Goal: Contribute content: Contribute content

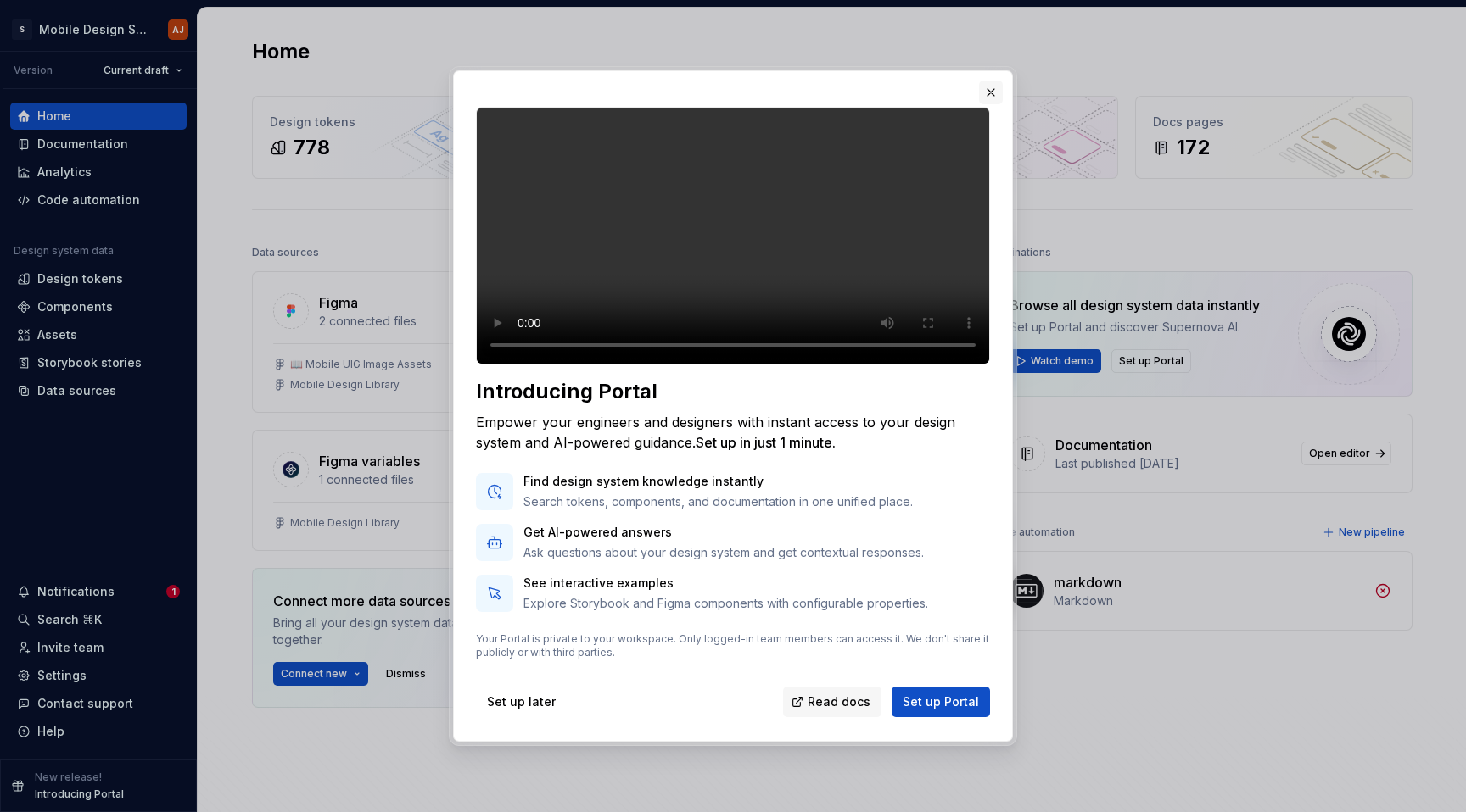
click at [993, 81] on button "button" at bounding box center [990, 93] width 24 height 24
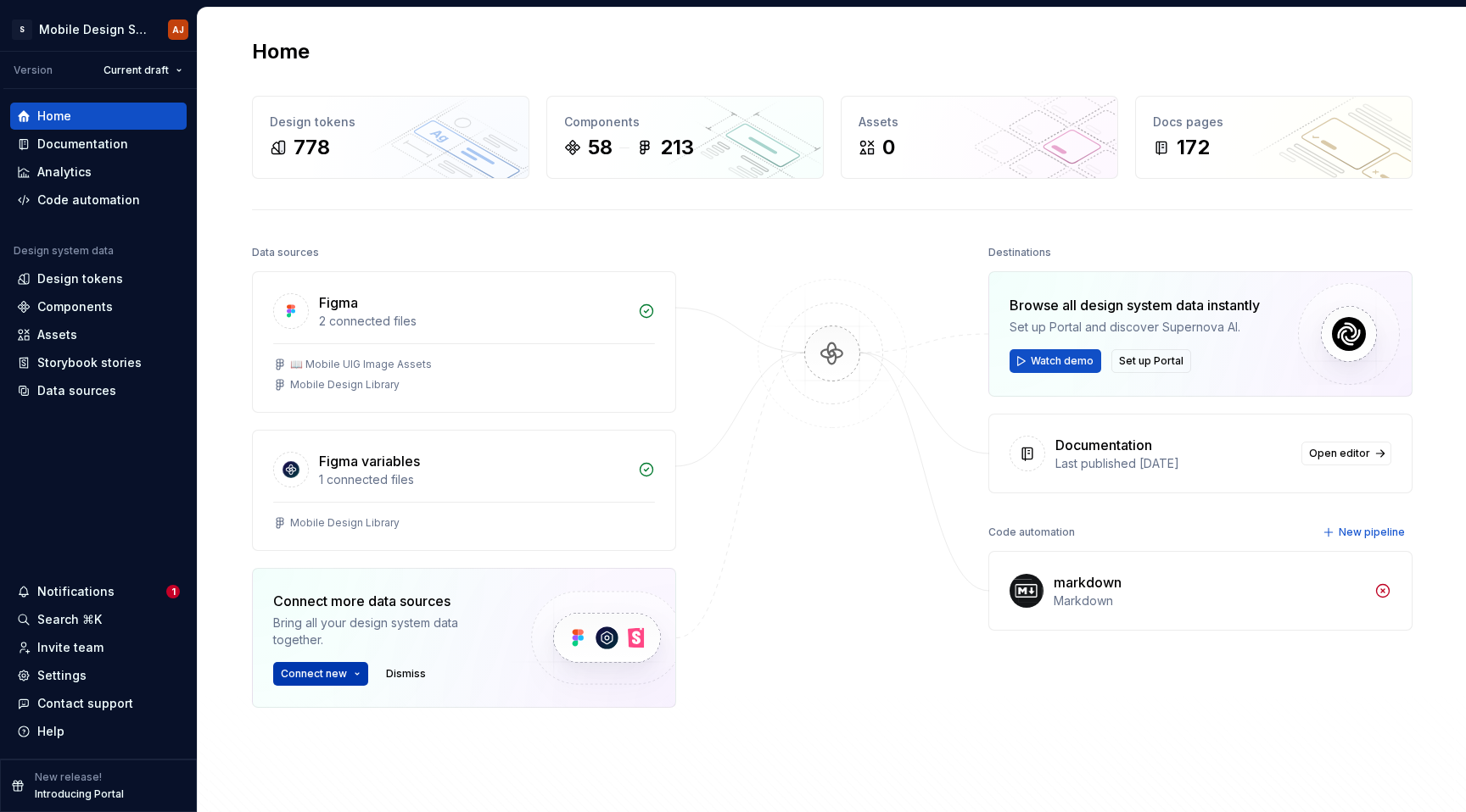
click at [344, 665] on button "Connect new" at bounding box center [320, 674] width 95 height 24
click at [628, 655] on img at bounding box center [606, 638] width 208 height 138
click at [584, 631] on img at bounding box center [606, 638] width 208 height 138
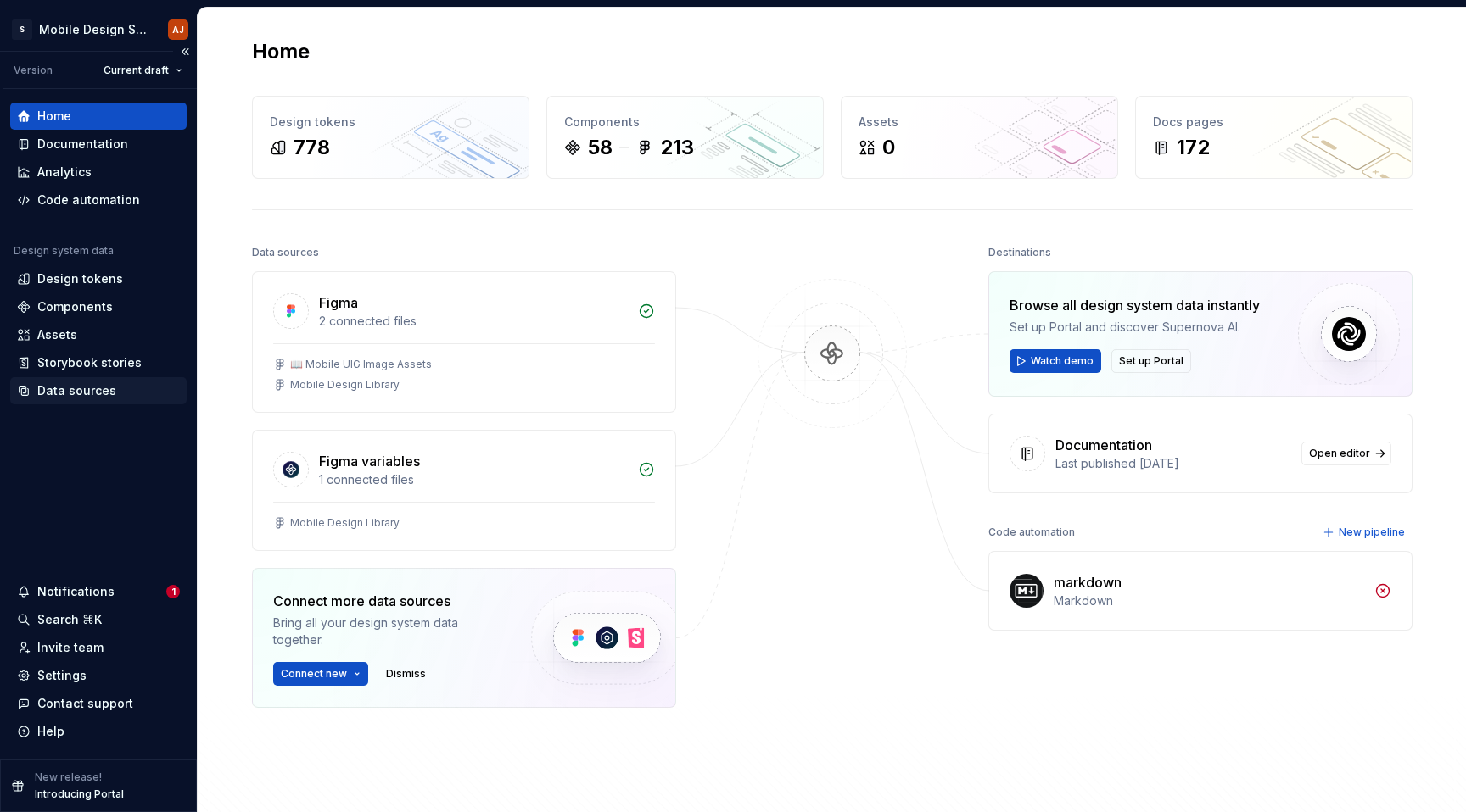
click at [79, 396] on div "Data sources" at bounding box center [77, 391] width 79 height 17
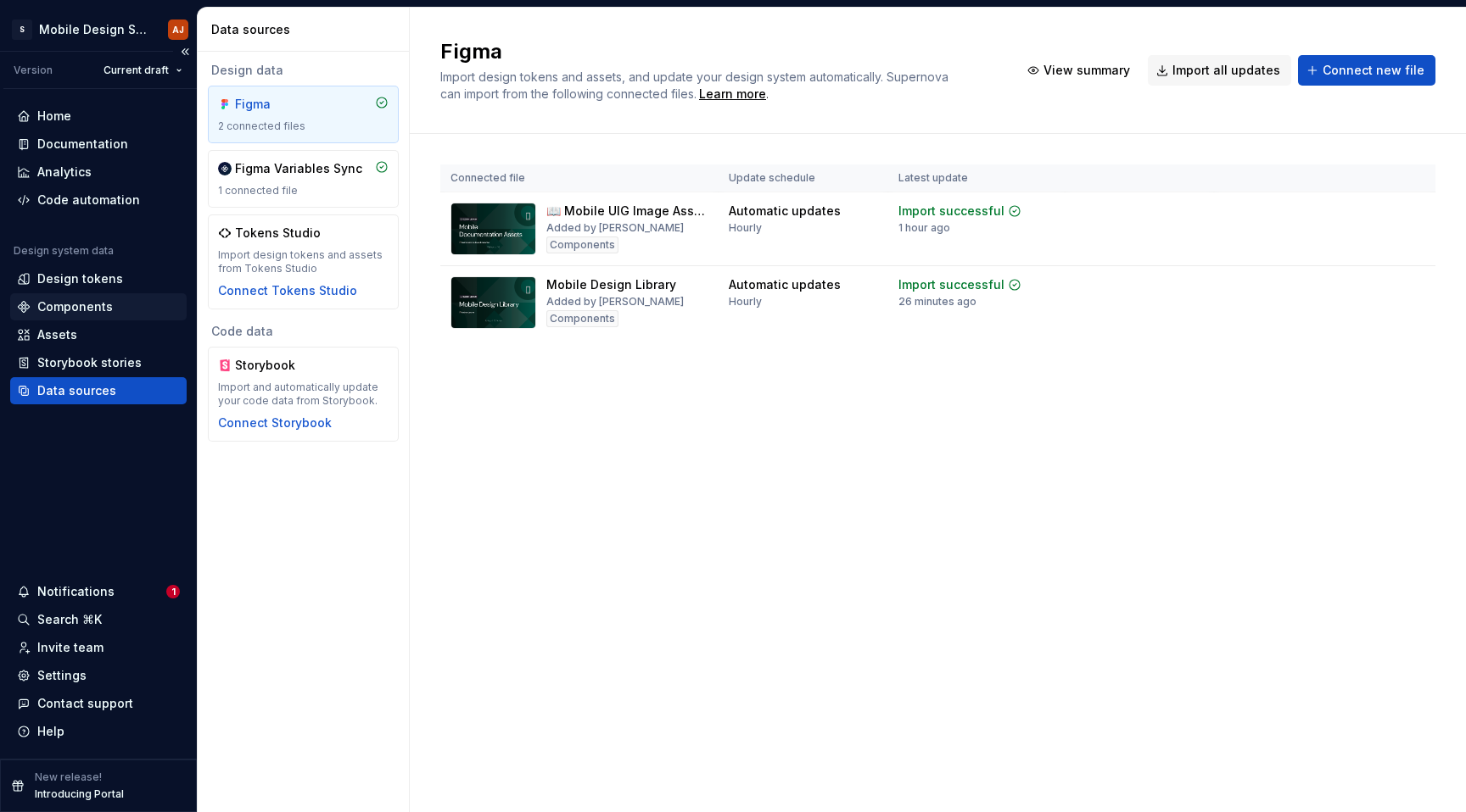
click at [112, 303] on div "Components" at bounding box center [97, 306] width 162 height 17
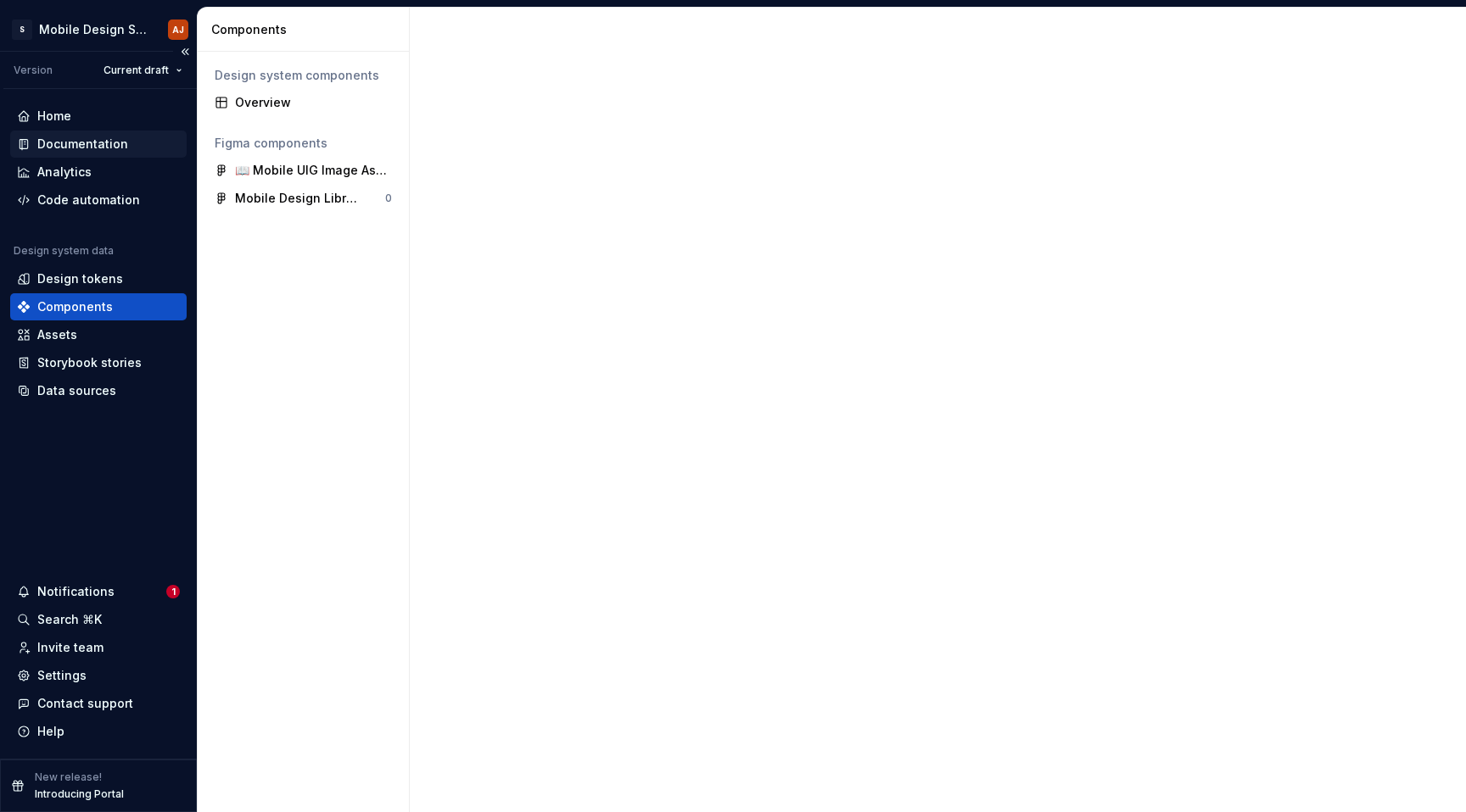
click at [66, 145] on div "Documentation" at bounding box center [83, 144] width 91 height 17
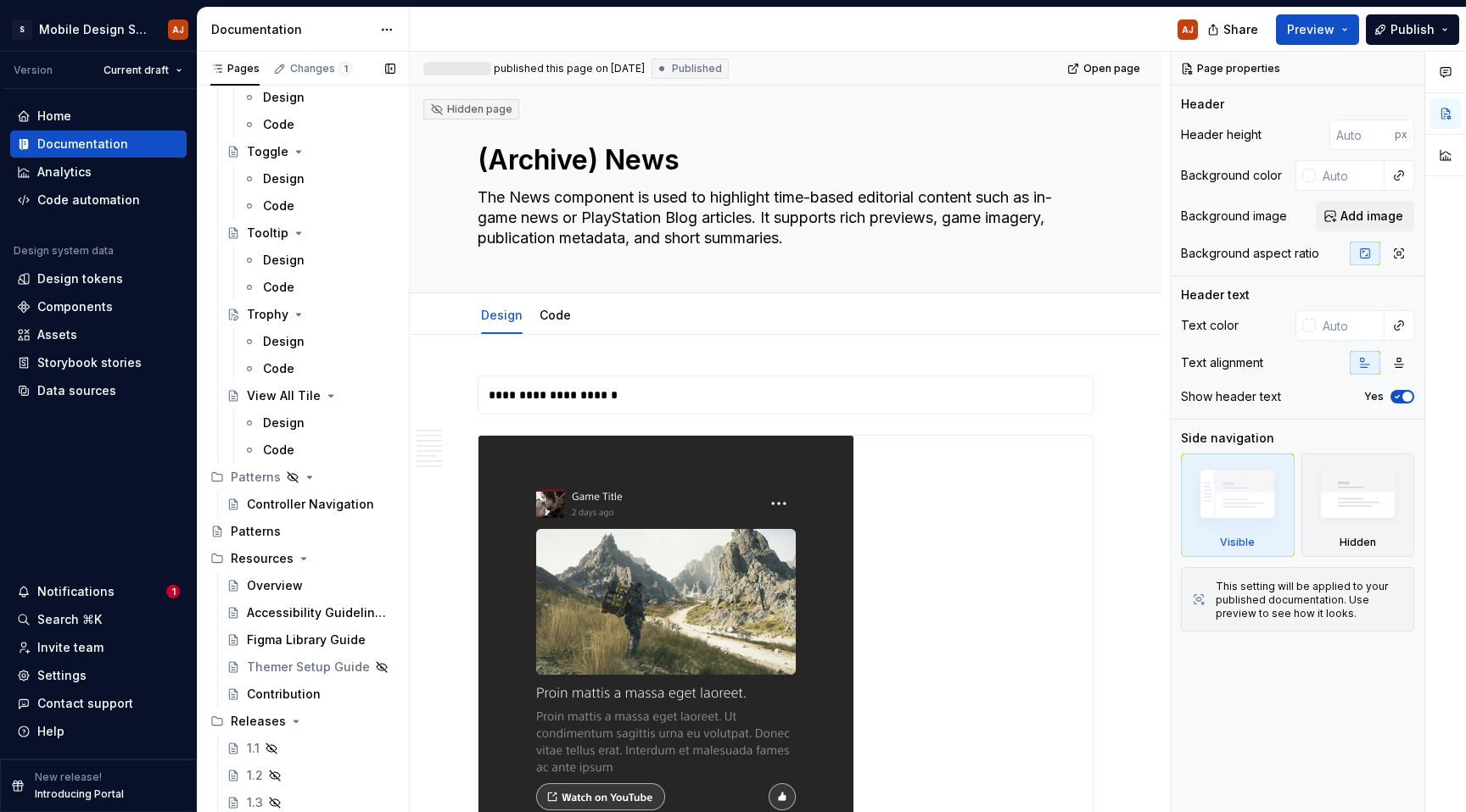
scroll to position [5385, 0]
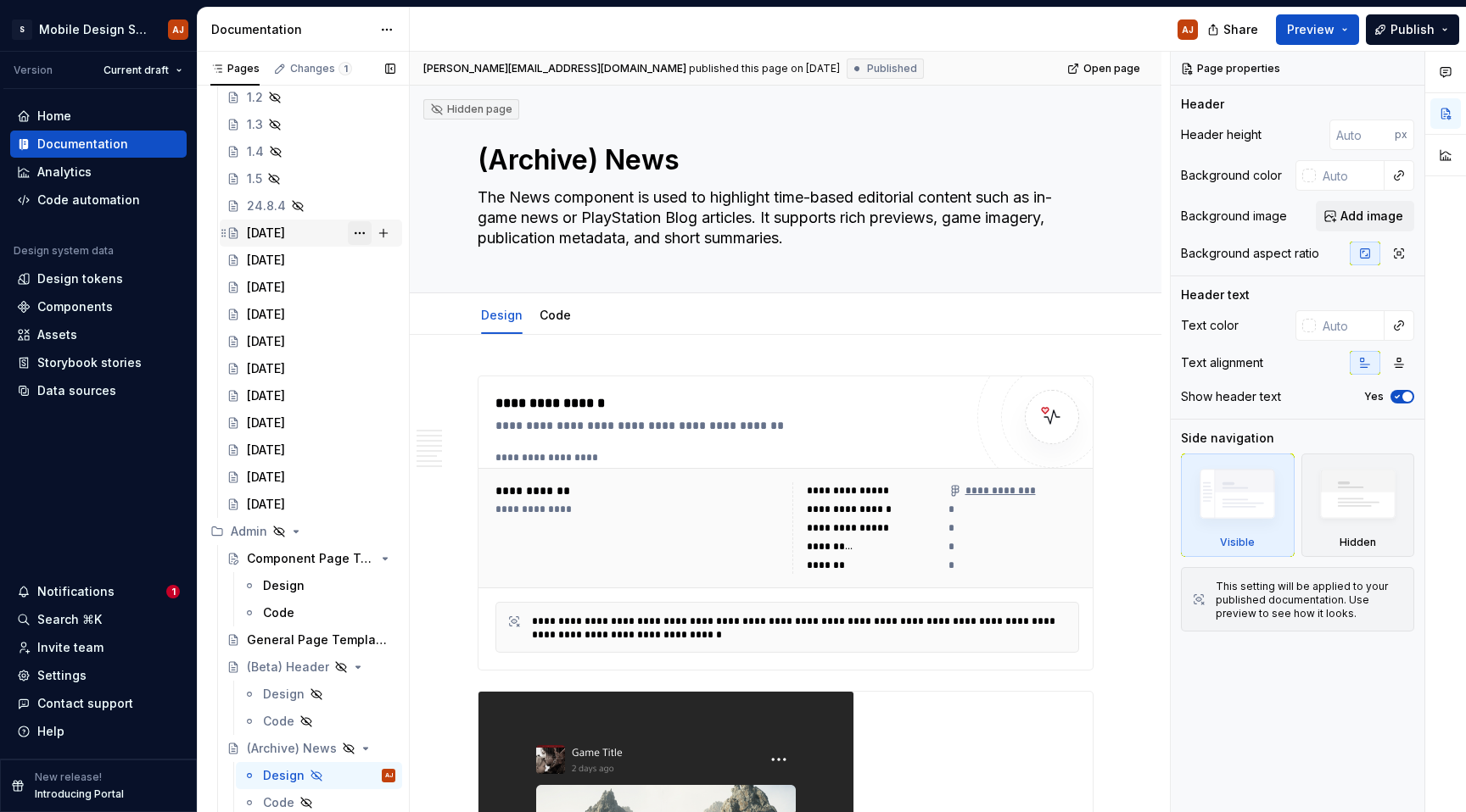
click at [355, 234] on button "Page tree" at bounding box center [359, 233] width 24 height 24
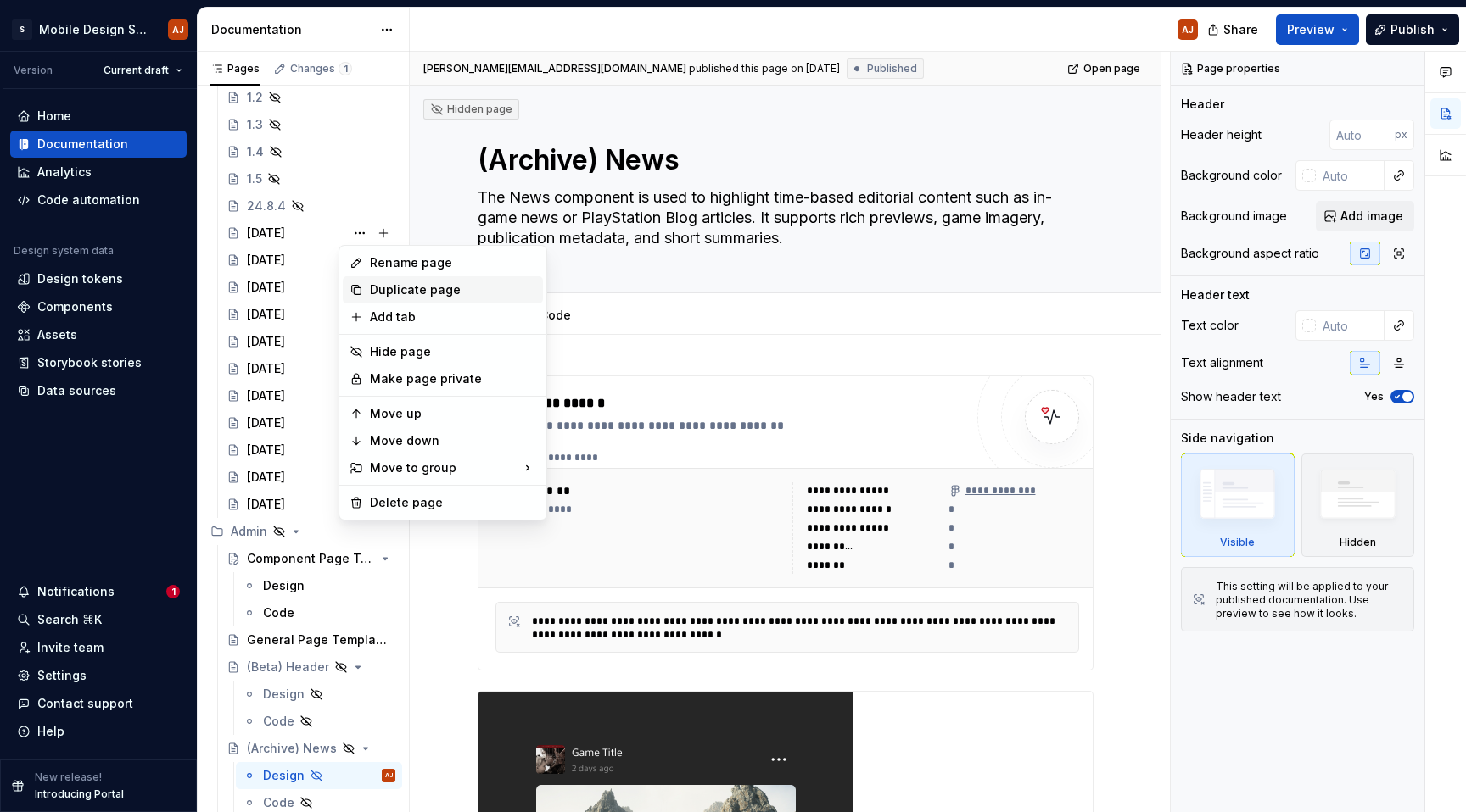
click at [371, 291] on div "Duplicate page" at bounding box center [453, 289] width 166 height 17
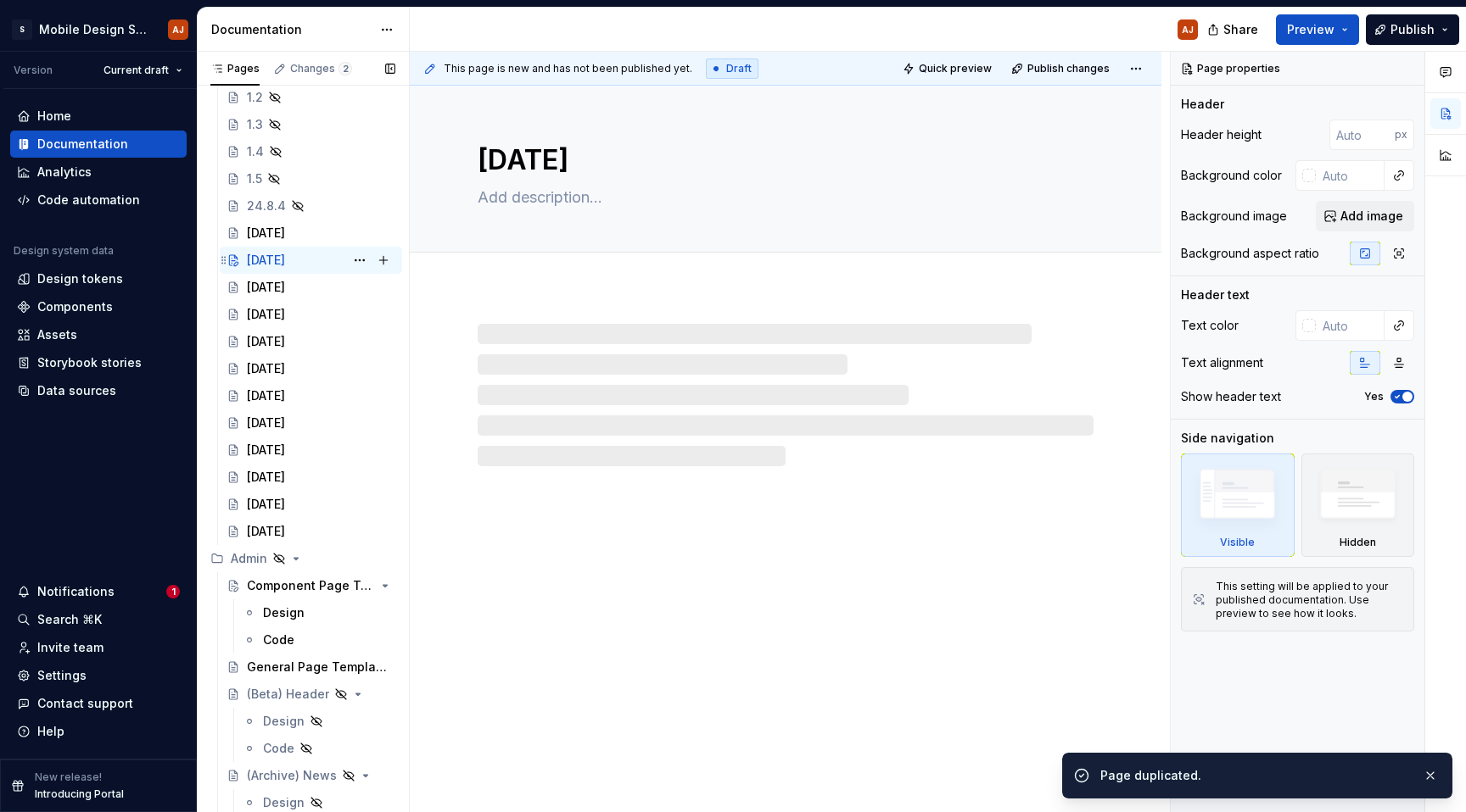
click at [262, 260] on div "[DATE]" at bounding box center [266, 260] width 38 height 17
click at [542, 154] on textarea "[DATE]" at bounding box center [782, 159] width 615 height 40
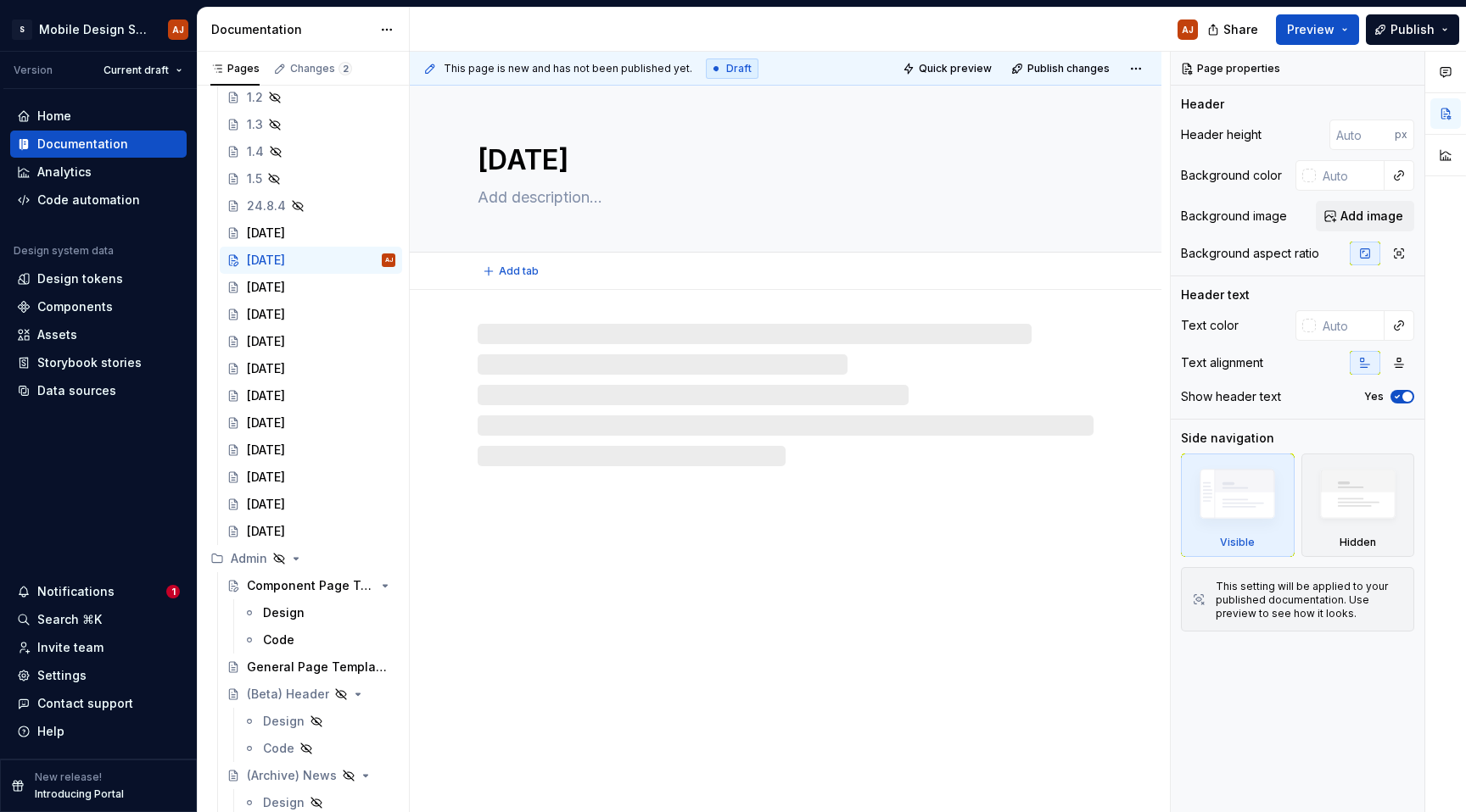
click at [520, 158] on textarea "[DATE]" at bounding box center [782, 159] width 615 height 40
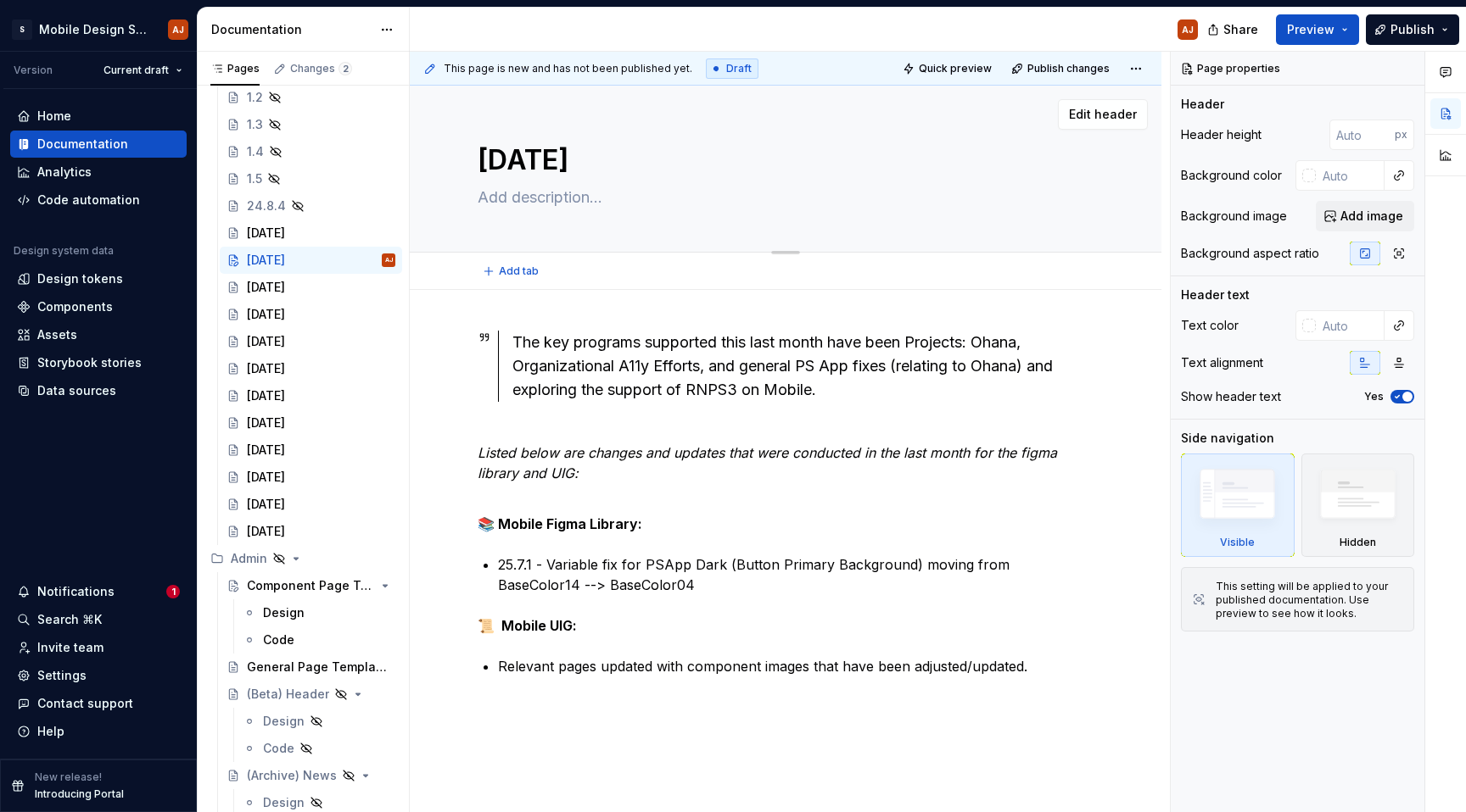
click at [520, 158] on textarea "[DATE]" at bounding box center [782, 159] width 615 height 40
type textarea "*"
type textarea "A 2025"
type textarea "*"
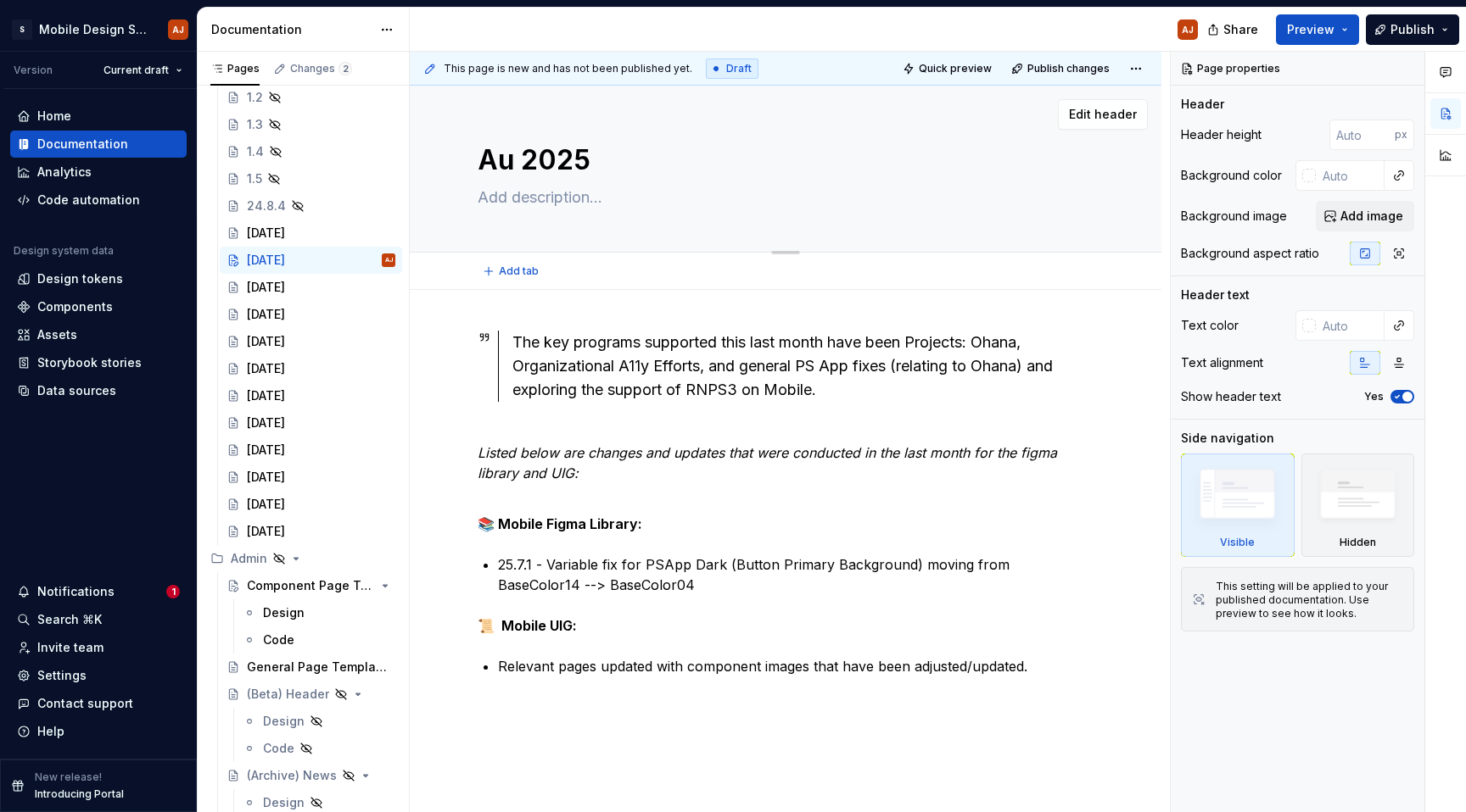
type textarea "[DATE]"
type textarea "*"
type textarea "Augu 2025"
type textarea "*"
type textarea "[DATE]"
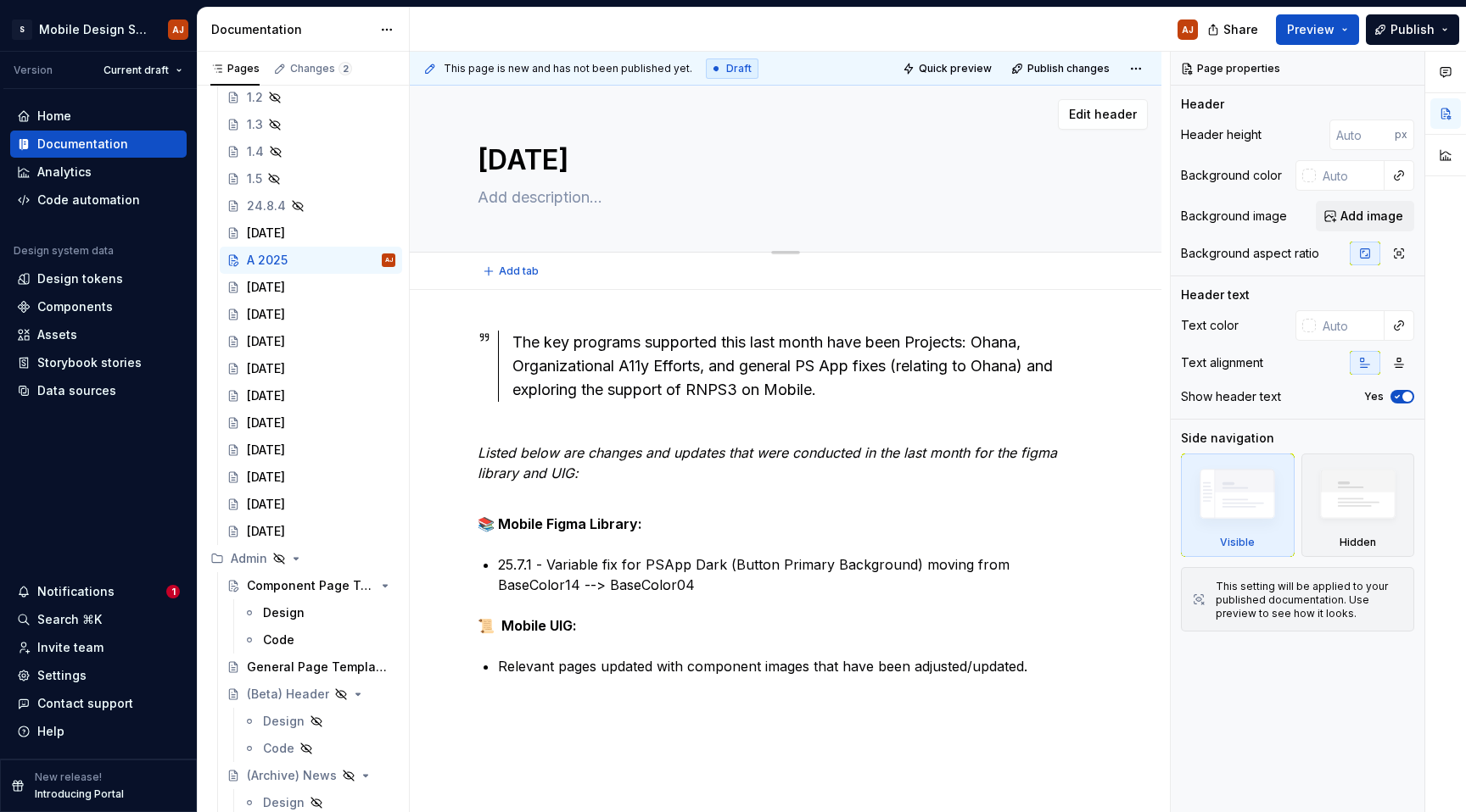
type textarea "*"
type textarea "Augusty 2025"
type textarea "*"
type textarea "[DATE]"
type textarea "*"
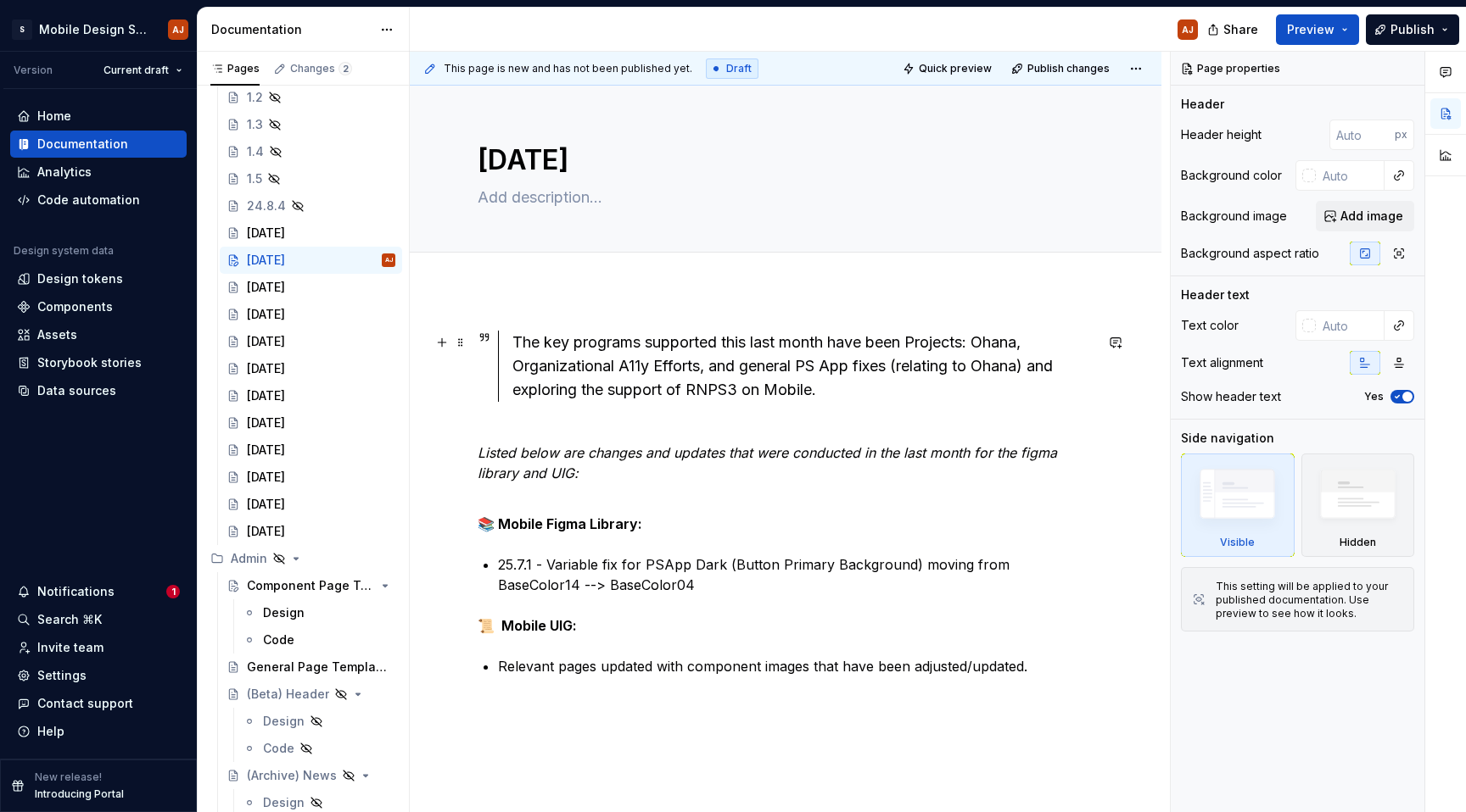
type textarea "[DATE]"
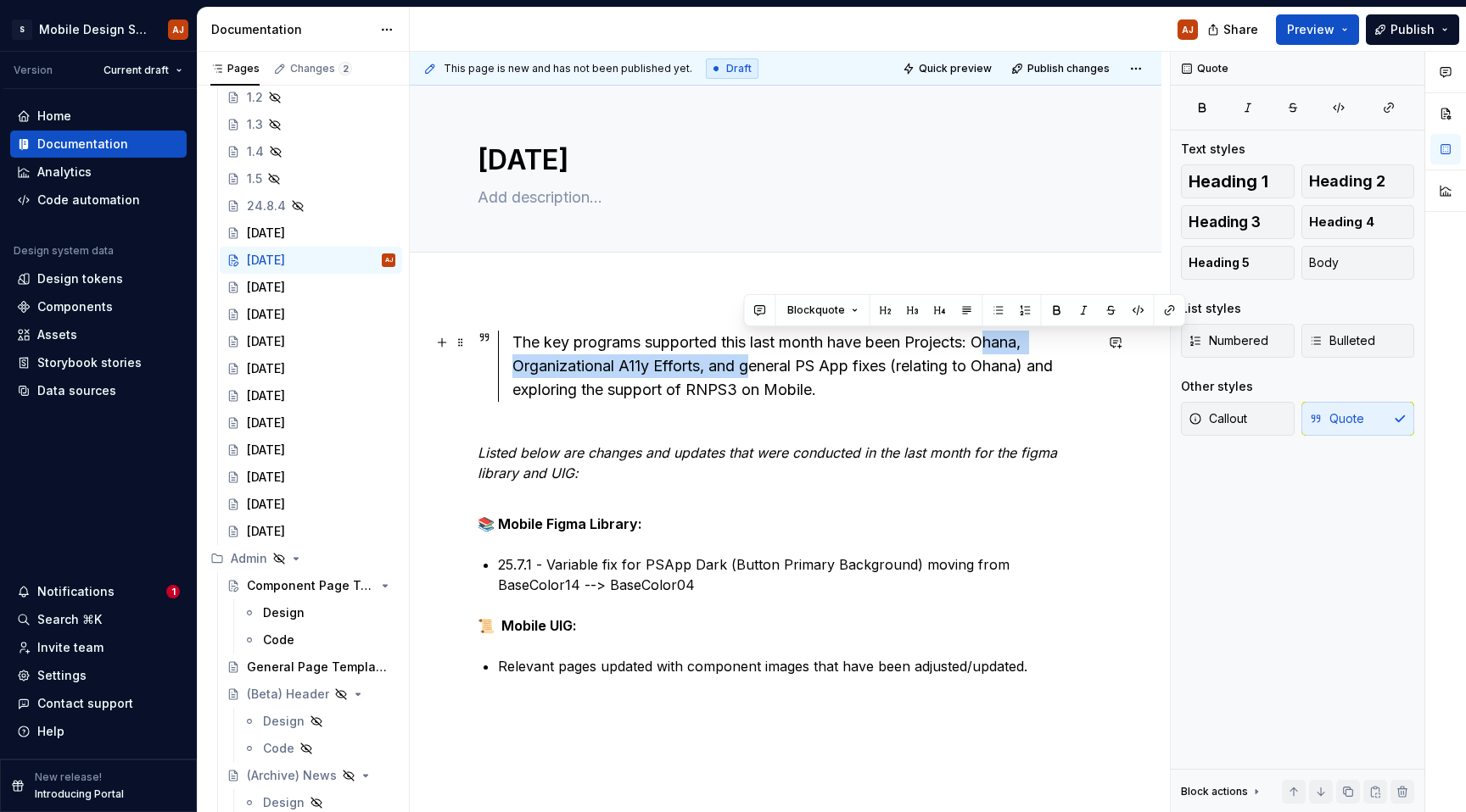
type textarea "*"
drag, startPoint x: 744, startPoint y: 365, endPoint x: 984, endPoint y: 345, distance: 240.8
click at [984, 345] on div "The key programs supported this last month have been Projects: Ohana, Organizat…" at bounding box center [802, 366] width 581 height 71
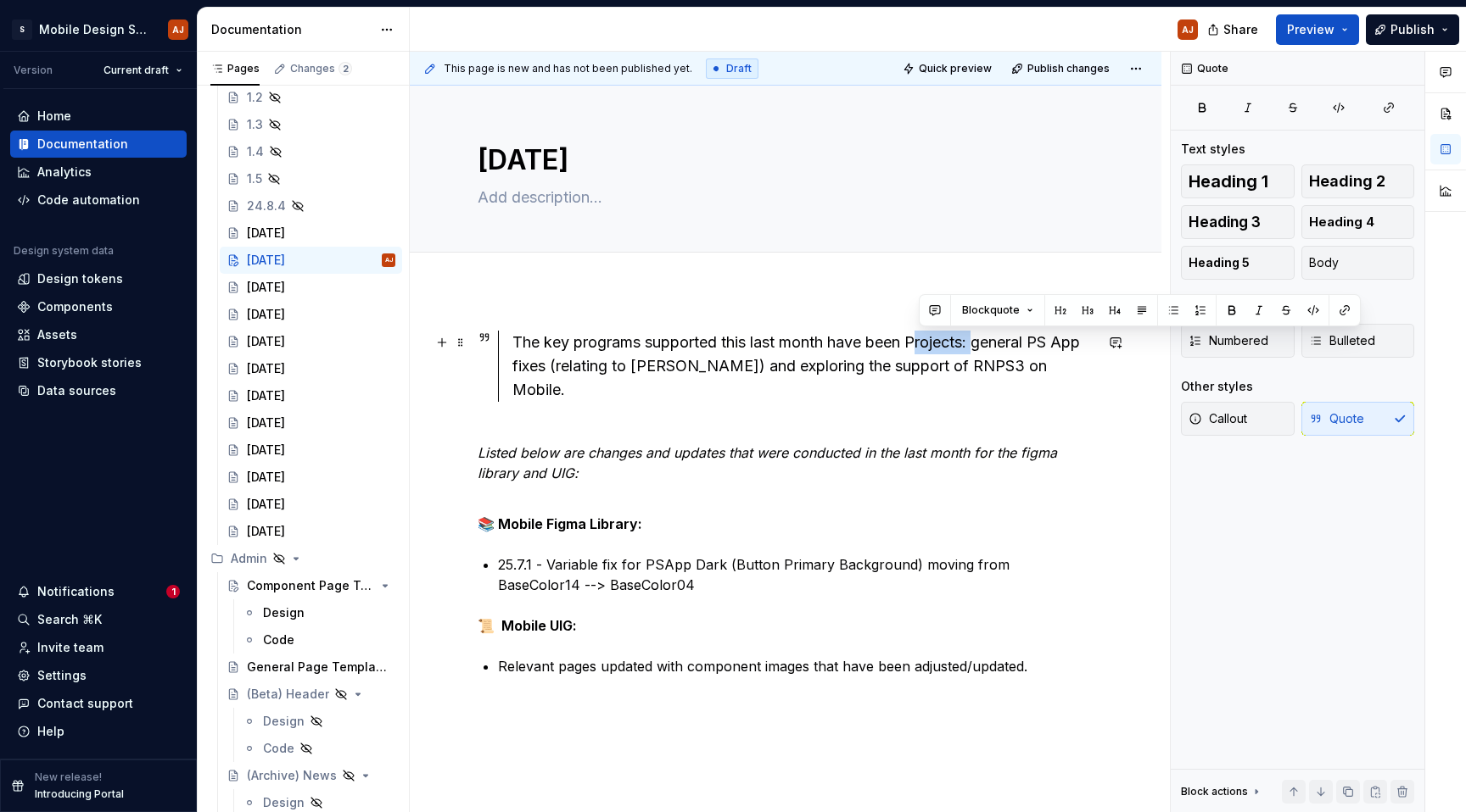
drag, startPoint x: 977, startPoint y: 344, endPoint x: 920, endPoint y: 344, distance: 57.0
click at [920, 344] on div "The key programs supported this last month have been Projects: general PS App f…" at bounding box center [802, 366] width 581 height 71
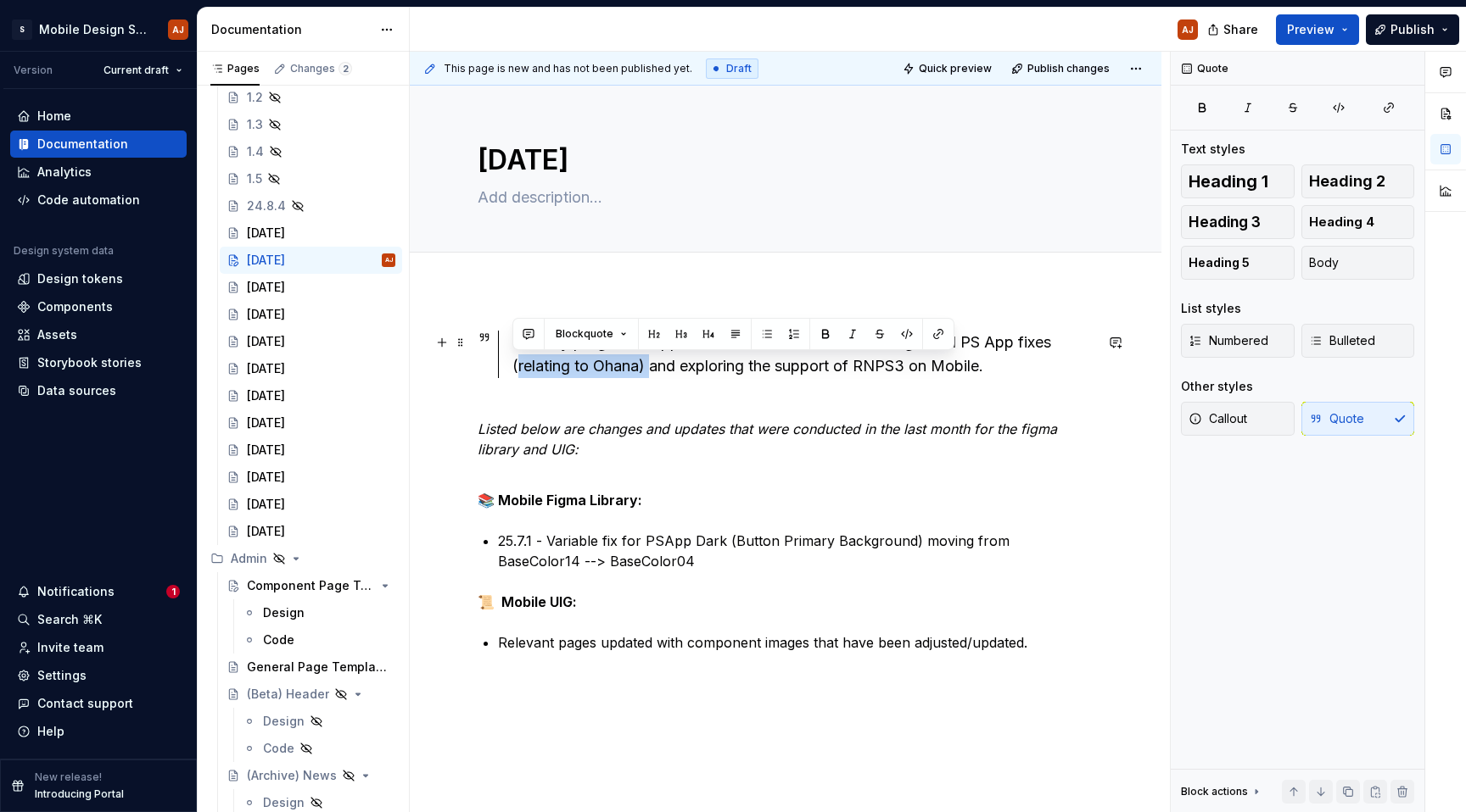
drag, startPoint x: 647, startPoint y: 372, endPoint x: 508, endPoint y: 370, distance: 139.0
click at [508, 370] on div "The key programs supported this last month have been general PS App fixes (rela…" at bounding box center [796, 354] width 596 height 47
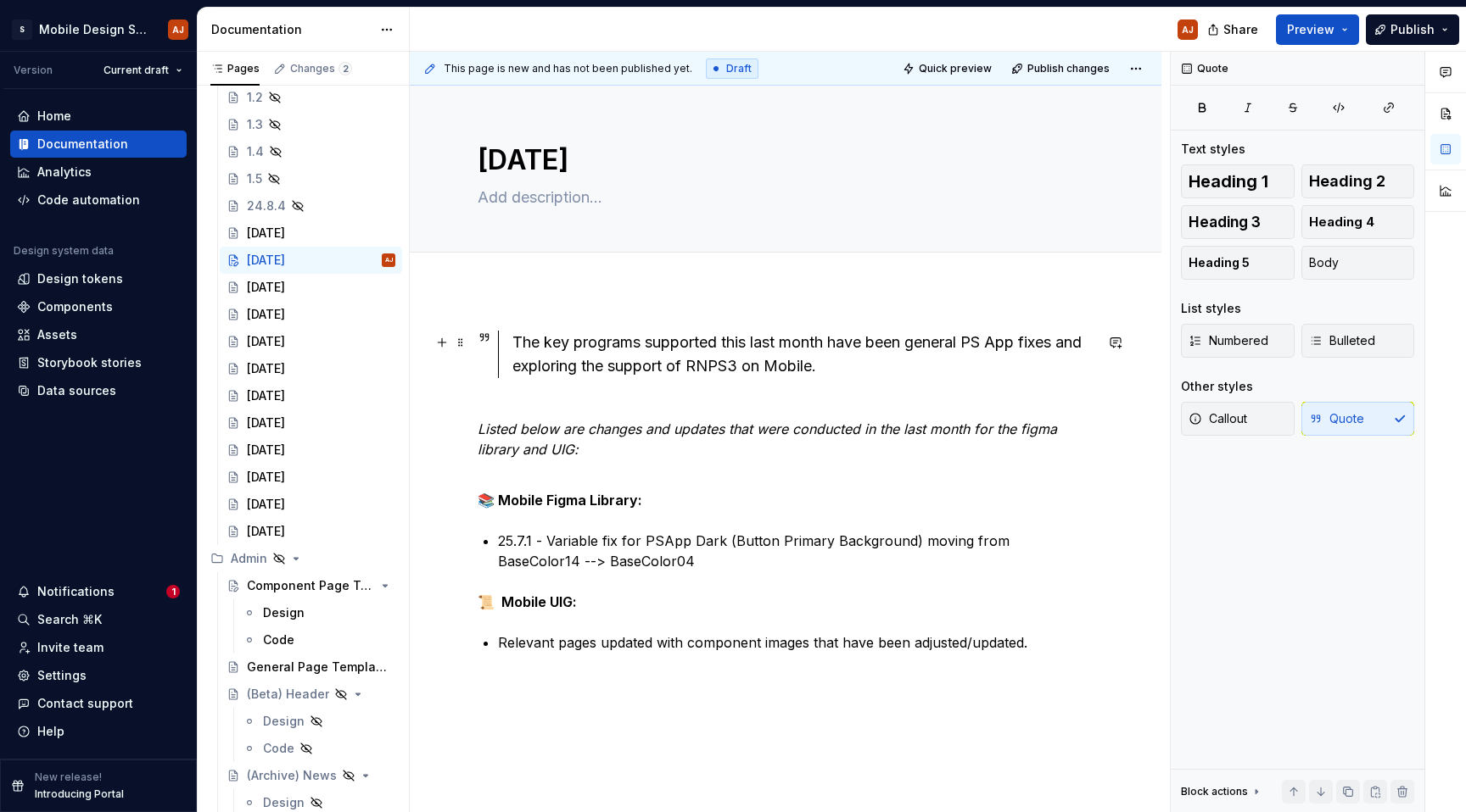
click at [872, 373] on div "The key programs supported this last month have been general PS App fixes and e…" at bounding box center [802, 354] width 581 height 47
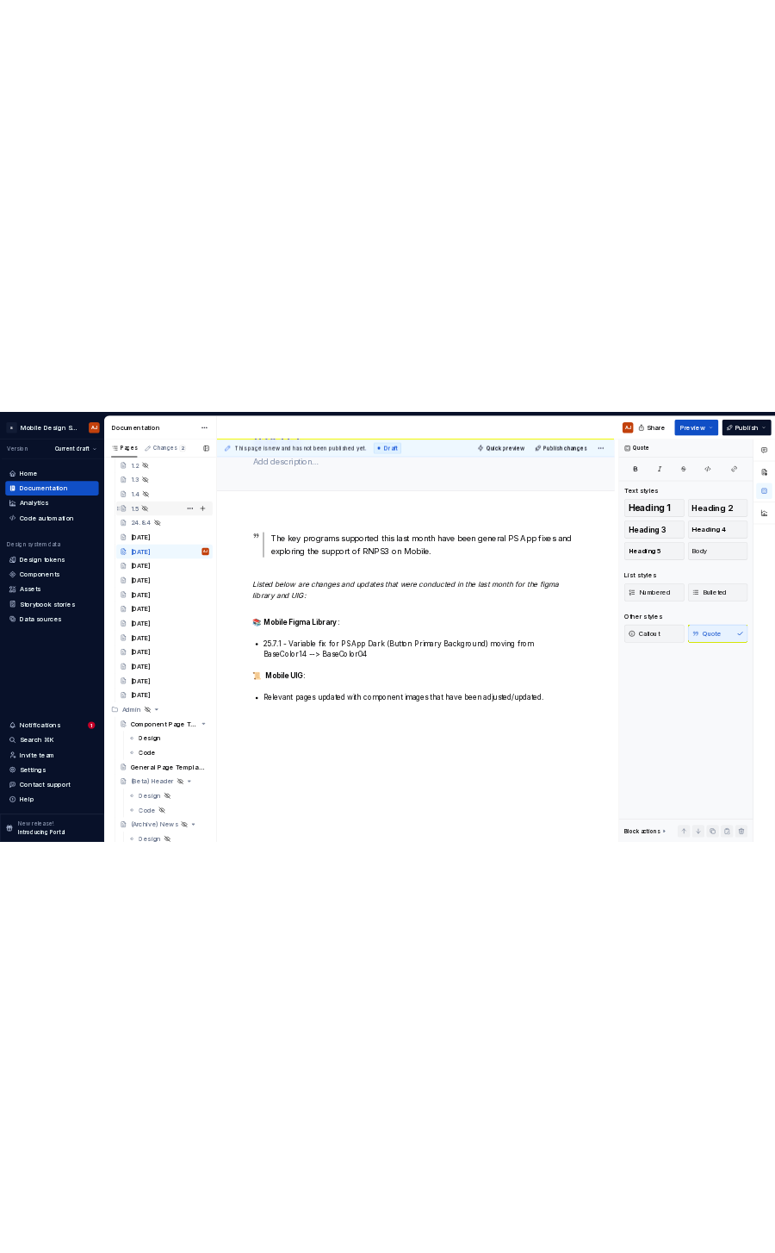
scroll to position [5471, 0]
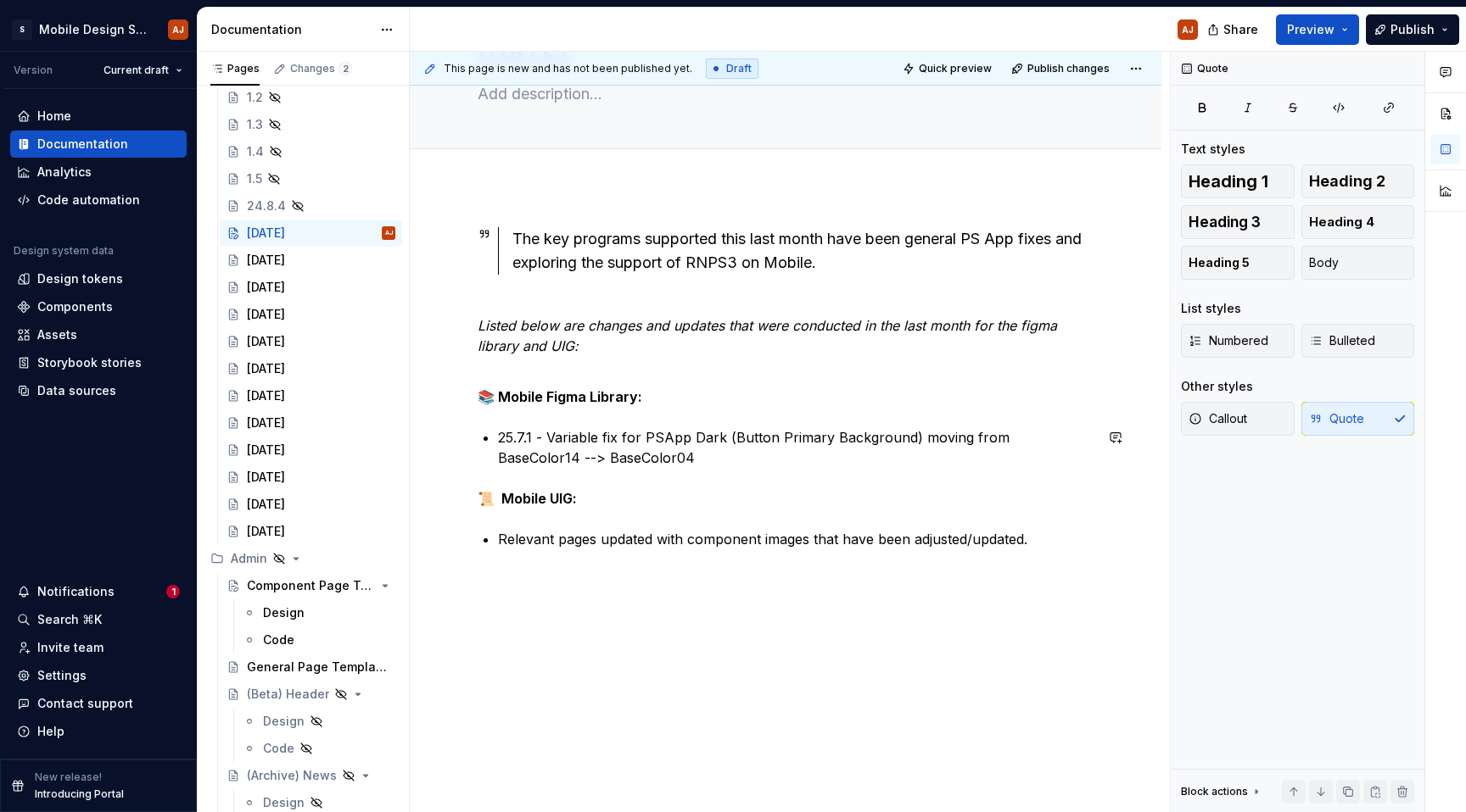
click at [722, 480] on div "The key programs supported this last month have been general PS App fixes and e…" at bounding box center [785, 388] width 615 height 322
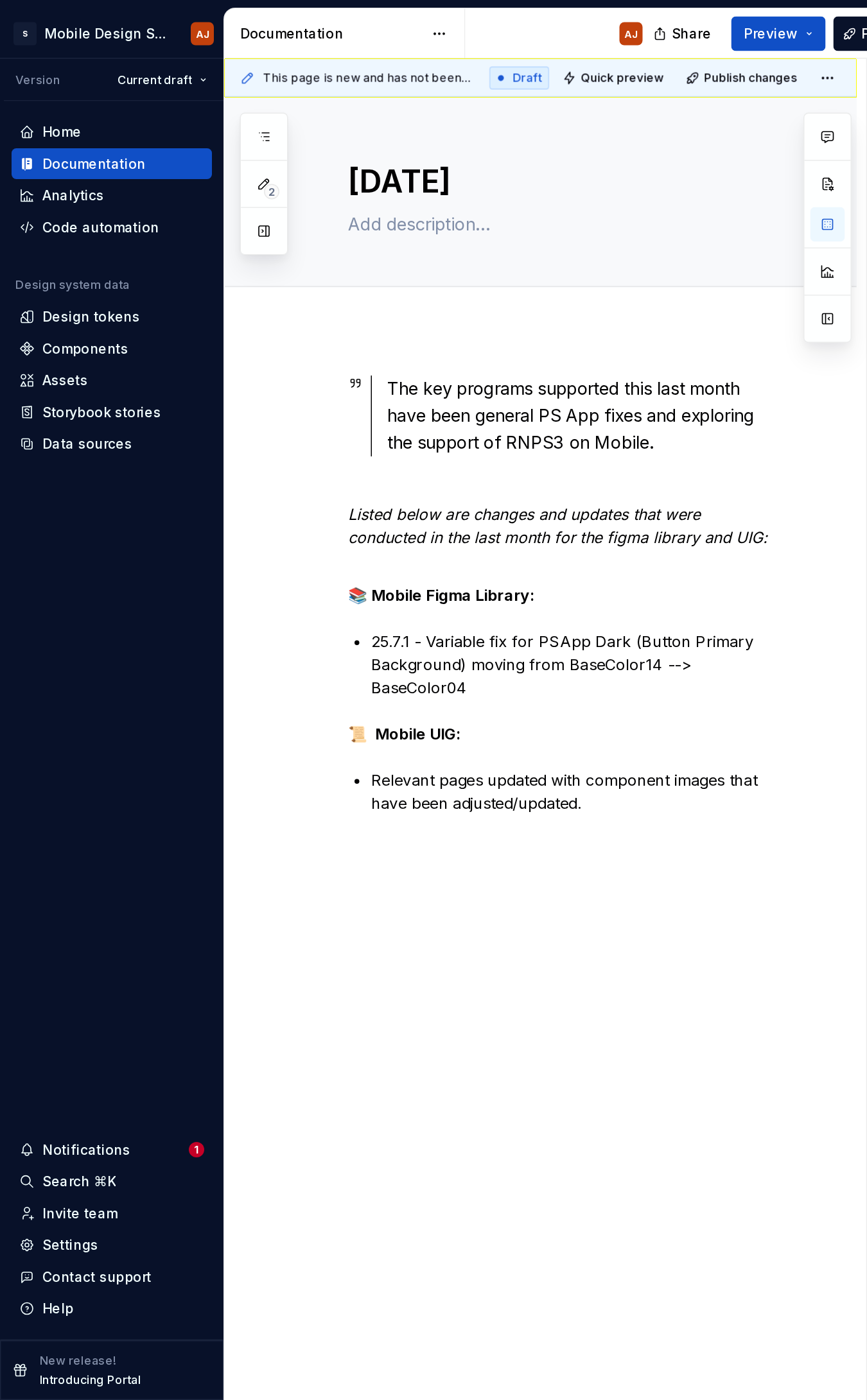
scroll to position [0, 0]
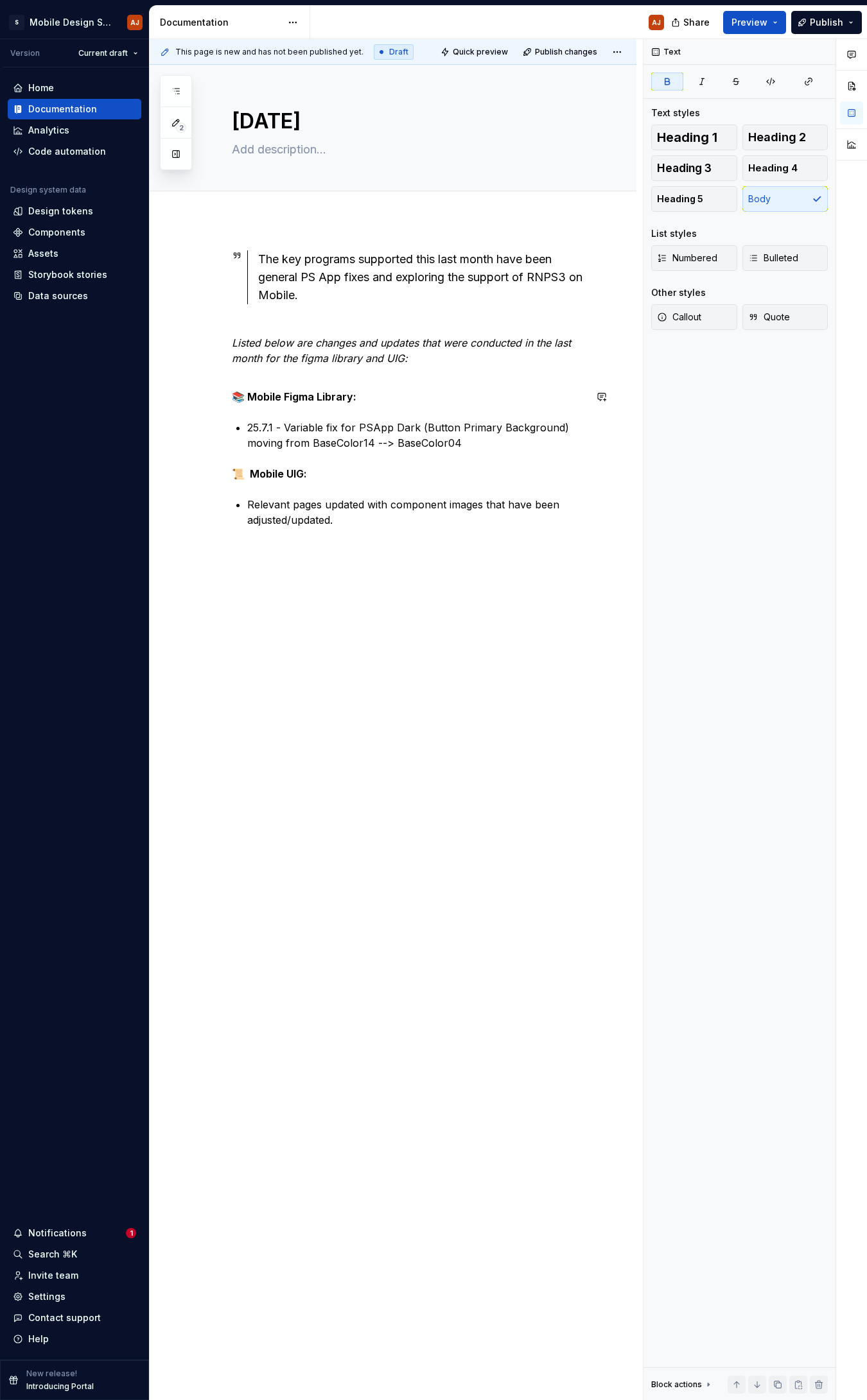
click at [369, 554] on div "The key programs supported this last month have been general PS App fixes and e…" at bounding box center [393, 592] width 487 height 744
click at [98, 109] on div "Documentation" at bounding box center [74, 109] width 123 height 13
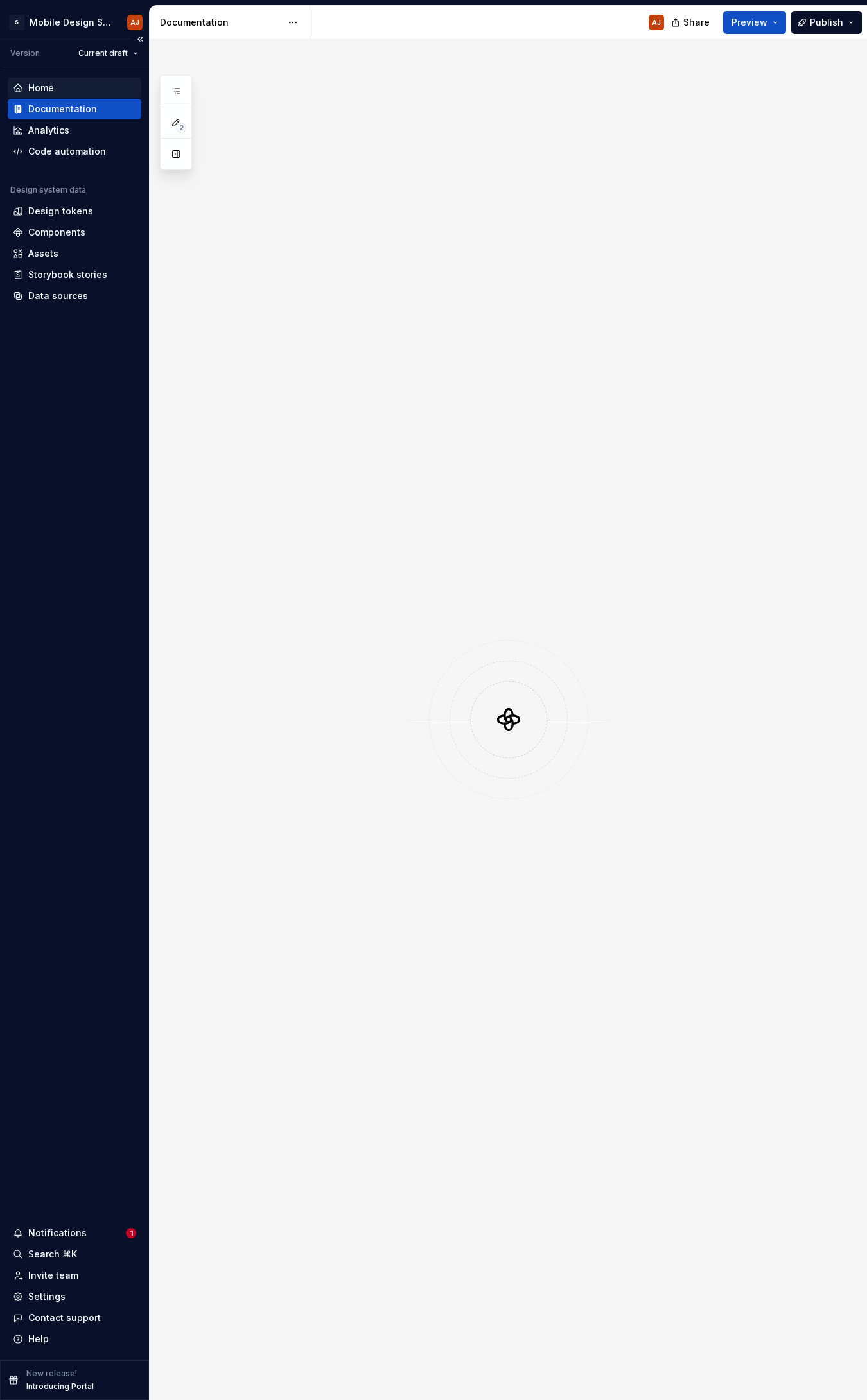
click at [60, 84] on div "Home" at bounding box center [74, 87] width 123 height 13
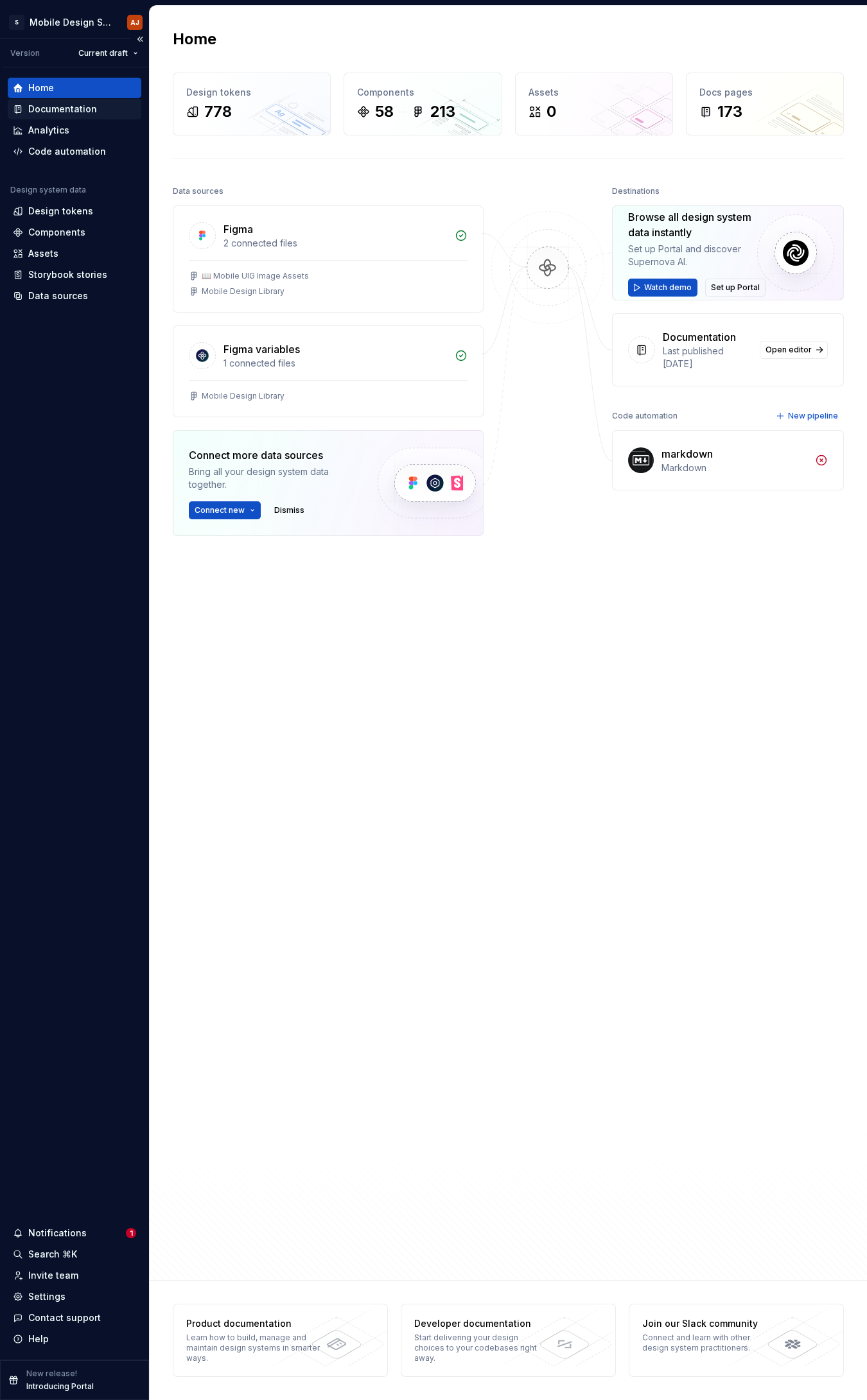
click at [73, 113] on div "Documentation" at bounding box center [63, 109] width 69 height 13
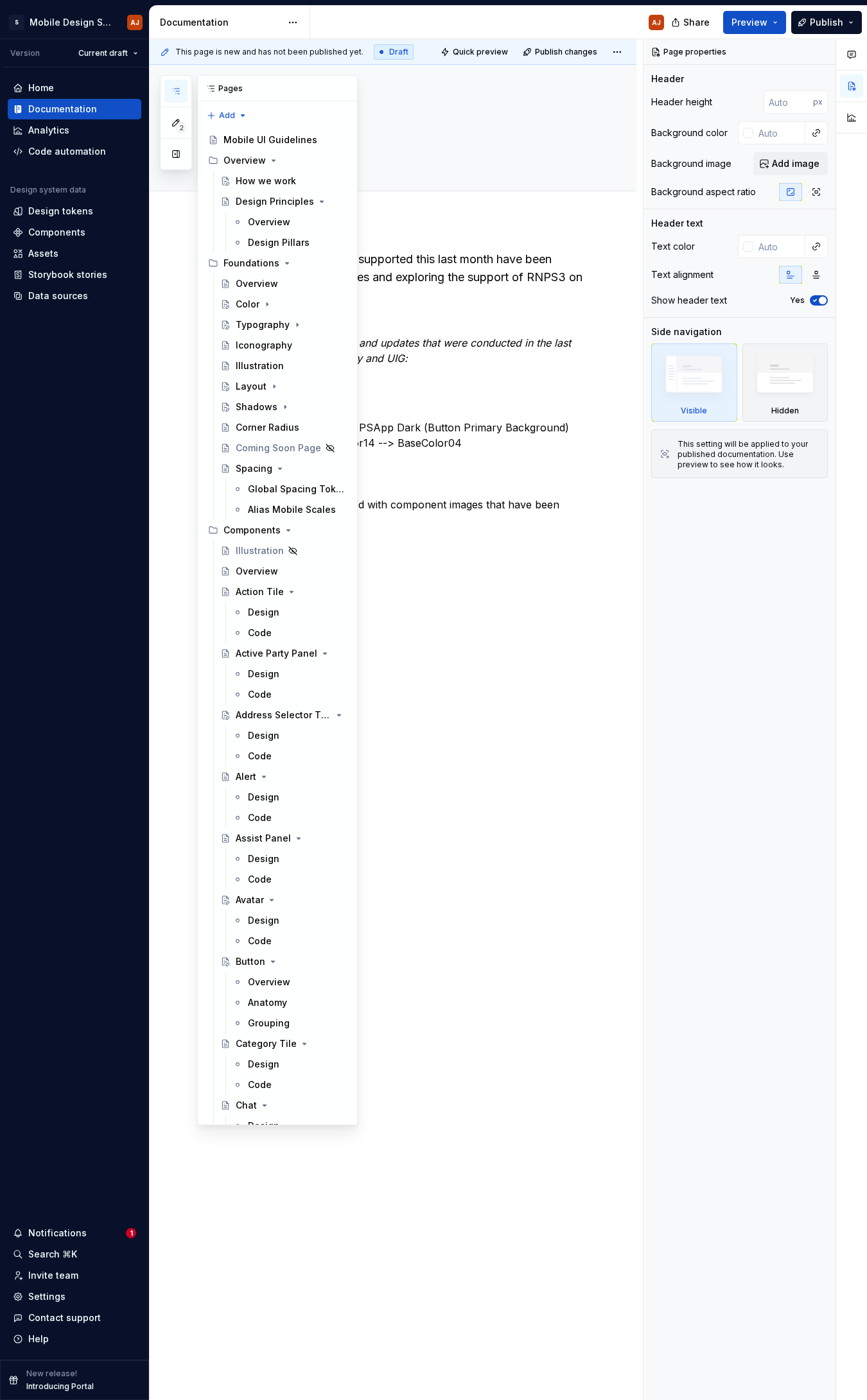
click at [168, 88] on button "button" at bounding box center [176, 91] width 23 height 23
click at [245, 142] on div "Mobile UI Guidelines" at bounding box center [266, 139] width 85 height 13
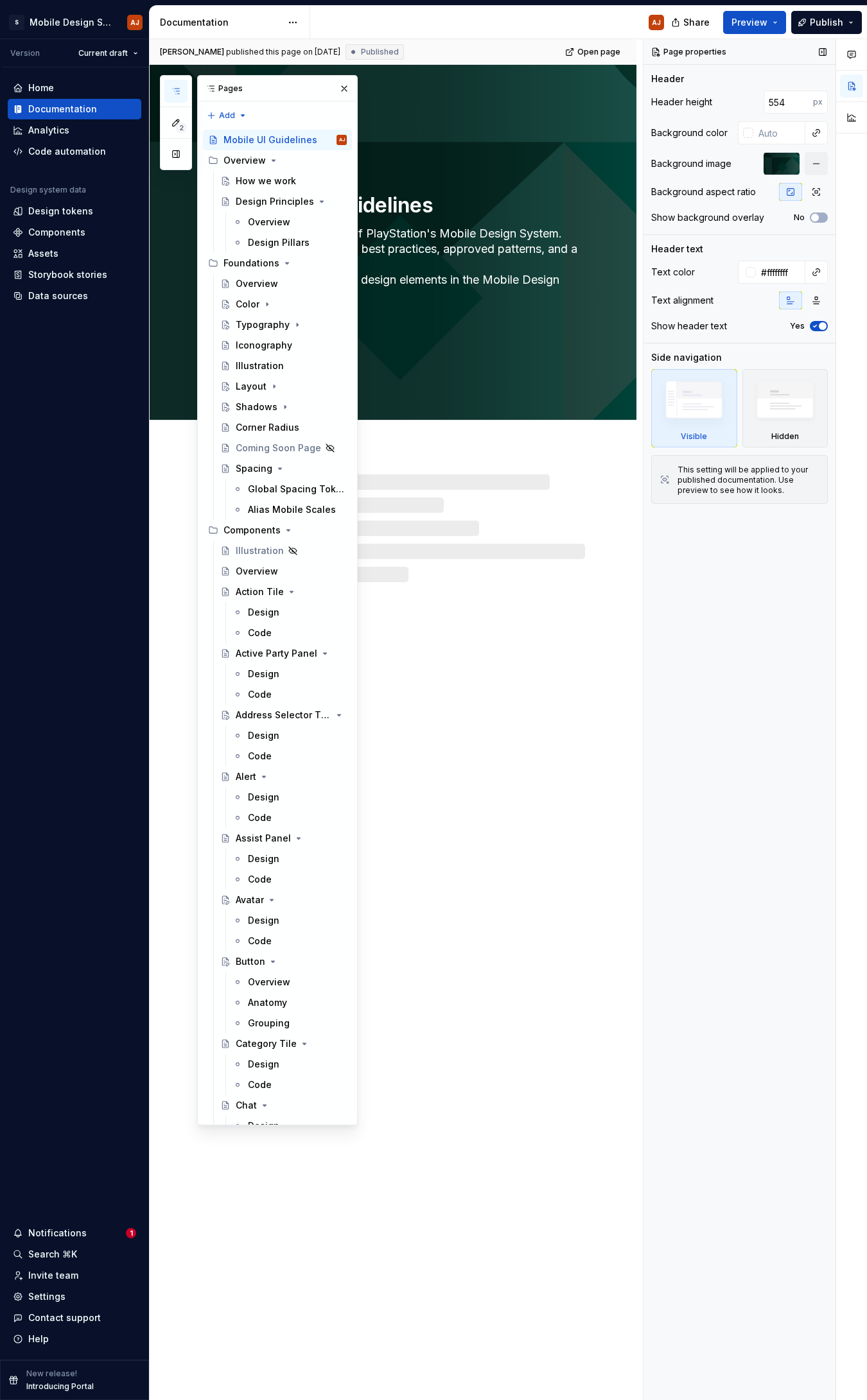
click at [758, 614] on div "Page properties Header Header height 554 px Background color Background image B…" at bounding box center [740, 720] width 192 height 1361
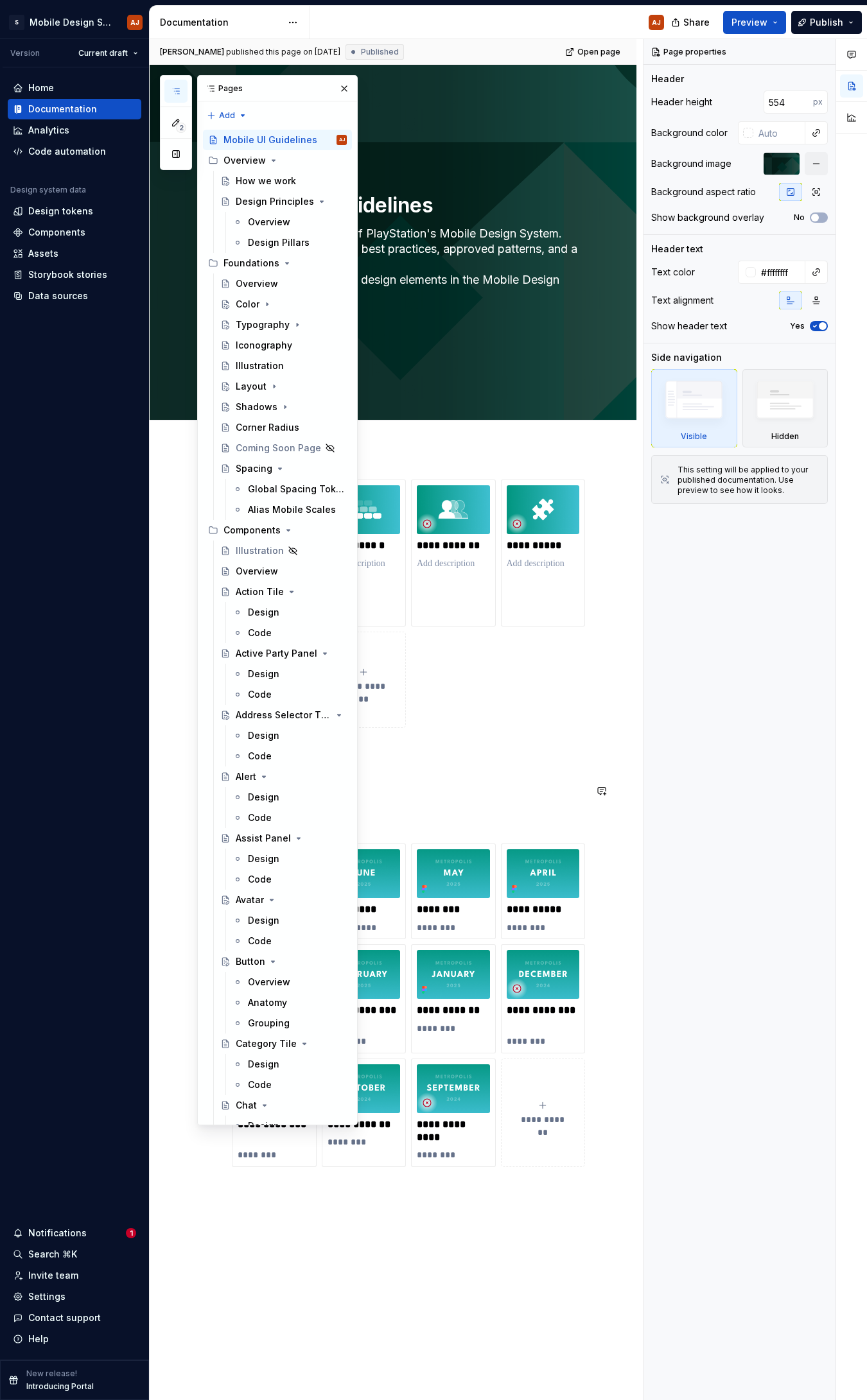
scroll to position [253, 0]
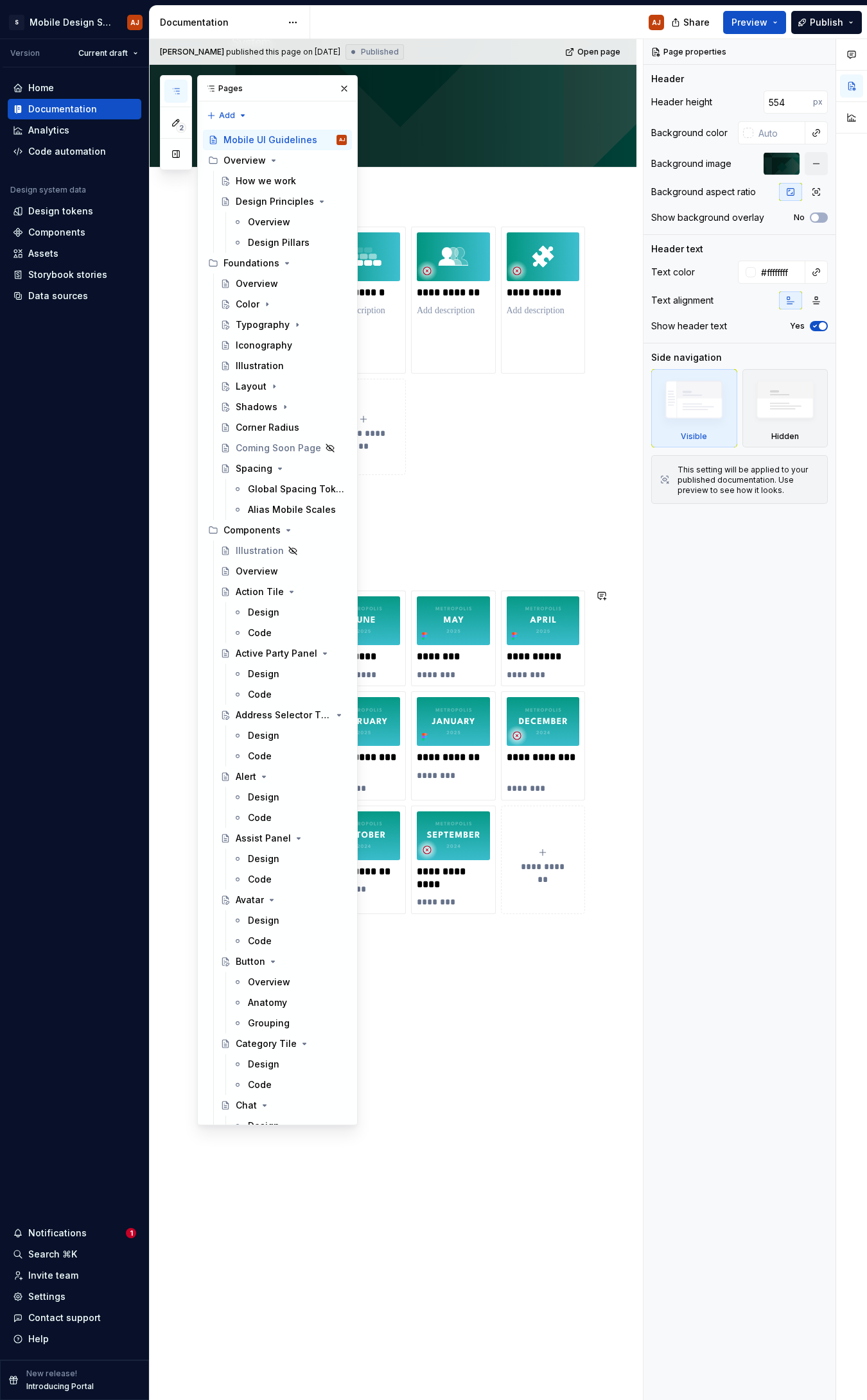
click at [517, 614] on div "**********" at bounding box center [393, 799] width 487 height 1208
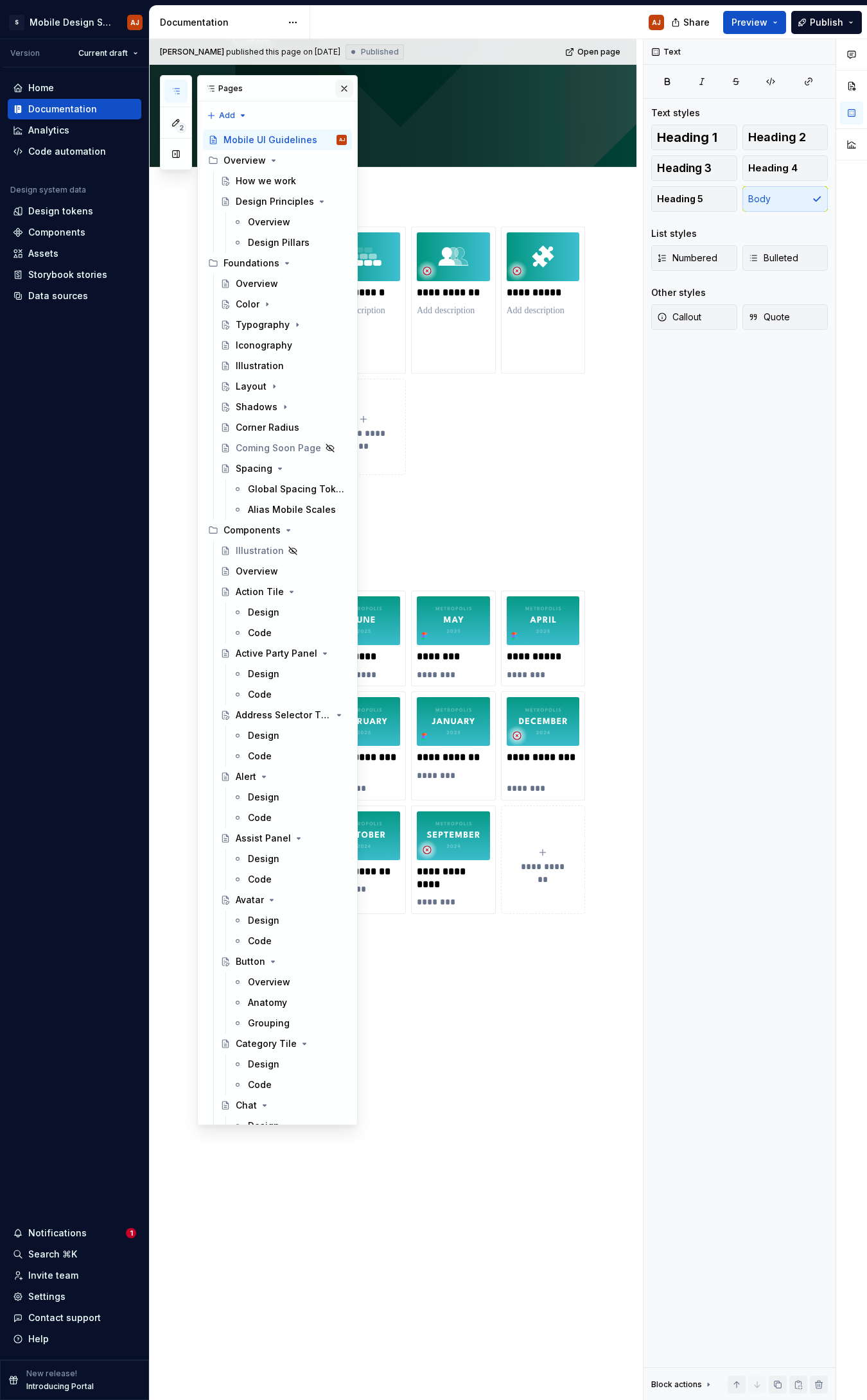
click at [335, 88] on button "button" at bounding box center [344, 89] width 18 height 18
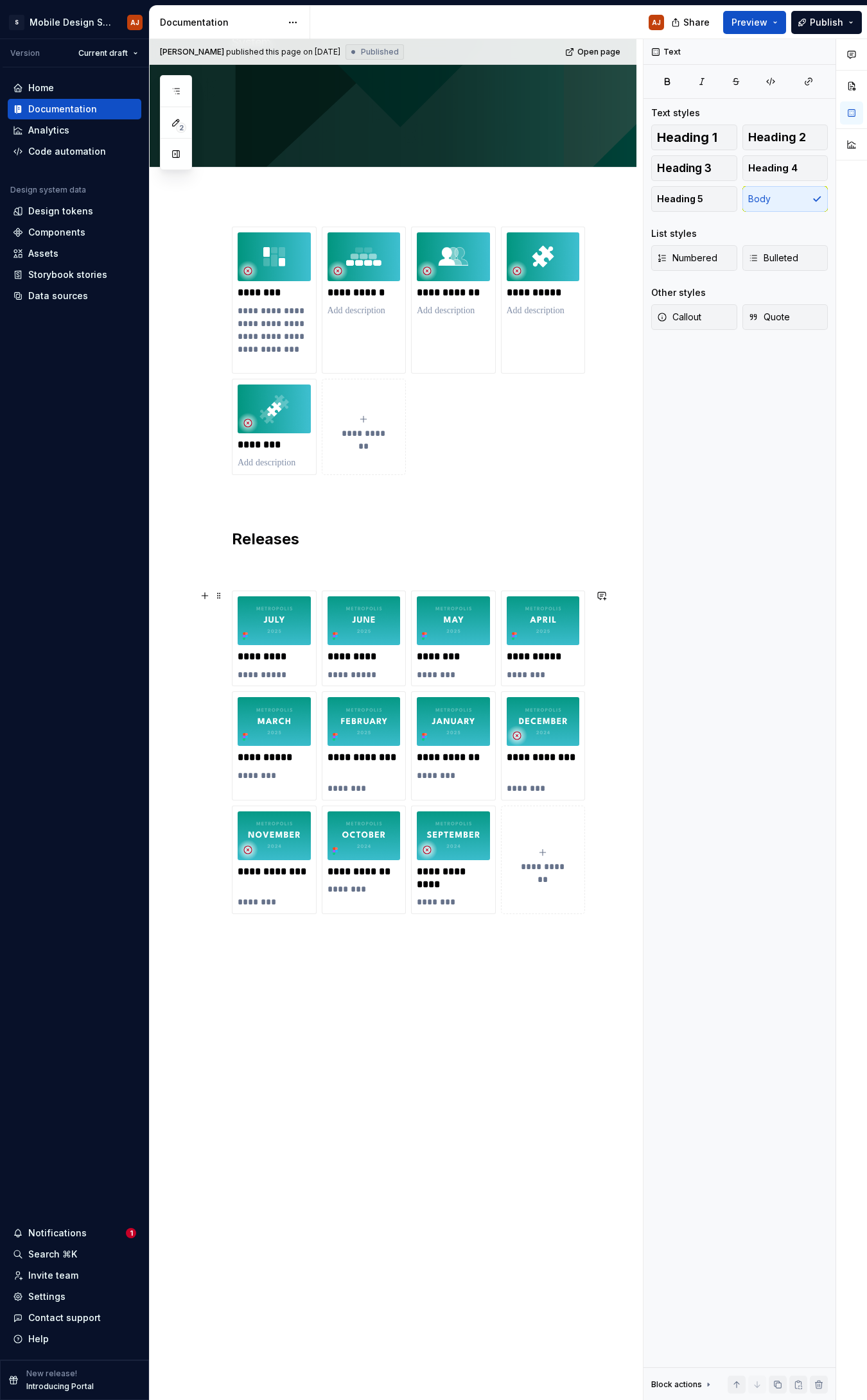
click at [531, 614] on button "**********" at bounding box center [543, 860] width 85 height 109
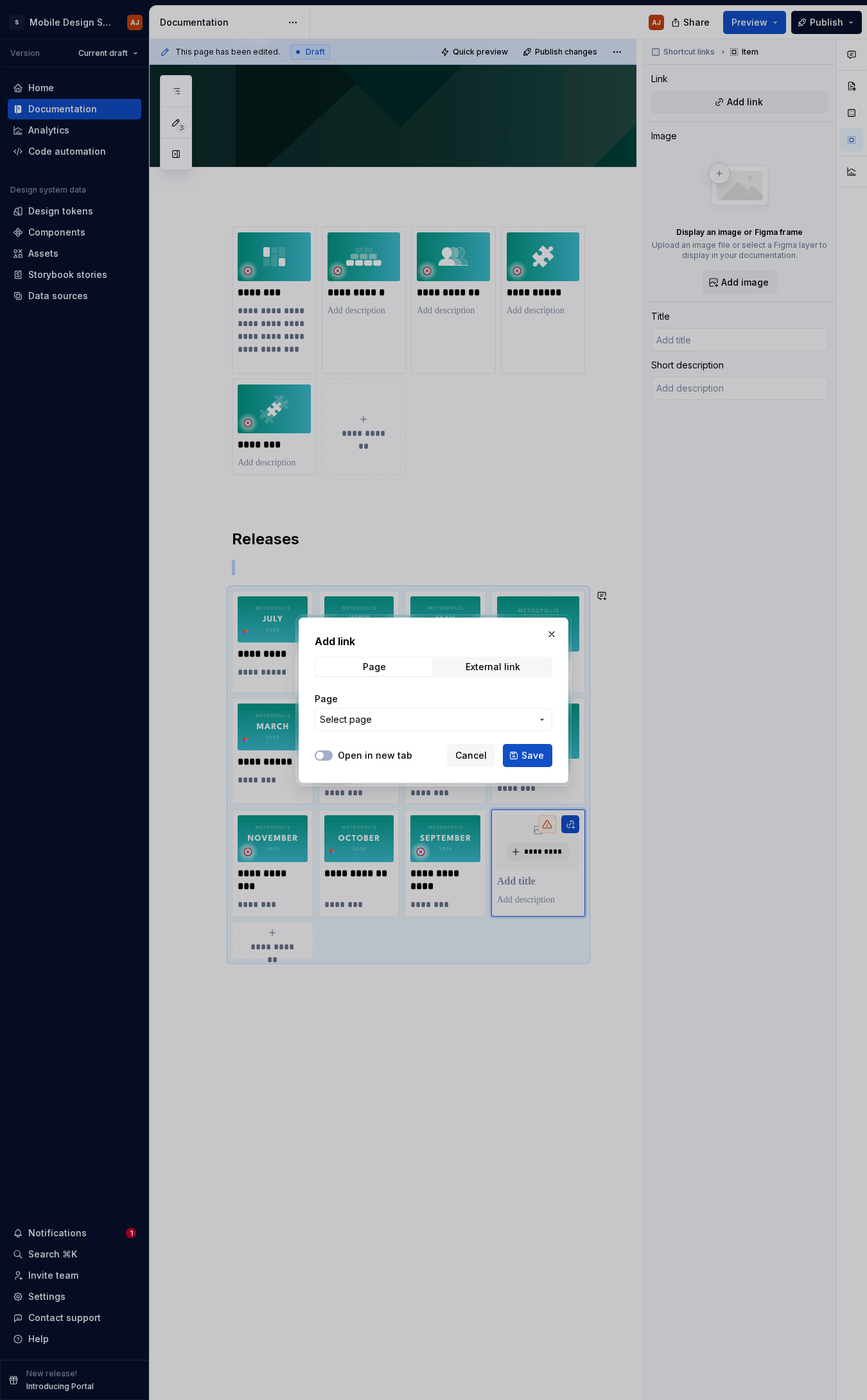
click at [427, 614] on span "Select page" at bounding box center [426, 719] width 212 height 13
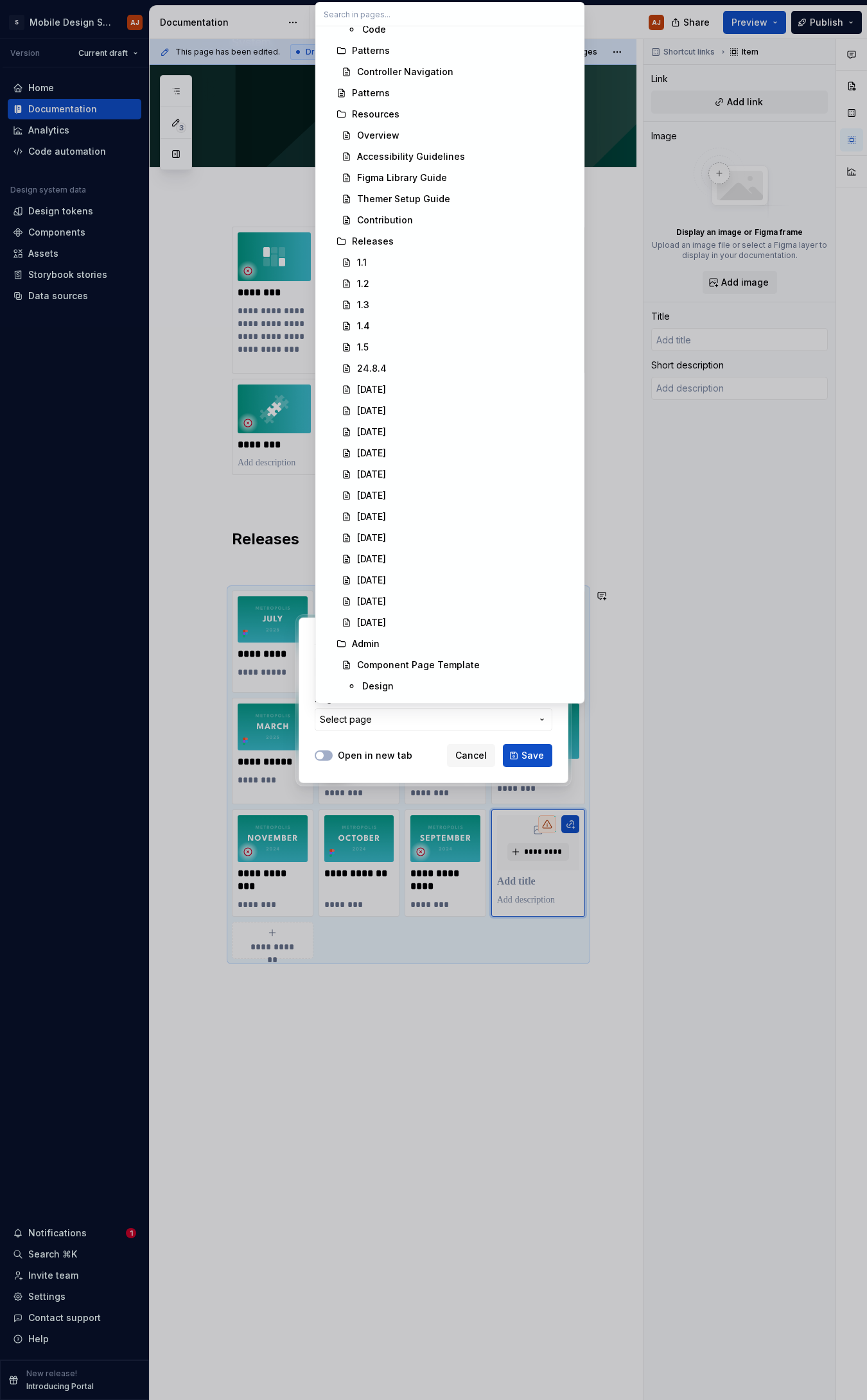
scroll to position [4494, 0]
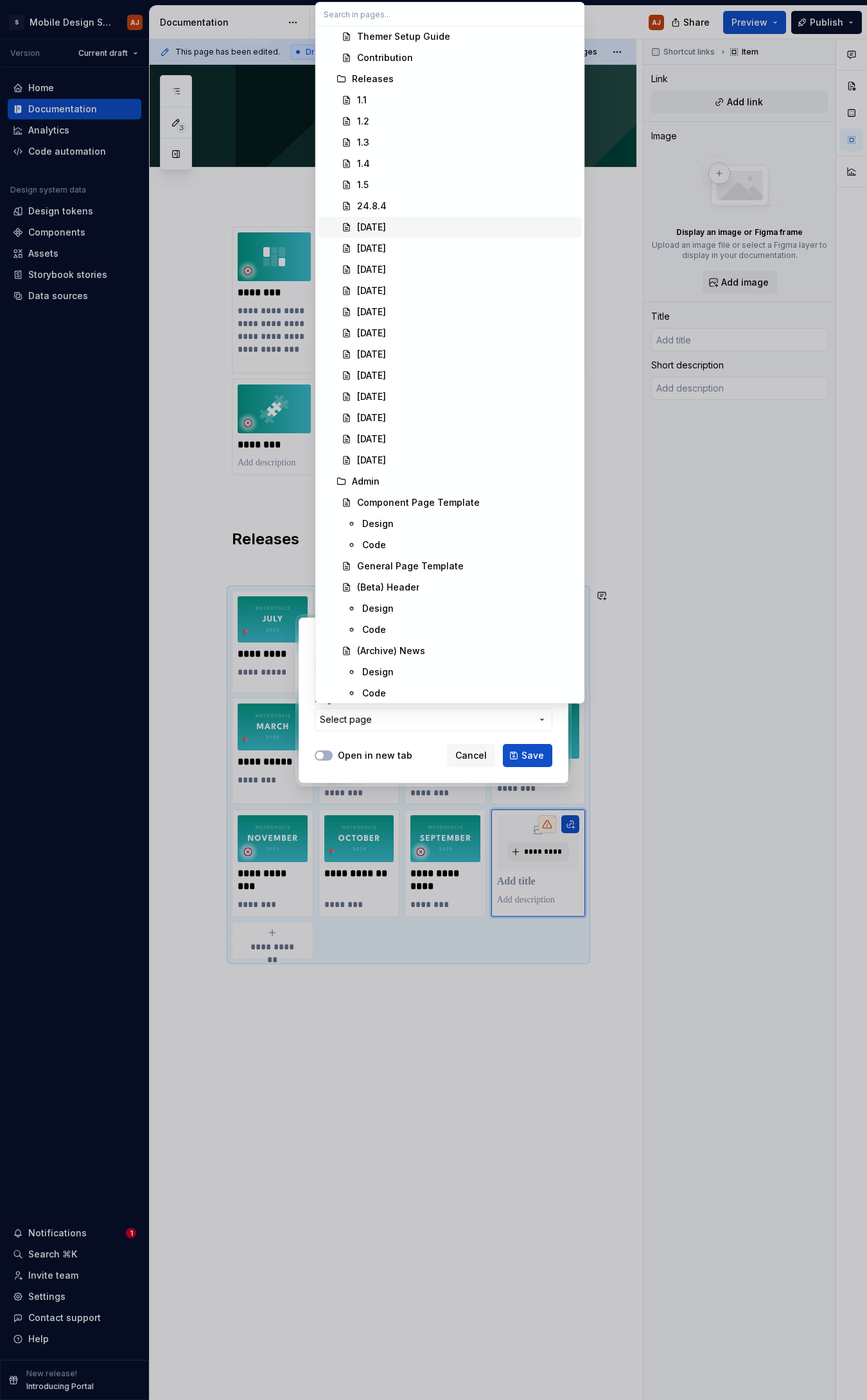
click at [464, 217] on span "[DATE]" at bounding box center [450, 227] width 263 height 21
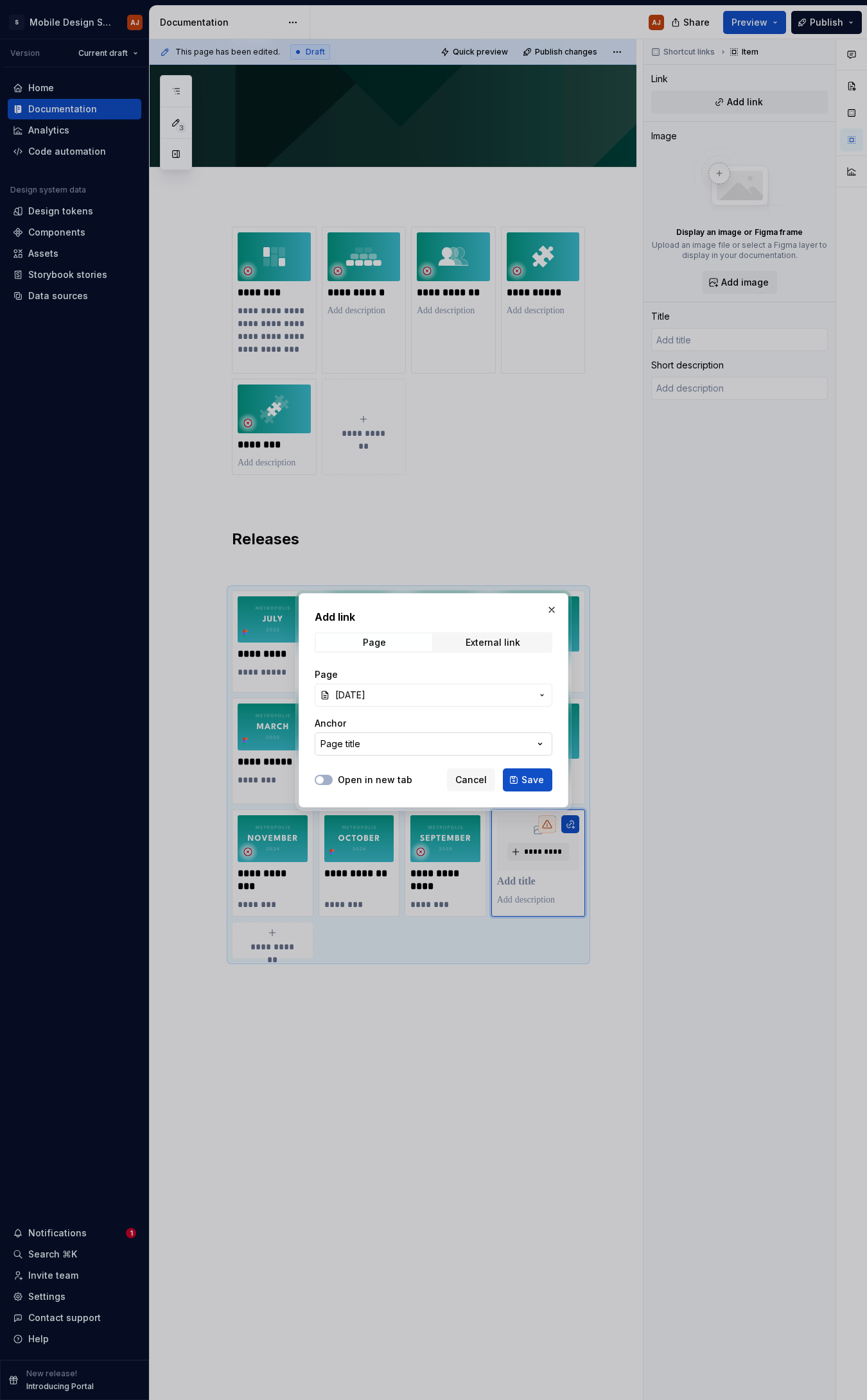
click at [458, 614] on button "Page title" at bounding box center [433, 744] width 238 height 23
click at [458, 614] on div "Add link Page External link Page [DATE] Anchor Page title Open in new tab Cance…" at bounding box center [433, 700] width 867 height 1400
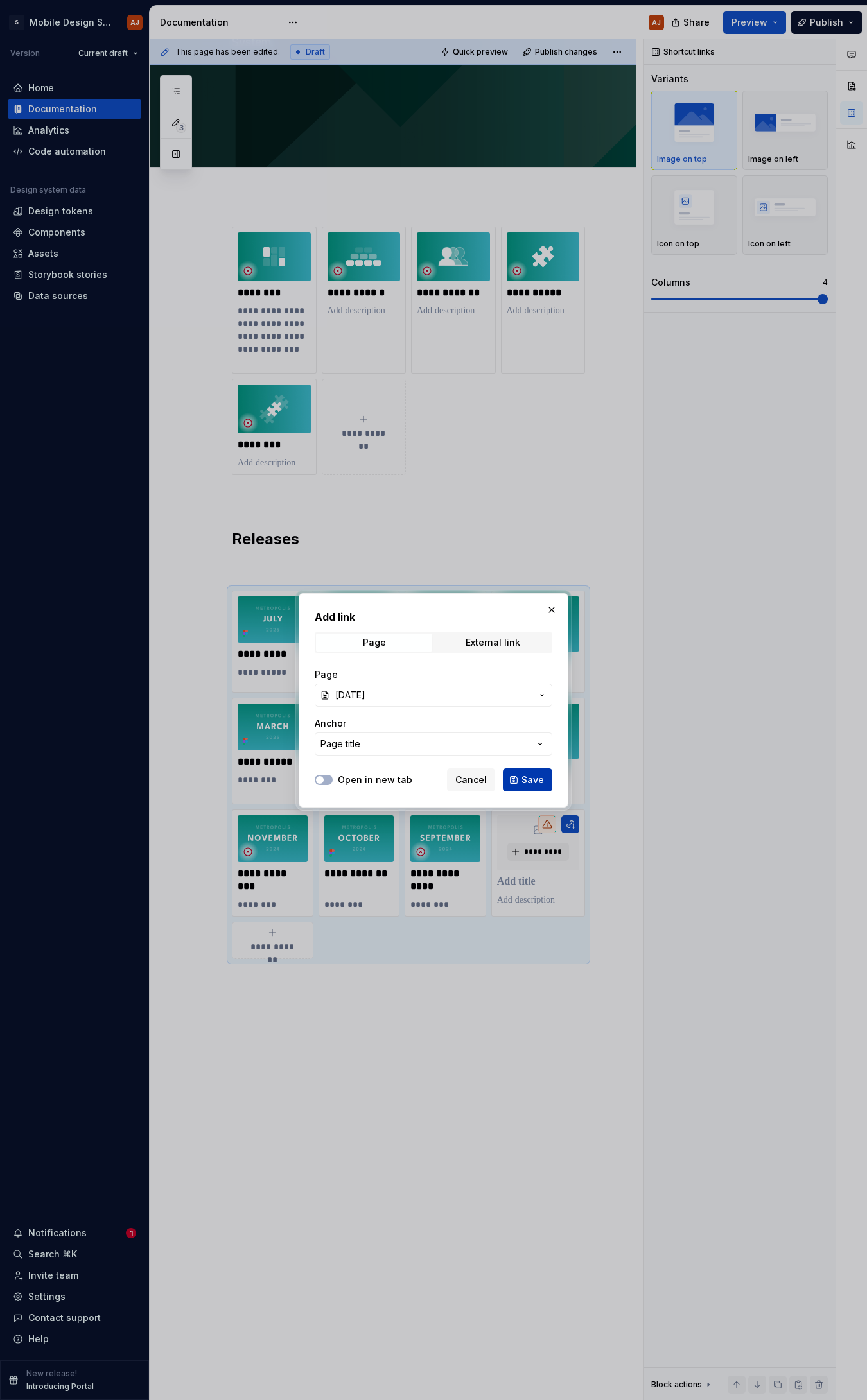
click at [526, 614] on span "Save" at bounding box center [533, 779] width 22 height 13
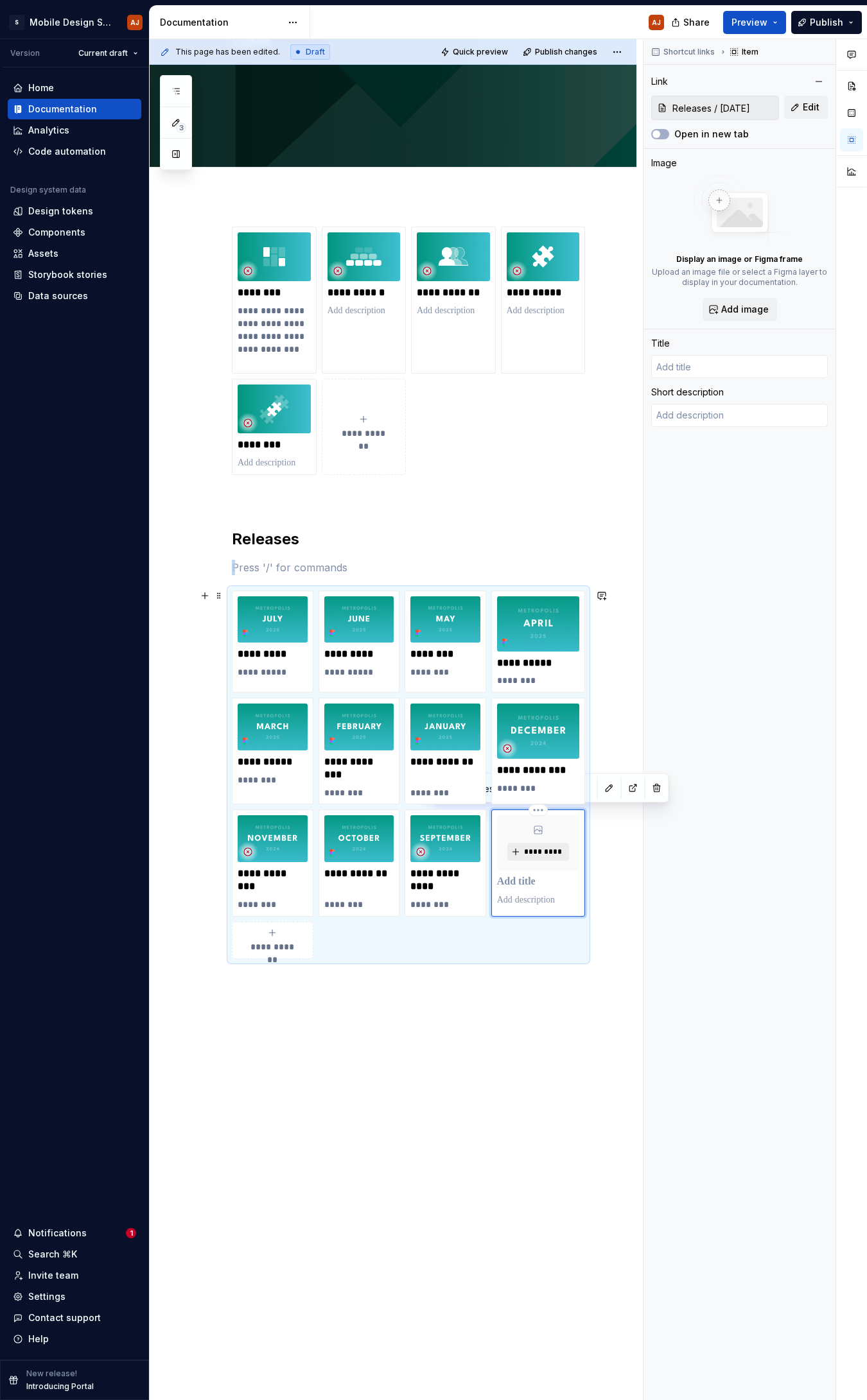
click at [533, 614] on button "*********" at bounding box center [538, 852] width 61 height 18
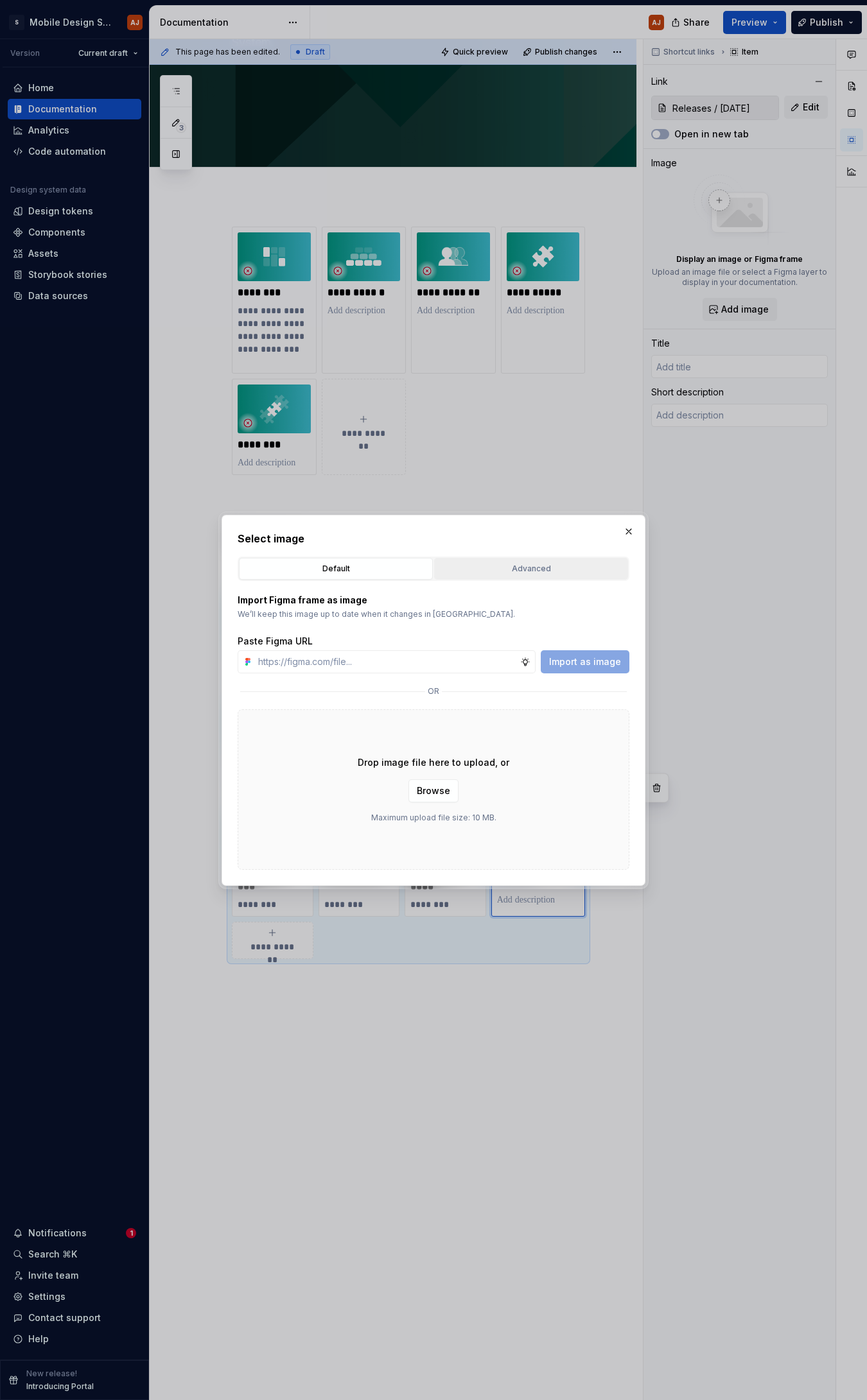
click at [554, 563] on div "Advanced" at bounding box center [531, 568] width 185 height 13
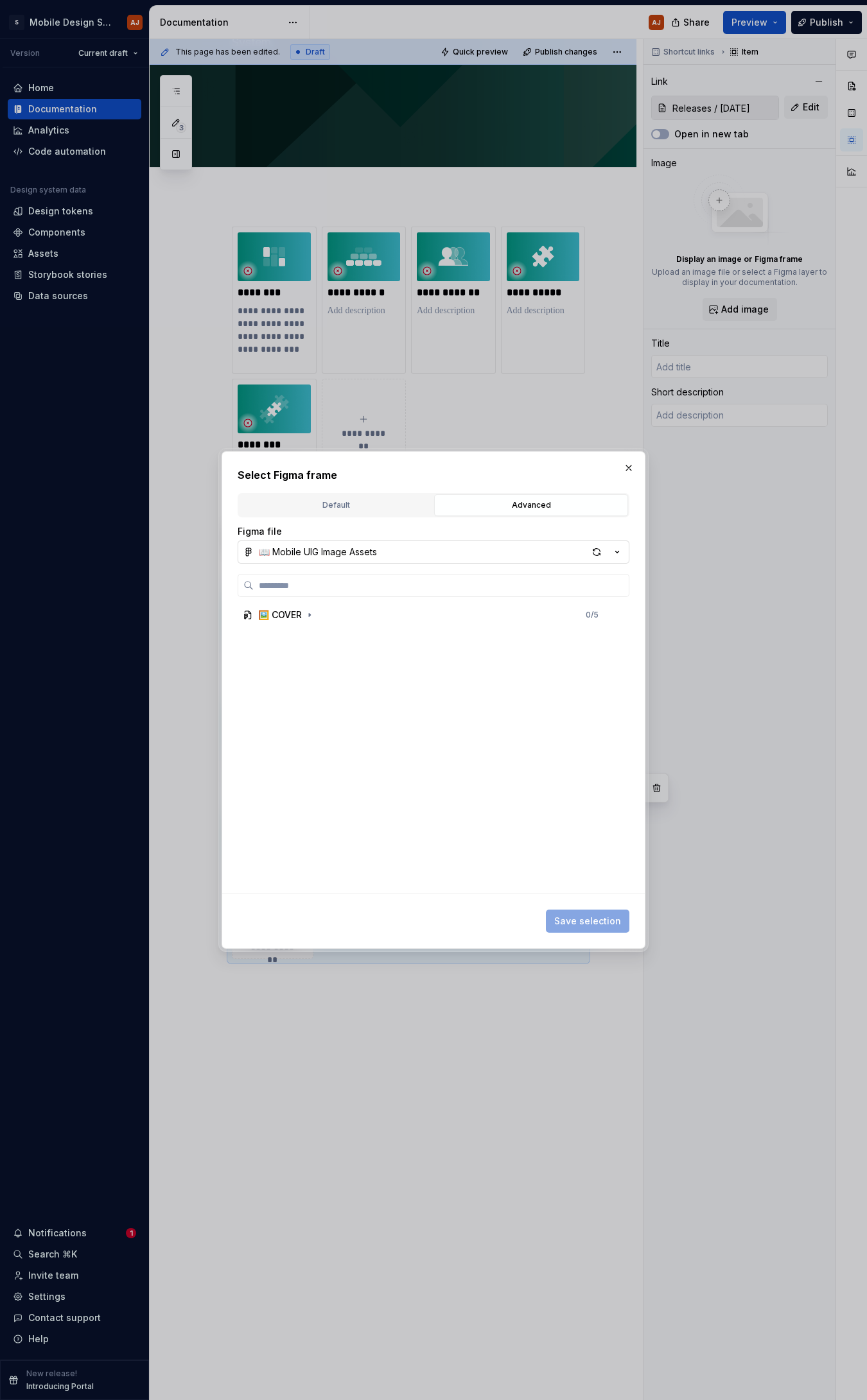
type textarea "*"
type input "[DATE]"
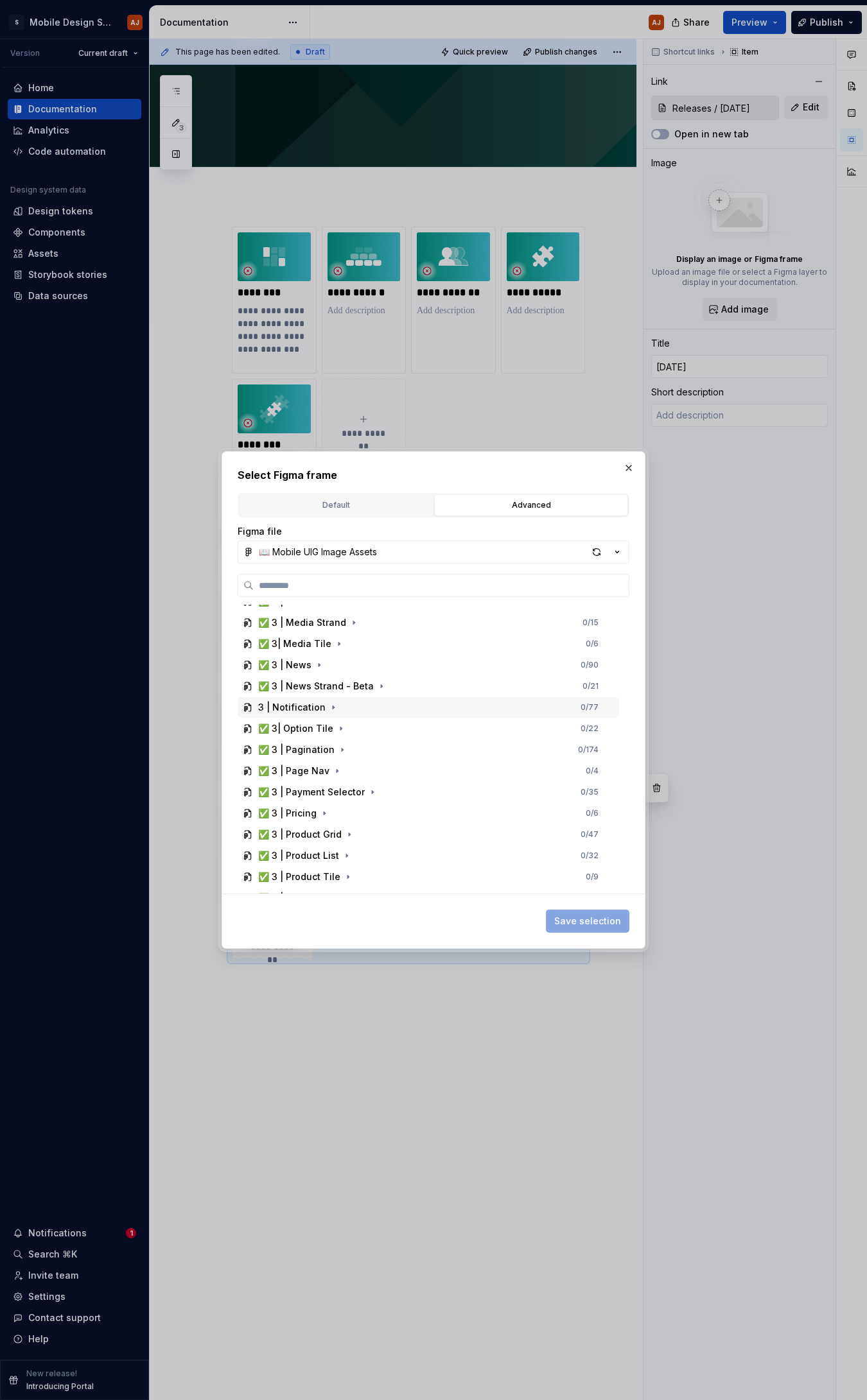
scroll to position [1406, 0]
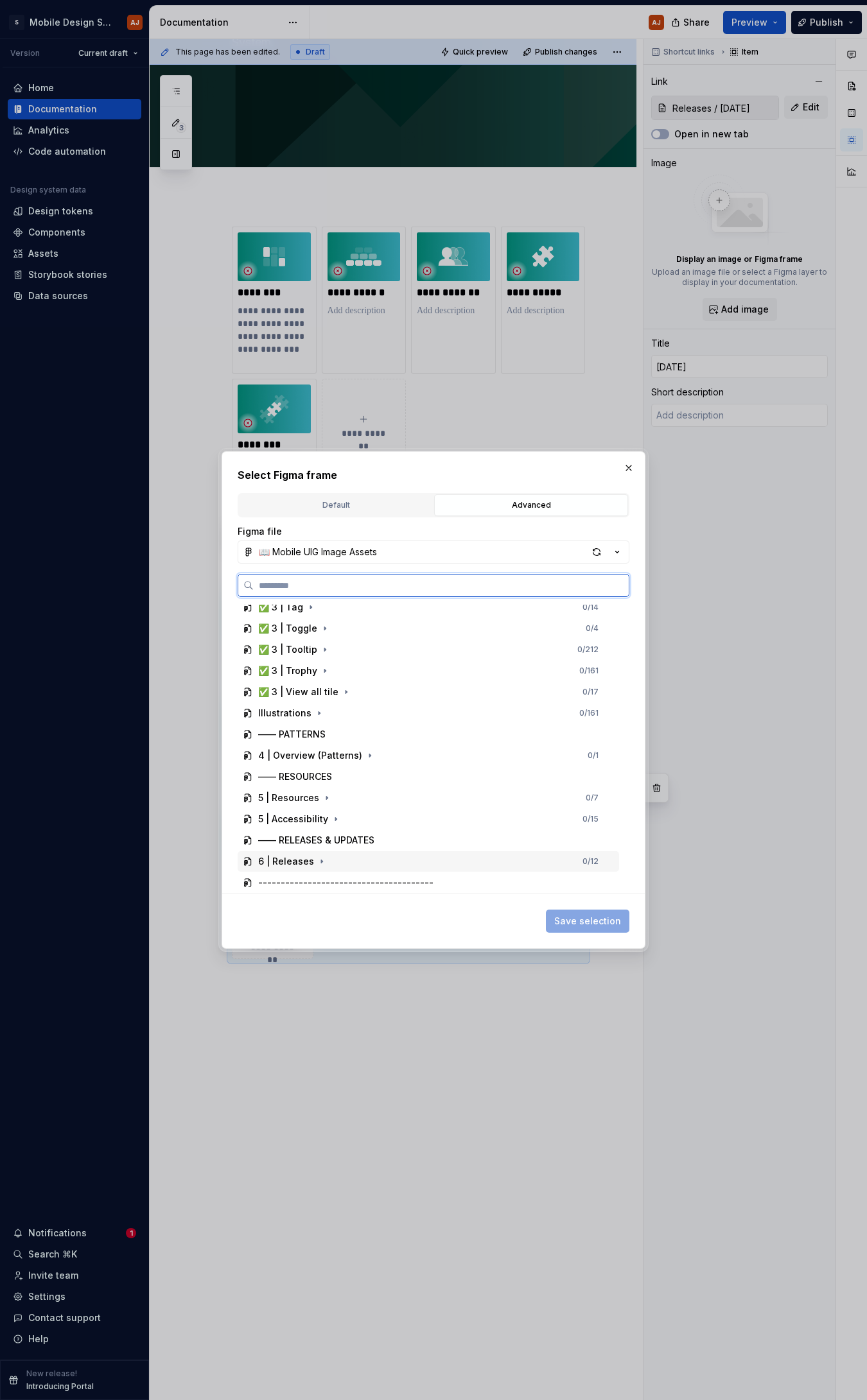
click at [341, 614] on div "6 | Releases 0 / 12" at bounding box center [429, 861] width 382 height 21
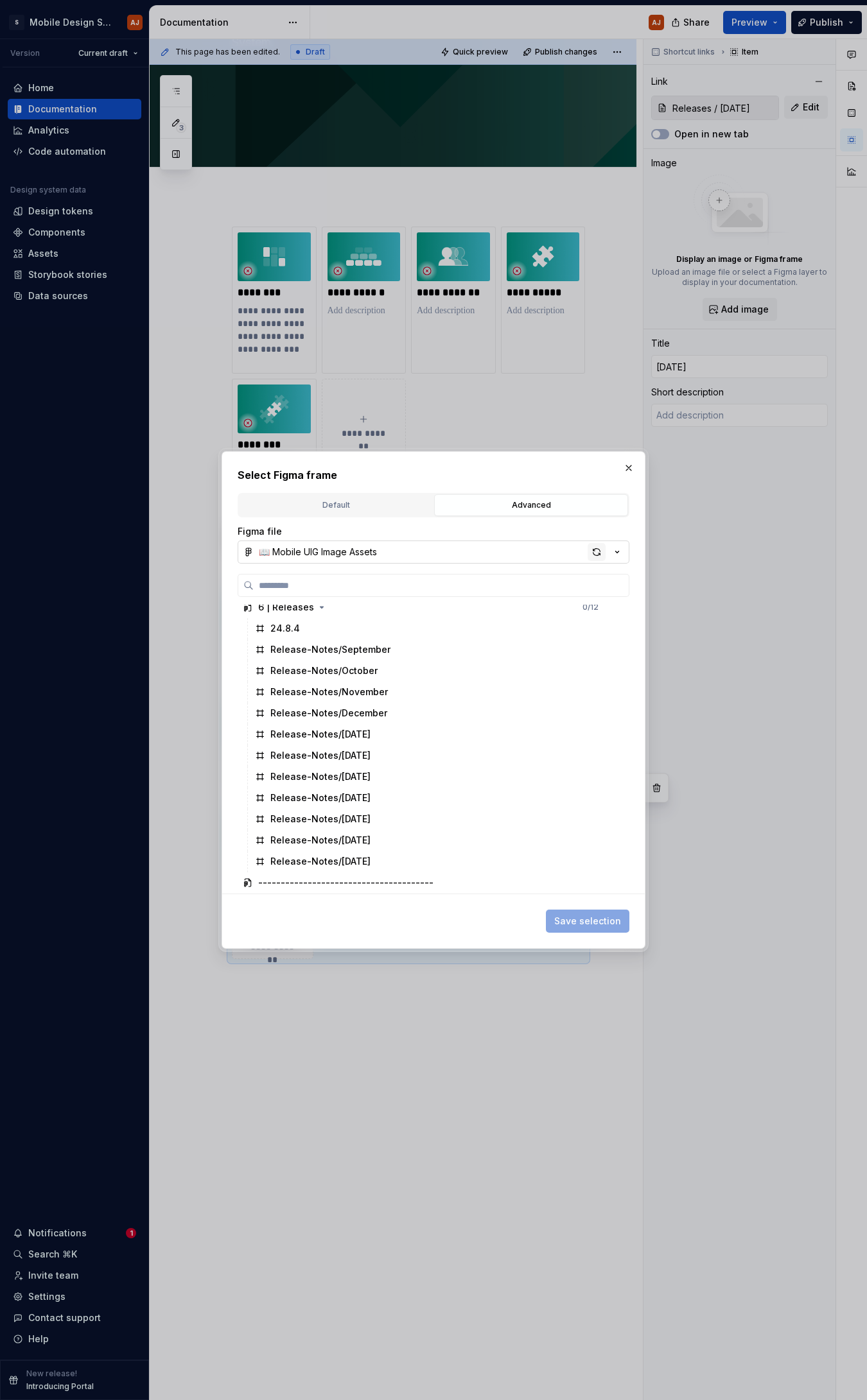
click at [600, 549] on div "button" at bounding box center [596, 552] width 18 height 18
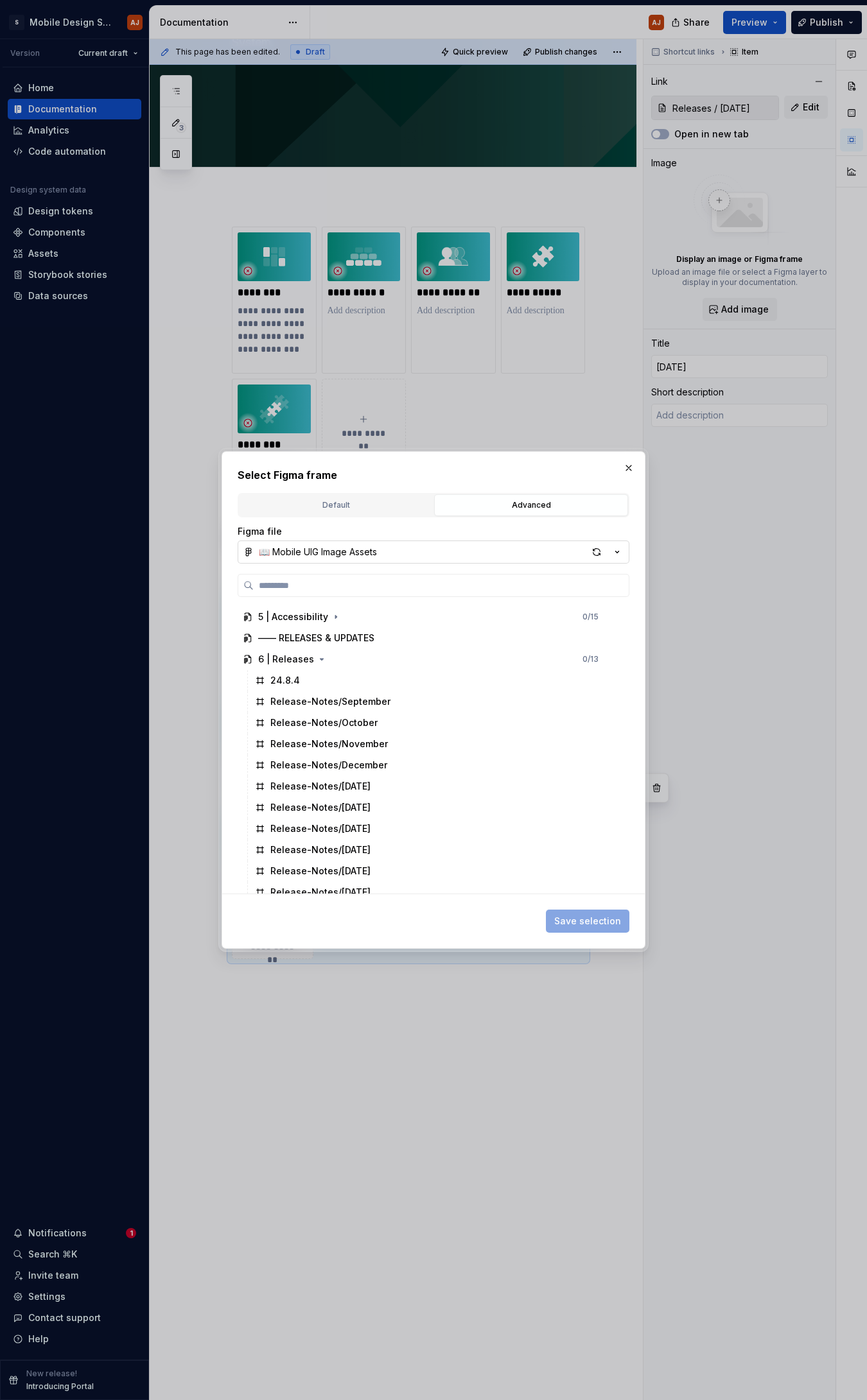
scroll to position [1681, 0]
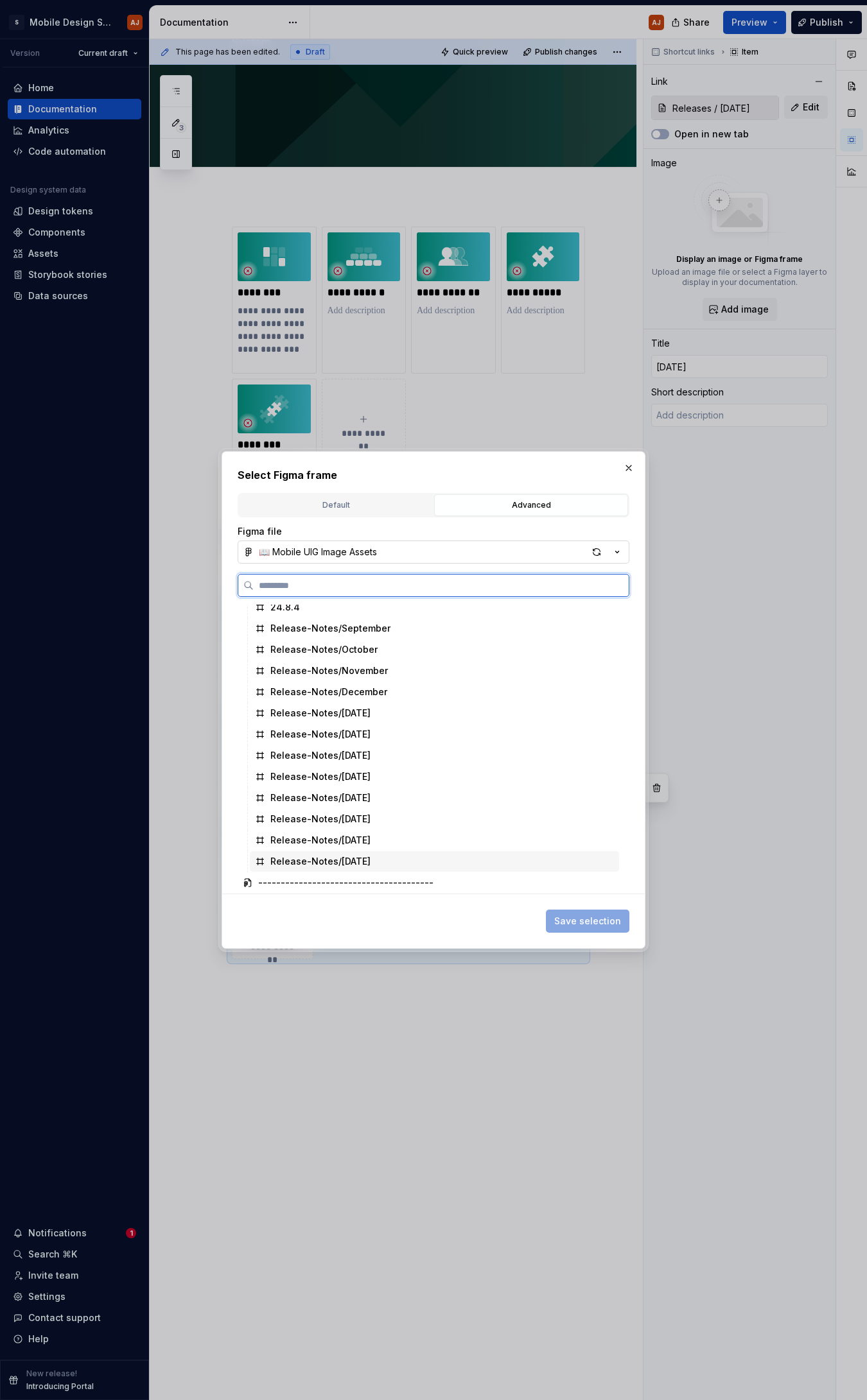
click at [438, 614] on div "Release-Notes/[DATE]" at bounding box center [434, 861] width 369 height 21
click at [617, 614] on span "Save selection" at bounding box center [587, 921] width 67 height 13
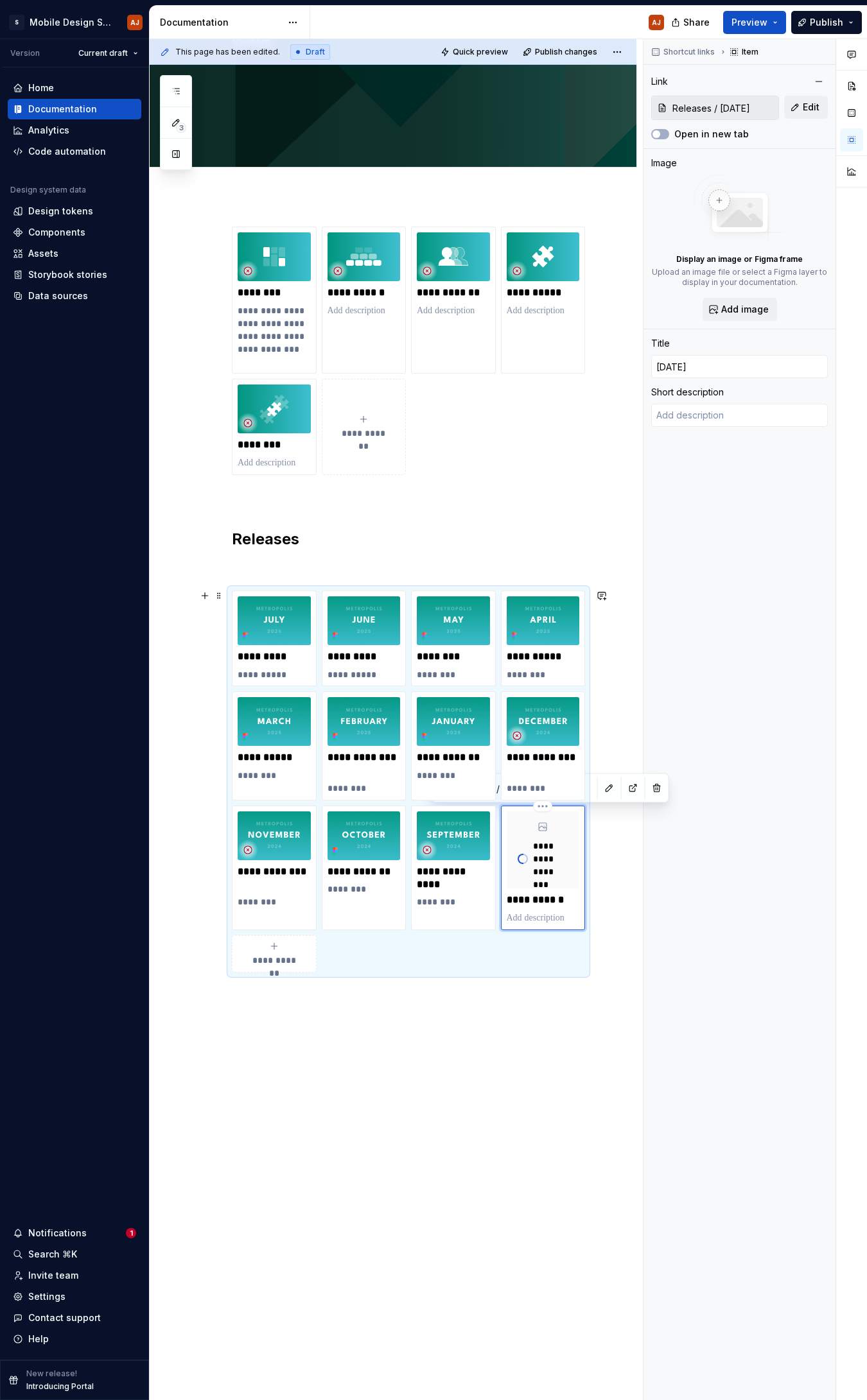
click at [523, 614] on p at bounding box center [543, 917] width 73 height 13
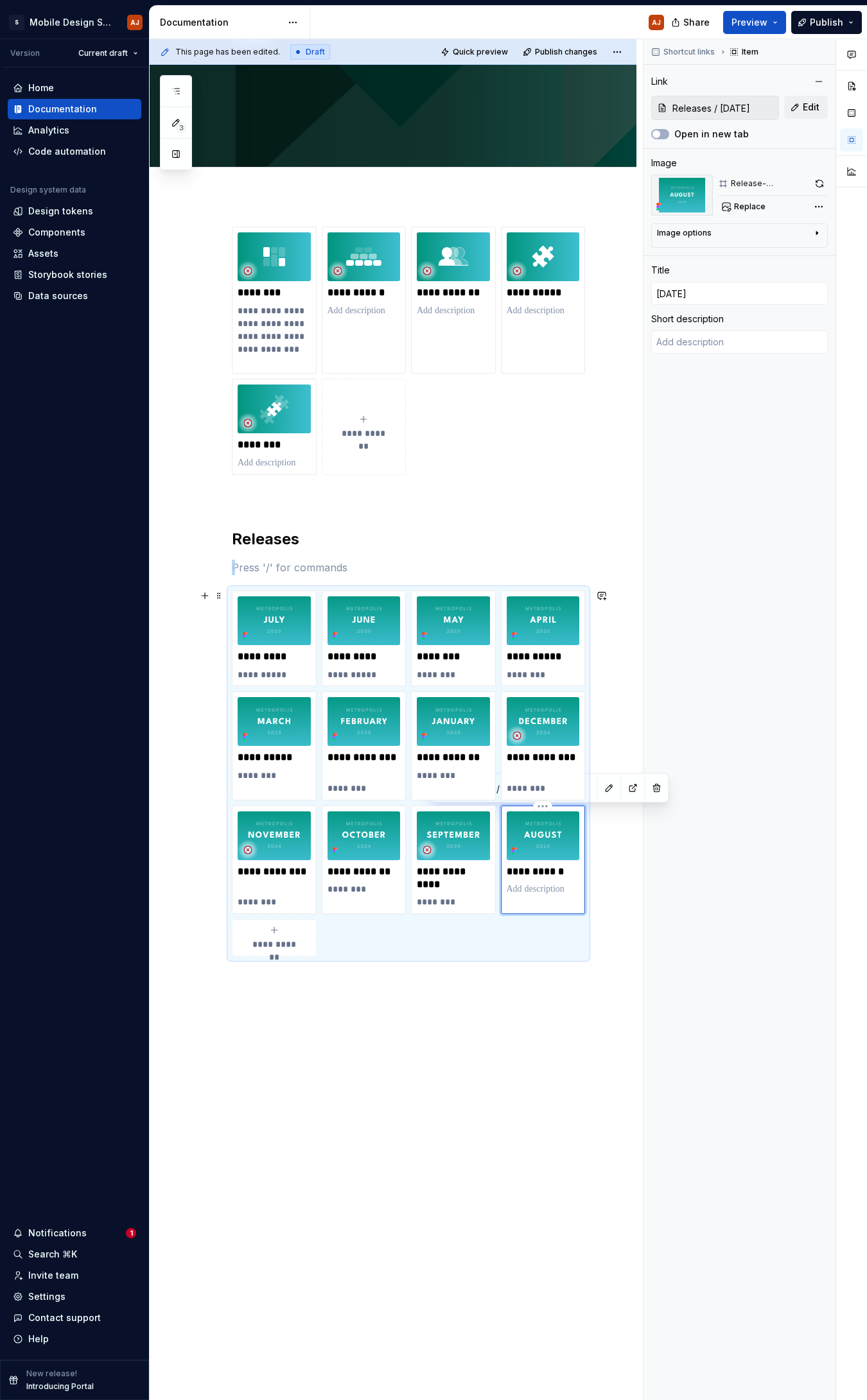
click at [526, 614] on p at bounding box center [543, 889] width 73 height 13
type textarea "*"
type textarea "0"
type textarea "*"
type textarea "08"
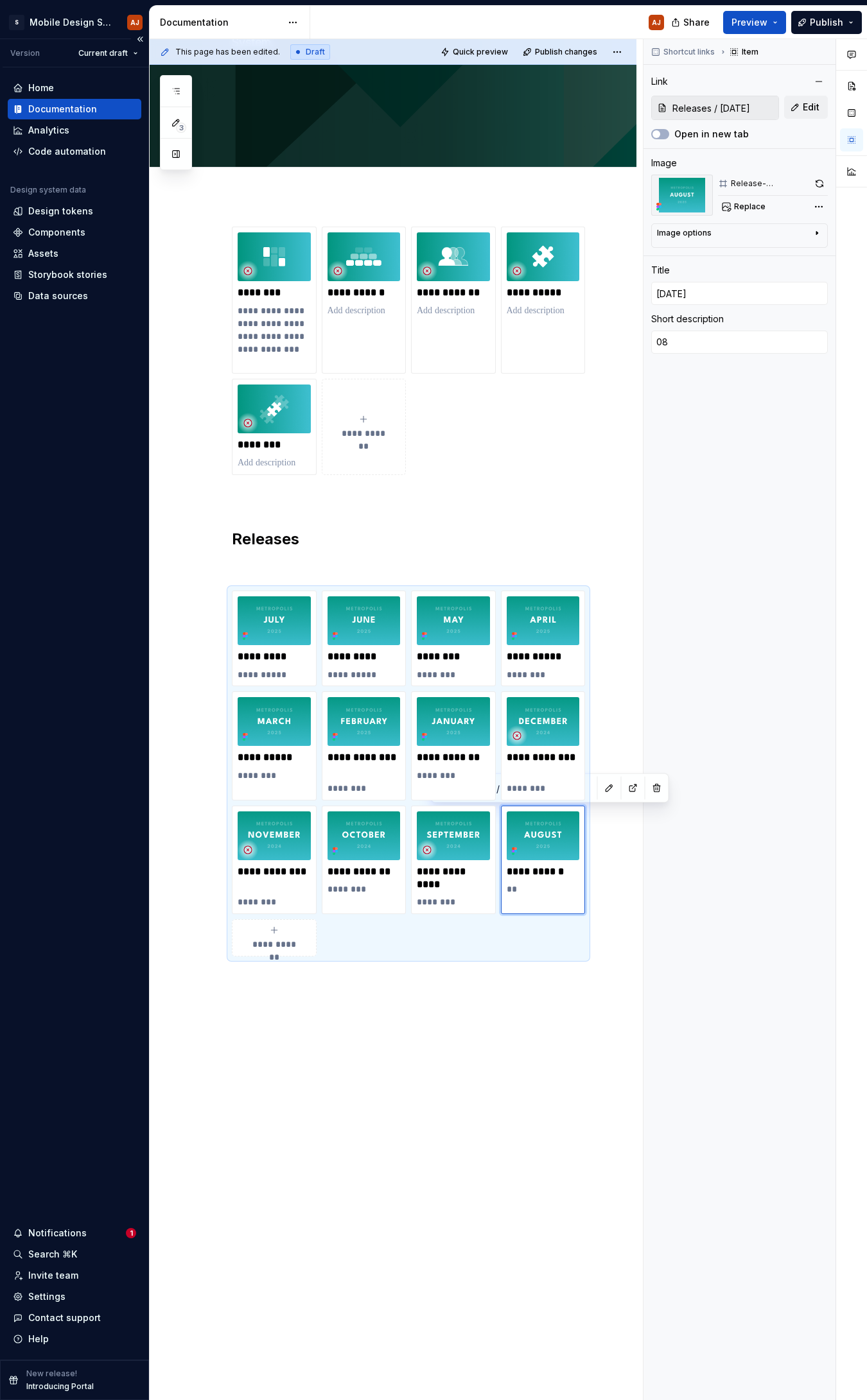
type textarea "*"
type textarea "08/"
type textarea "*"
type textarea "08/2"
type textarea "*"
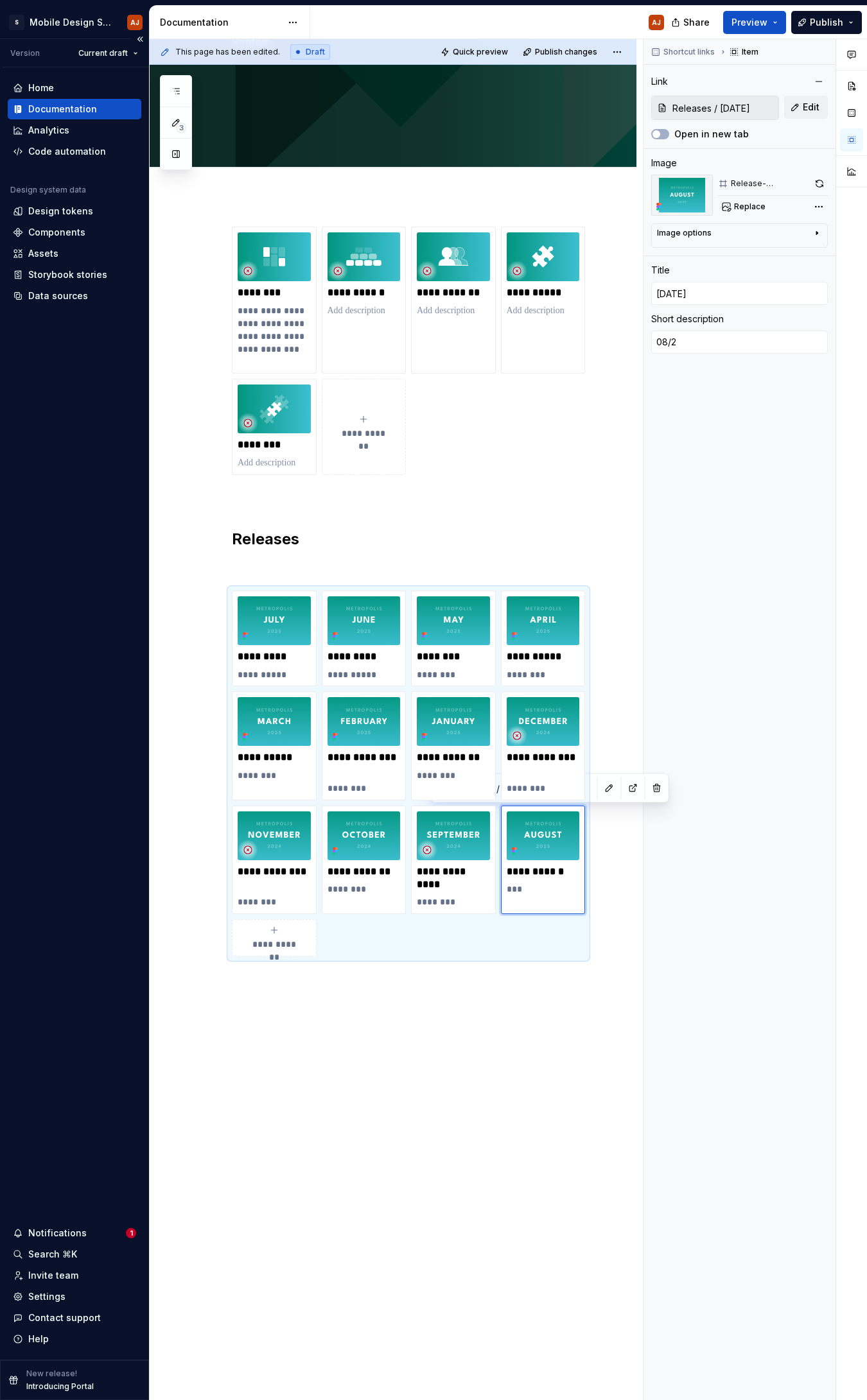
type textarea "08/29"
type textarea "*"
type textarea "08/29/"
type textarea "*"
type textarea "08/29/2"
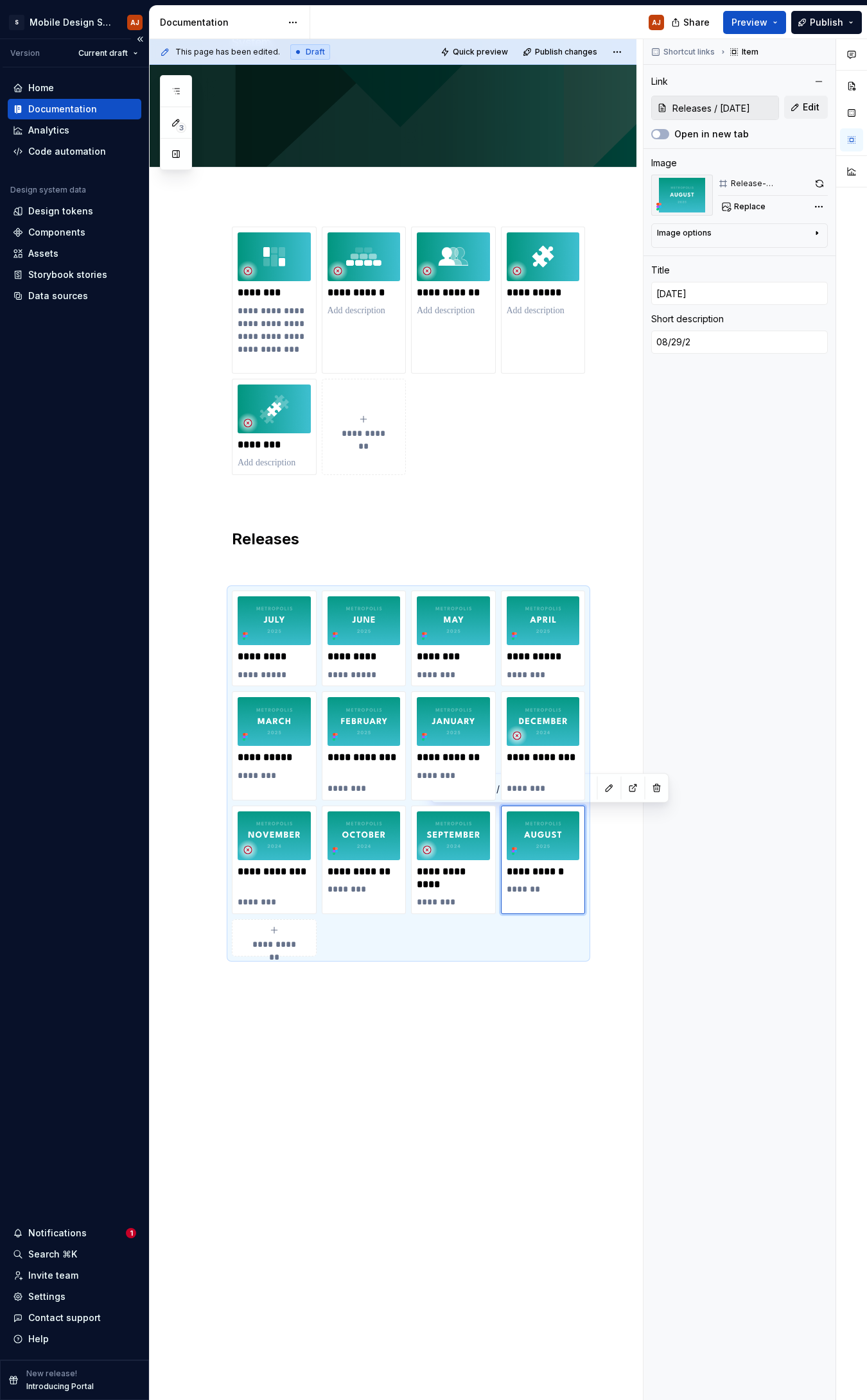
type textarea "*"
type textarea "[DATE]"
type textarea "*"
type textarea "08/29/202"
type textarea "*"
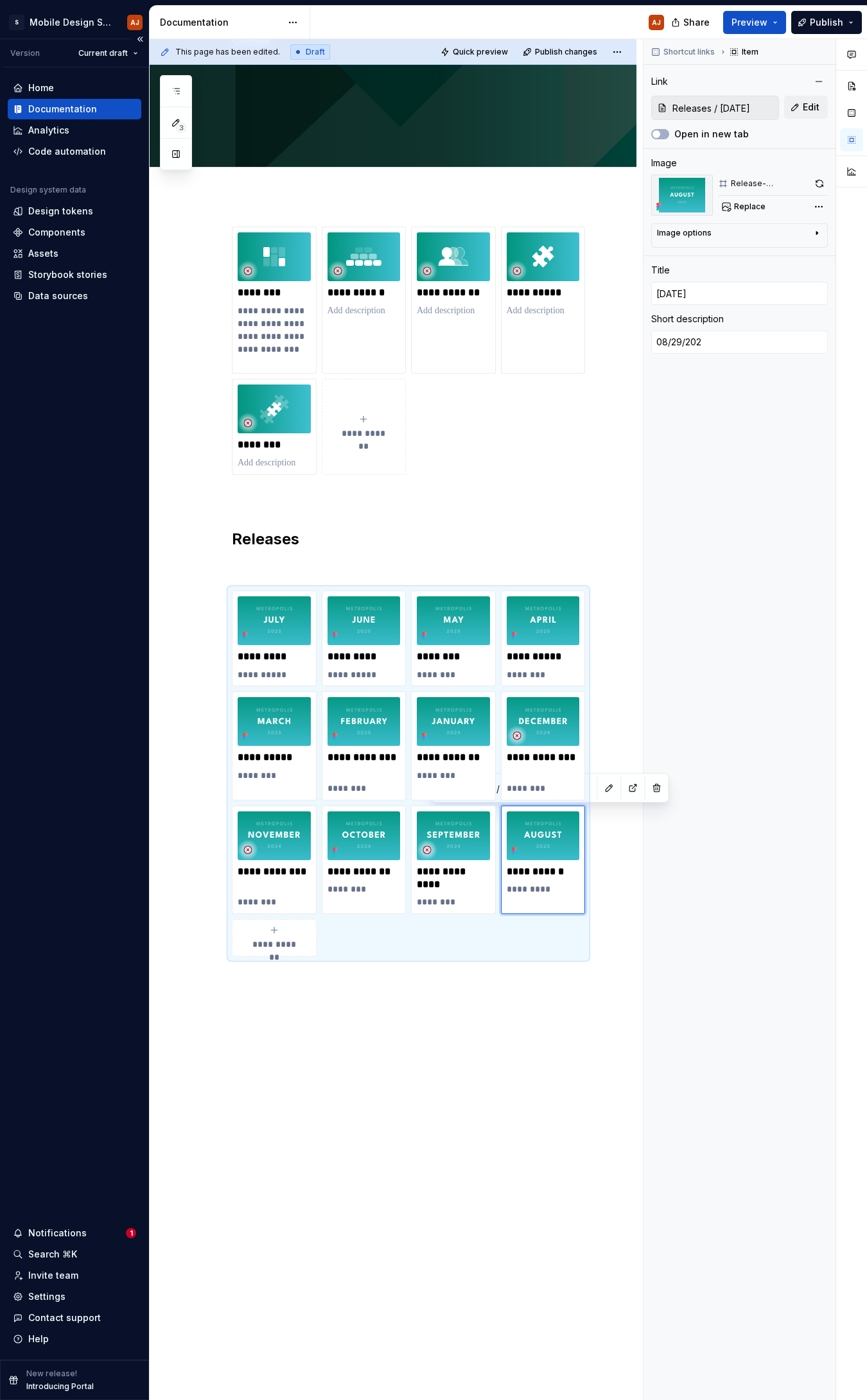
type textarea "[DATE]"
type textarea "*"
type textarea "08/29/205"
type textarea "*"
type textarea "[DATE]"
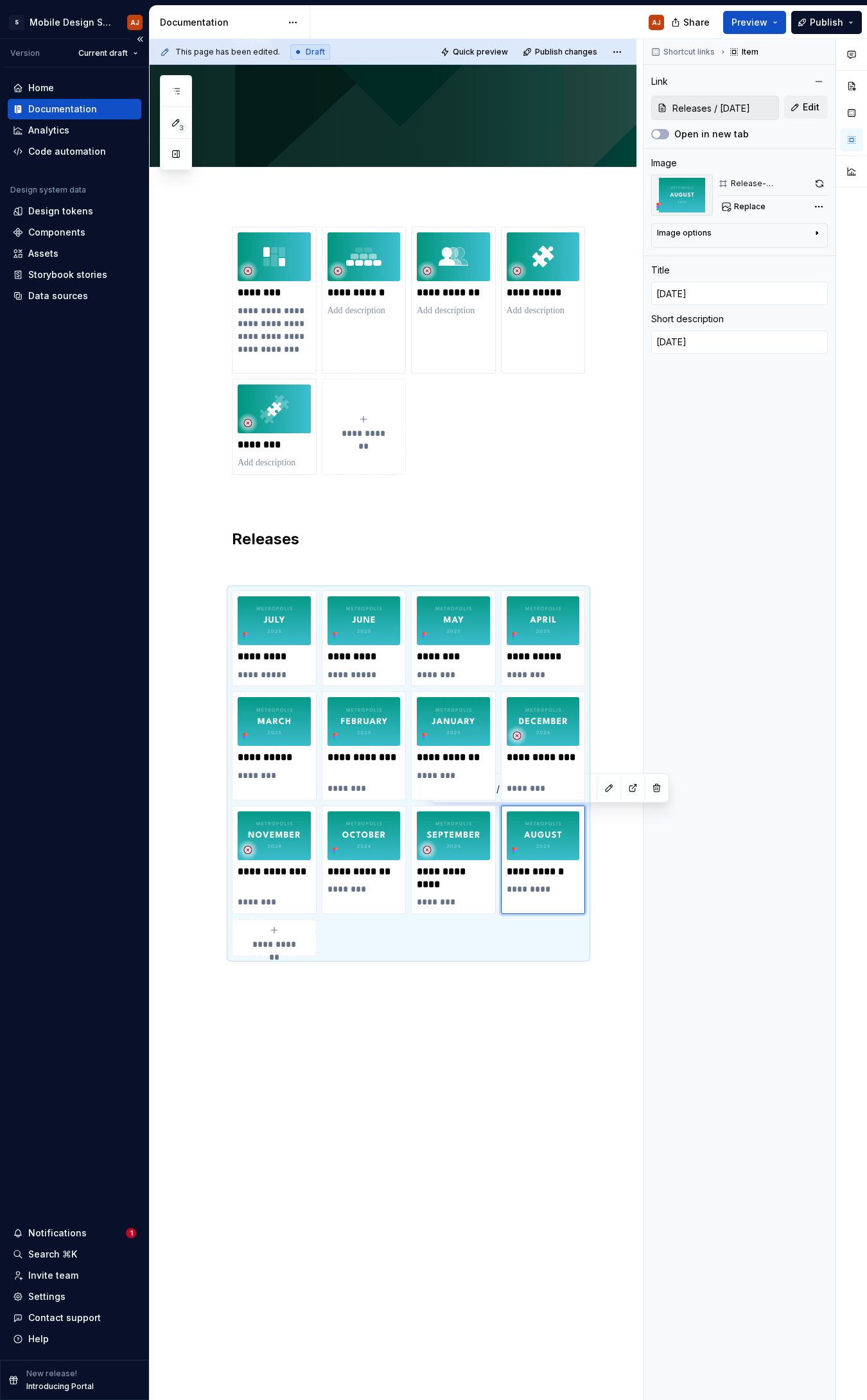
type textarea "*"
type textarea "08/29/2"
type textarea "*"
type textarea "[DATE]"
click at [508, 614] on p at bounding box center [409, 979] width 353 height 16
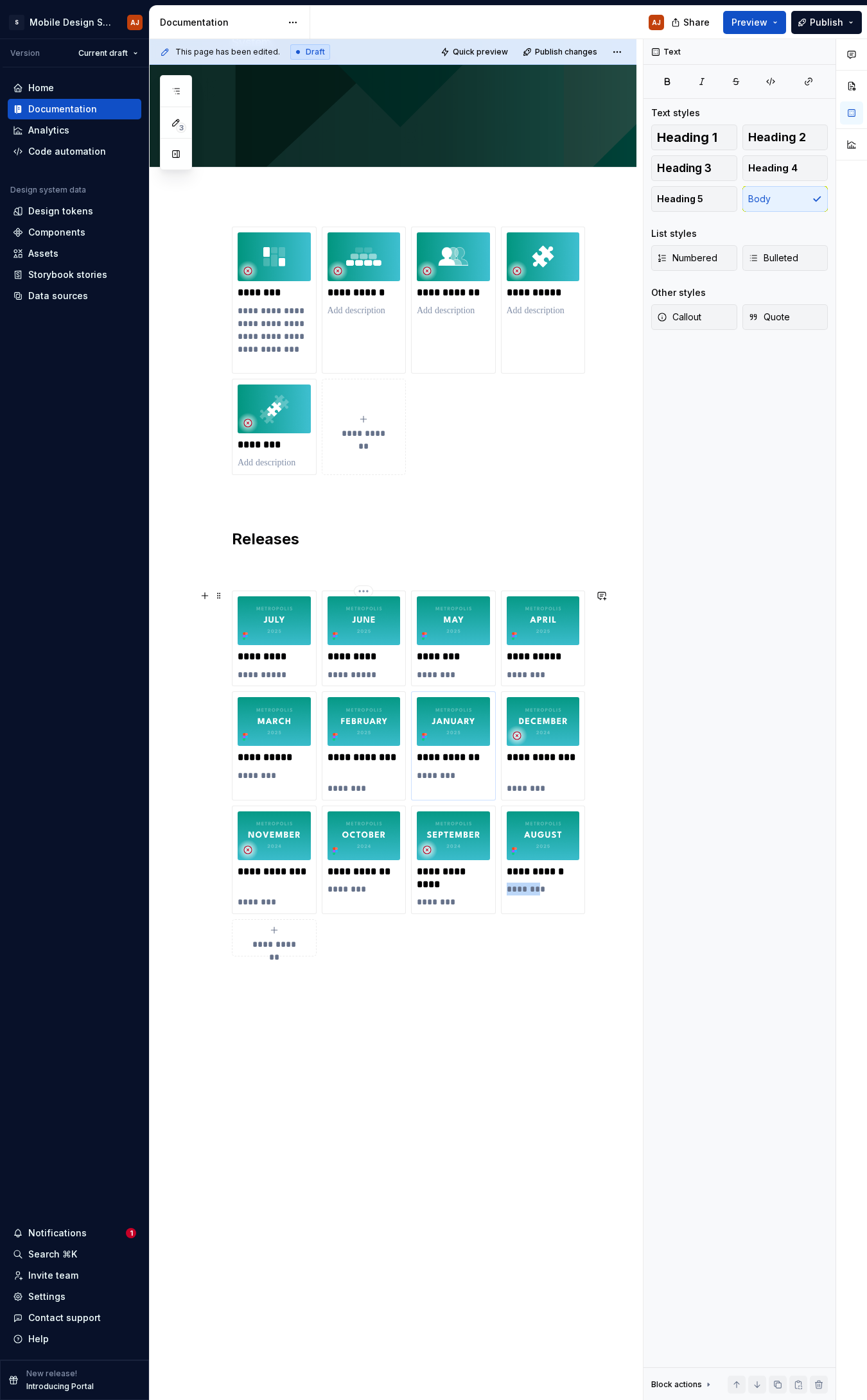
drag, startPoint x: 540, startPoint y: 885, endPoint x: 426, endPoint y: 762, distance: 167.7
click at [327, 614] on div "**********" at bounding box center [409, 773] width 353 height 366
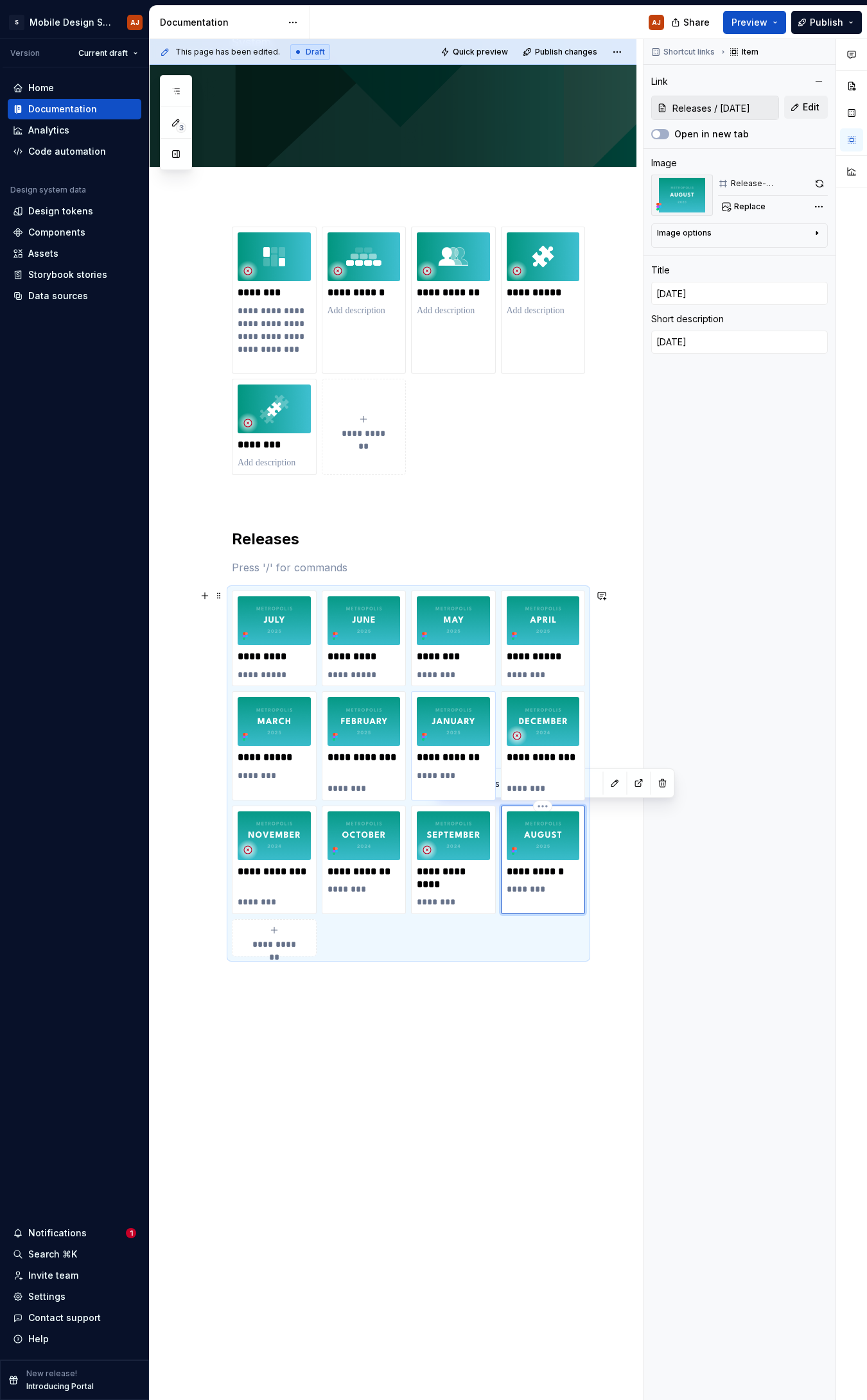
scroll to position [266, 0]
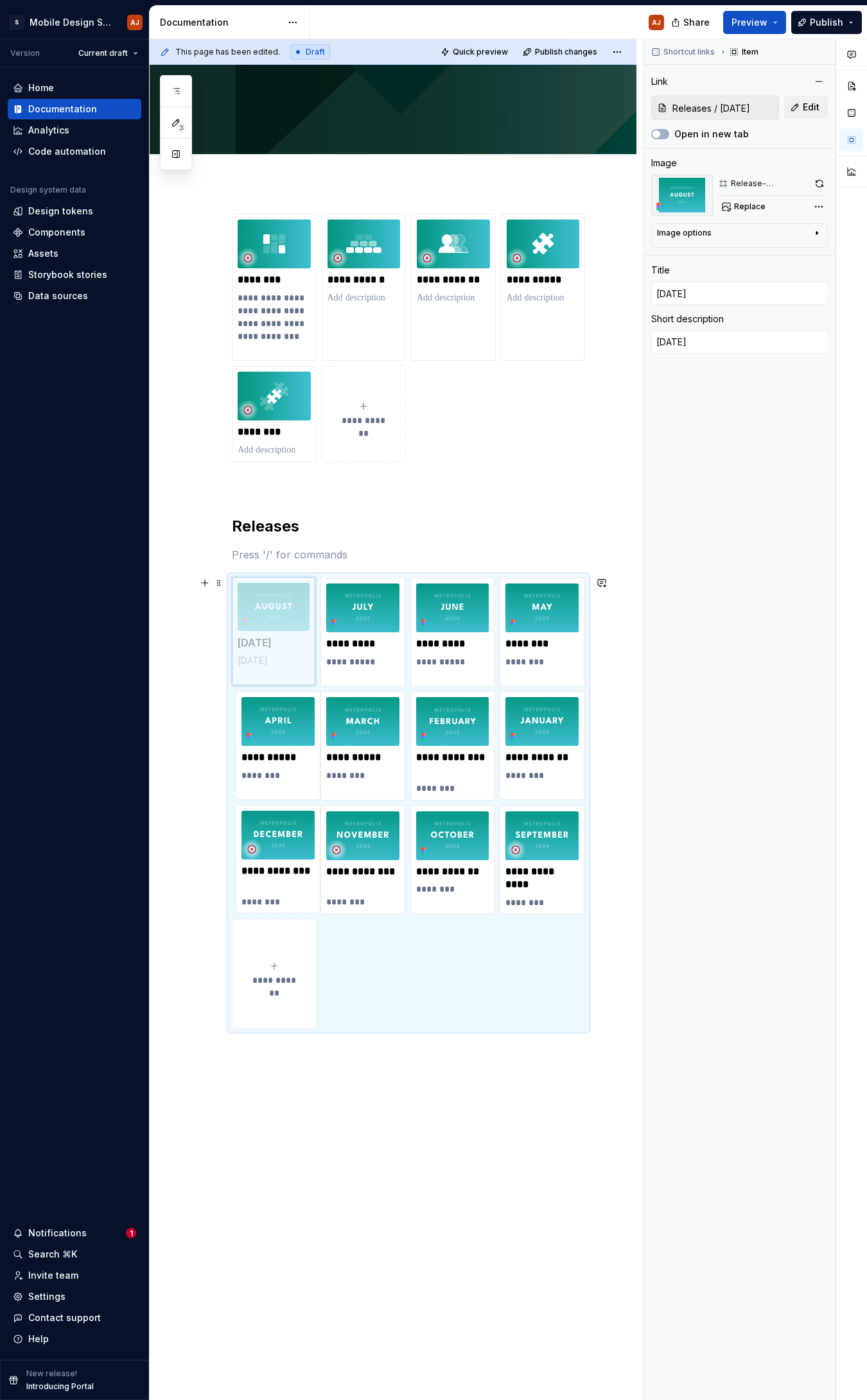
drag, startPoint x: 556, startPoint y: 841, endPoint x: 321, endPoint y: 616, distance: 325.3
click at [321, 614] on body "S Mobile Design System AJ Version Current draft Home Documentation Analytics Co…" at bounding box center [433, 700] width 867 height 1400
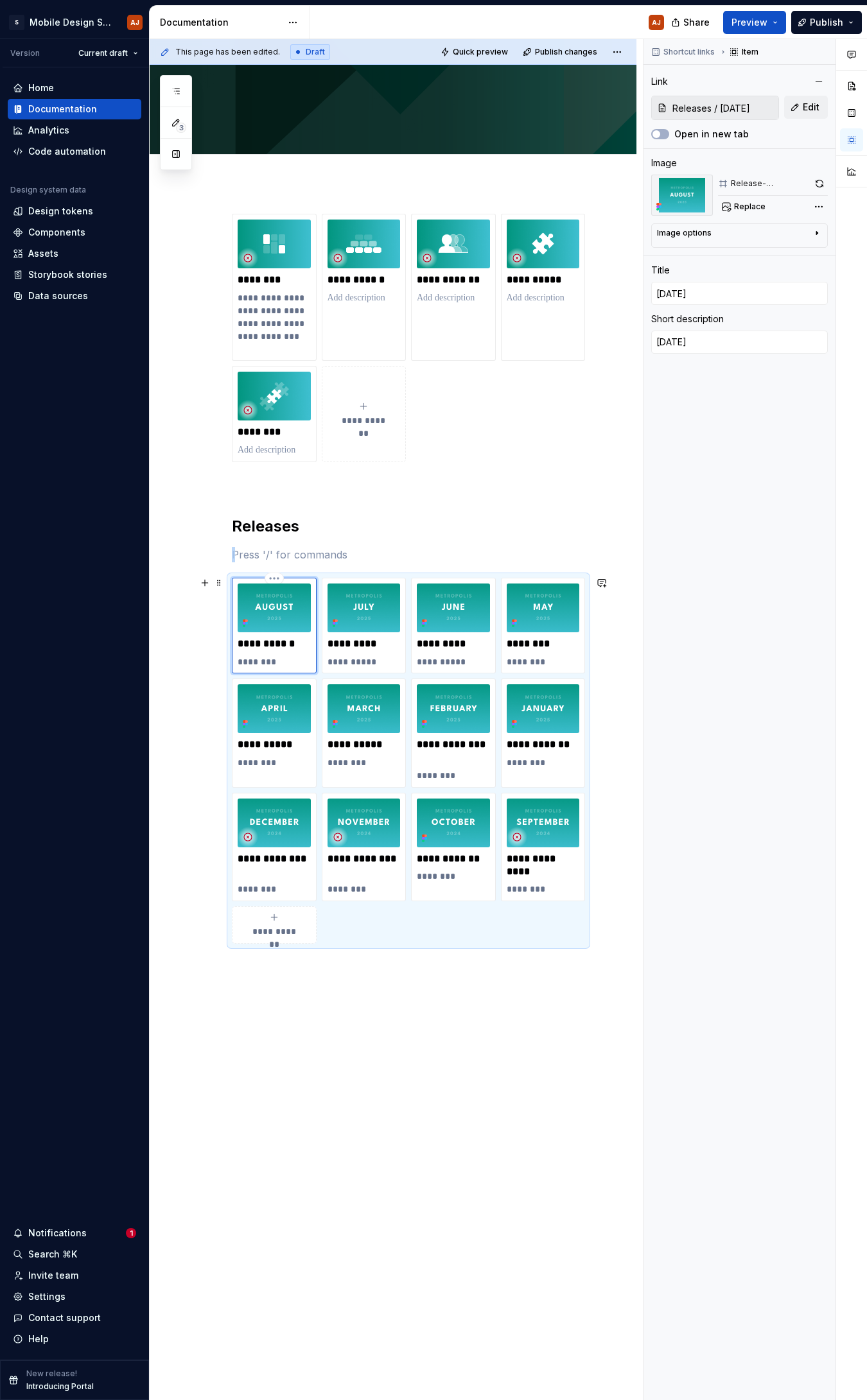
click at [290, 614] on img at bounding box center [274, 607] width 73 height 48
click at [265, 560] on input "Releases / [DATE]" at bounding box center [262, 557] width 145 height 23
click at [179, 99] on button "button" at bounding box center [176, 91] width 23 height 23
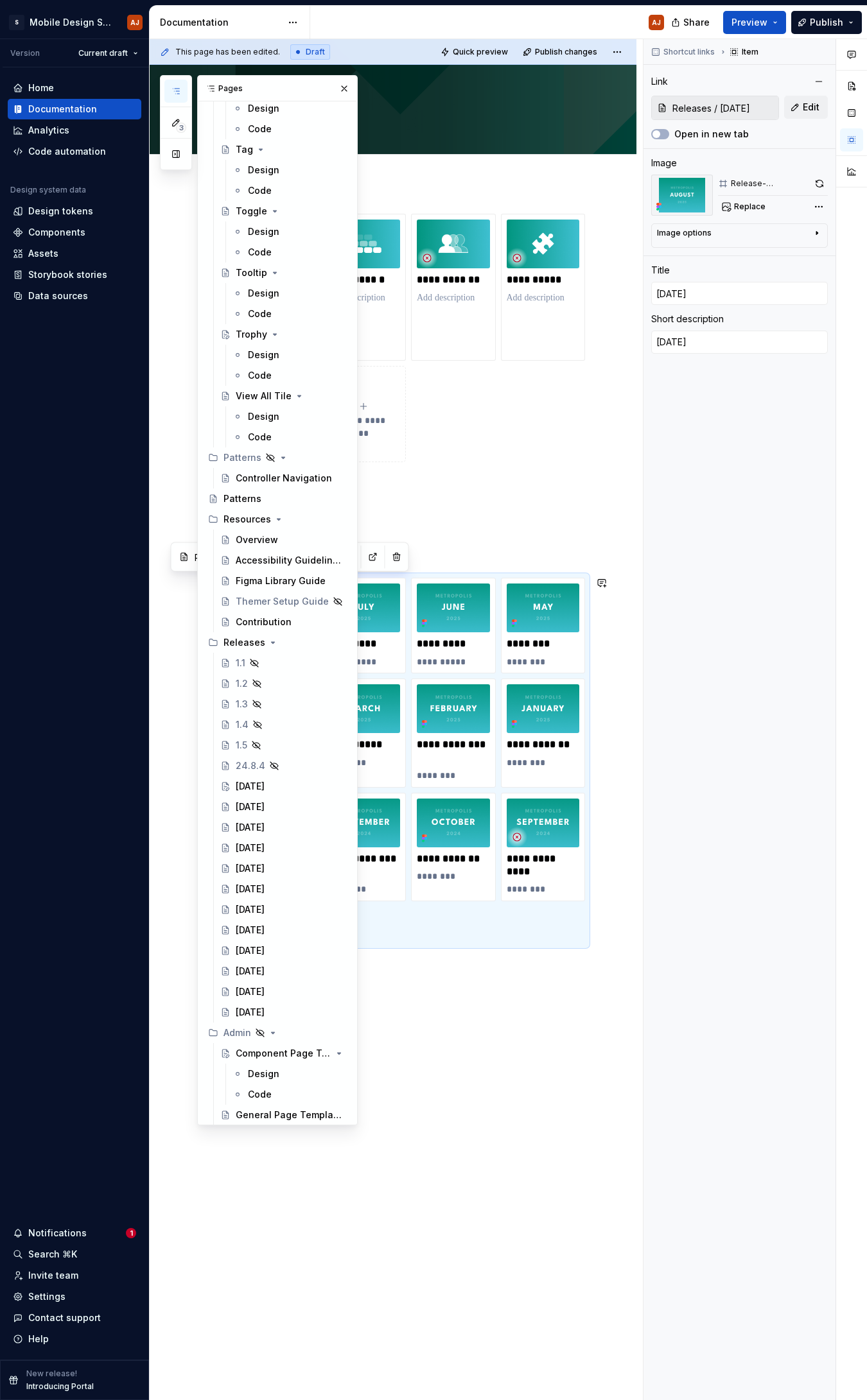
scroll to position [3628, 0]
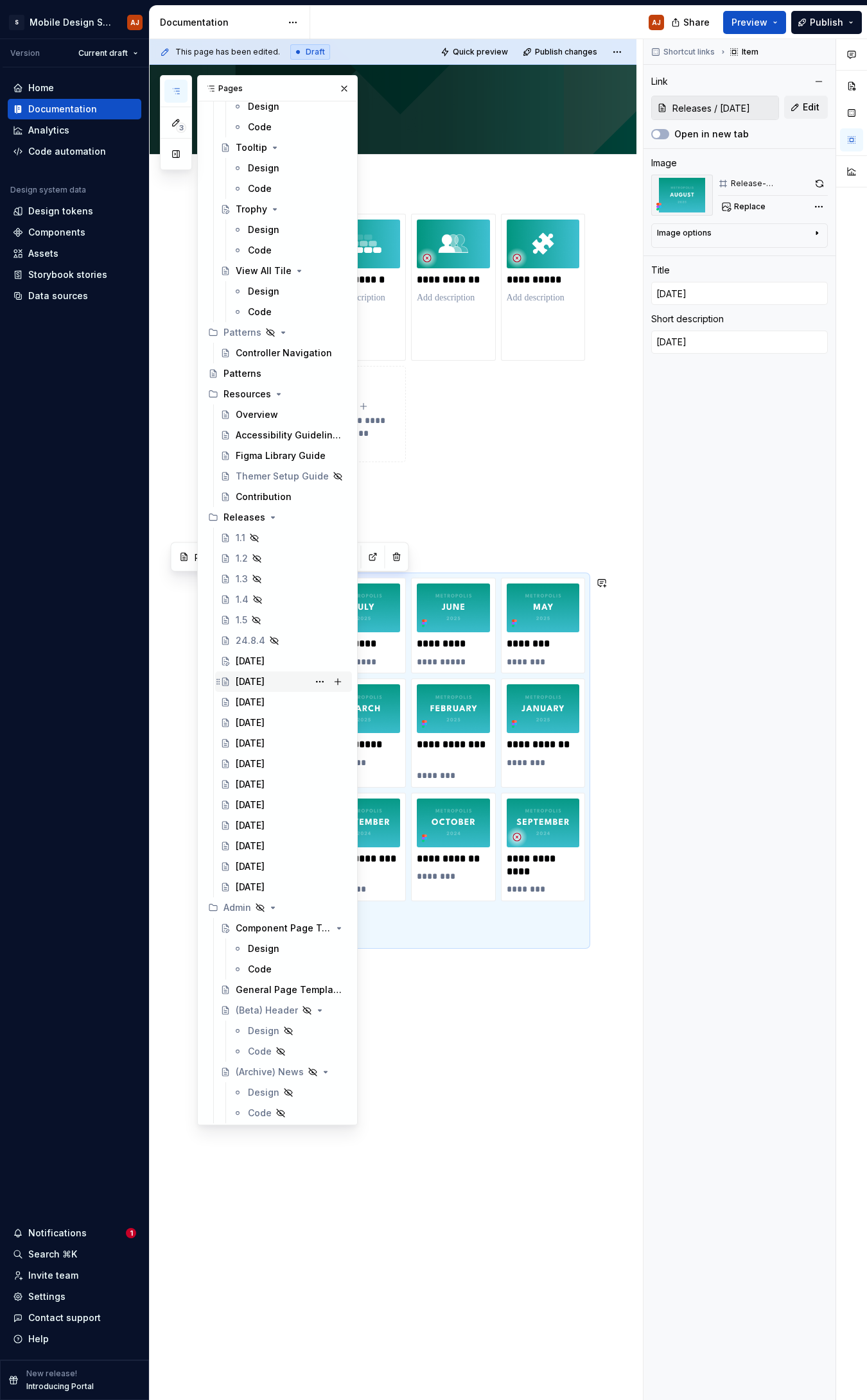
click at [288, 614] on div "[DATE]" at bounding box center [291, 682] width 111 height 18
click at [265, 614] on div "[DATE]" at bounding box center [250, 661] width 29 height 13
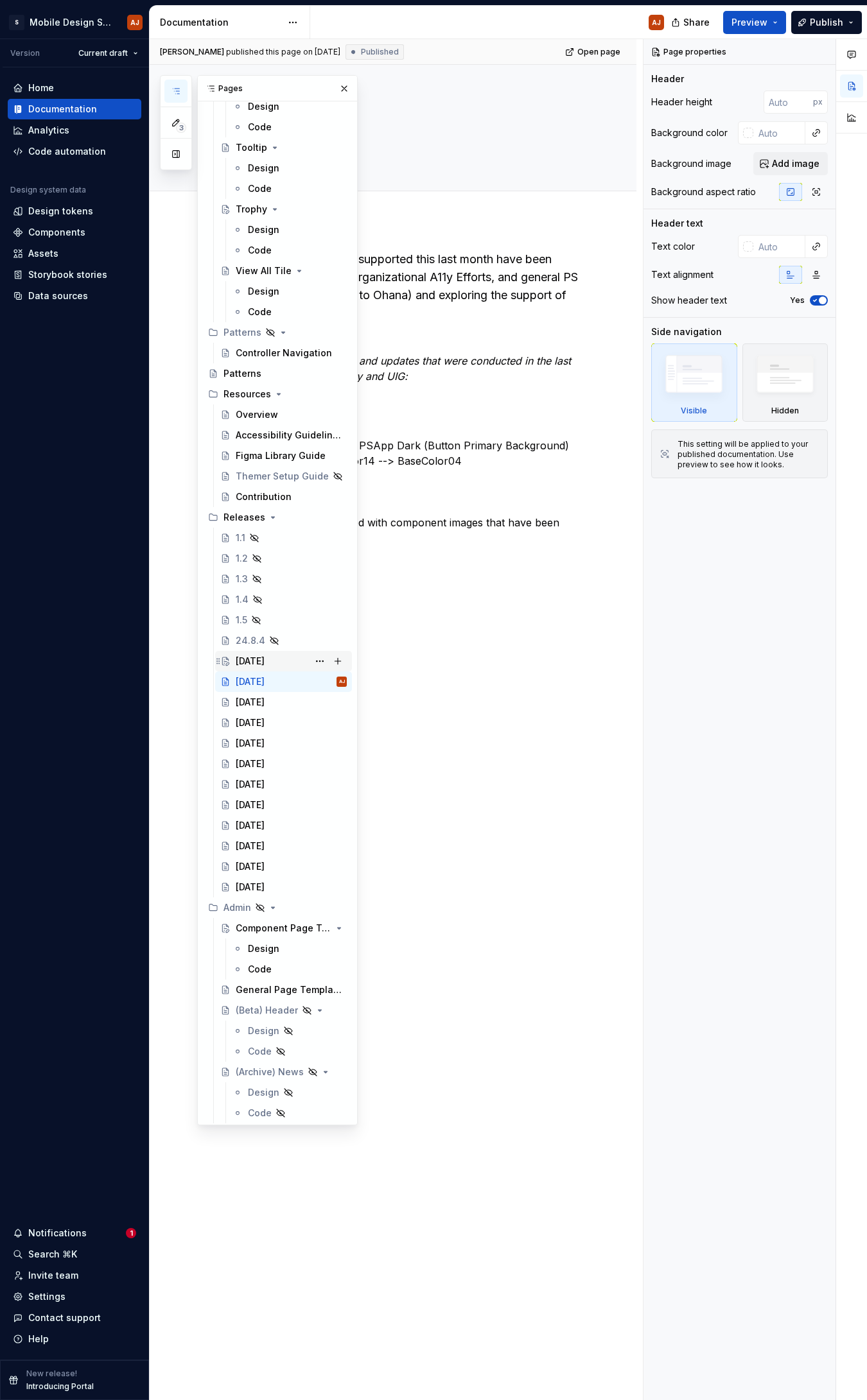
click at [259, 614] on div "[DATE]" at bounding box center [250, 661] width 29 height 13
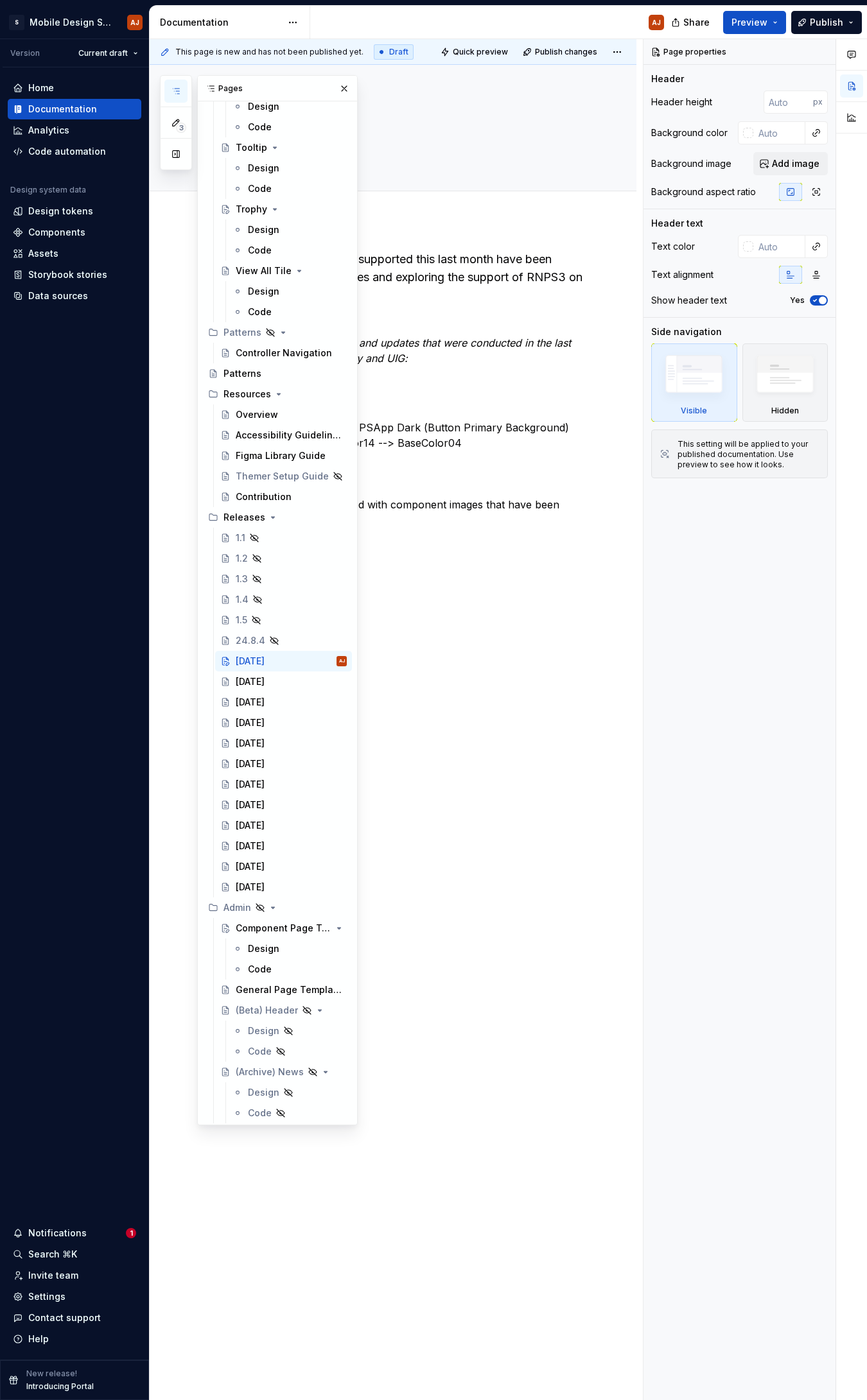
click at [508, 484] on div "The key programs supported this last month have been general PS App fixes and e…" at bounding box center [409, 405] width 353 height 308
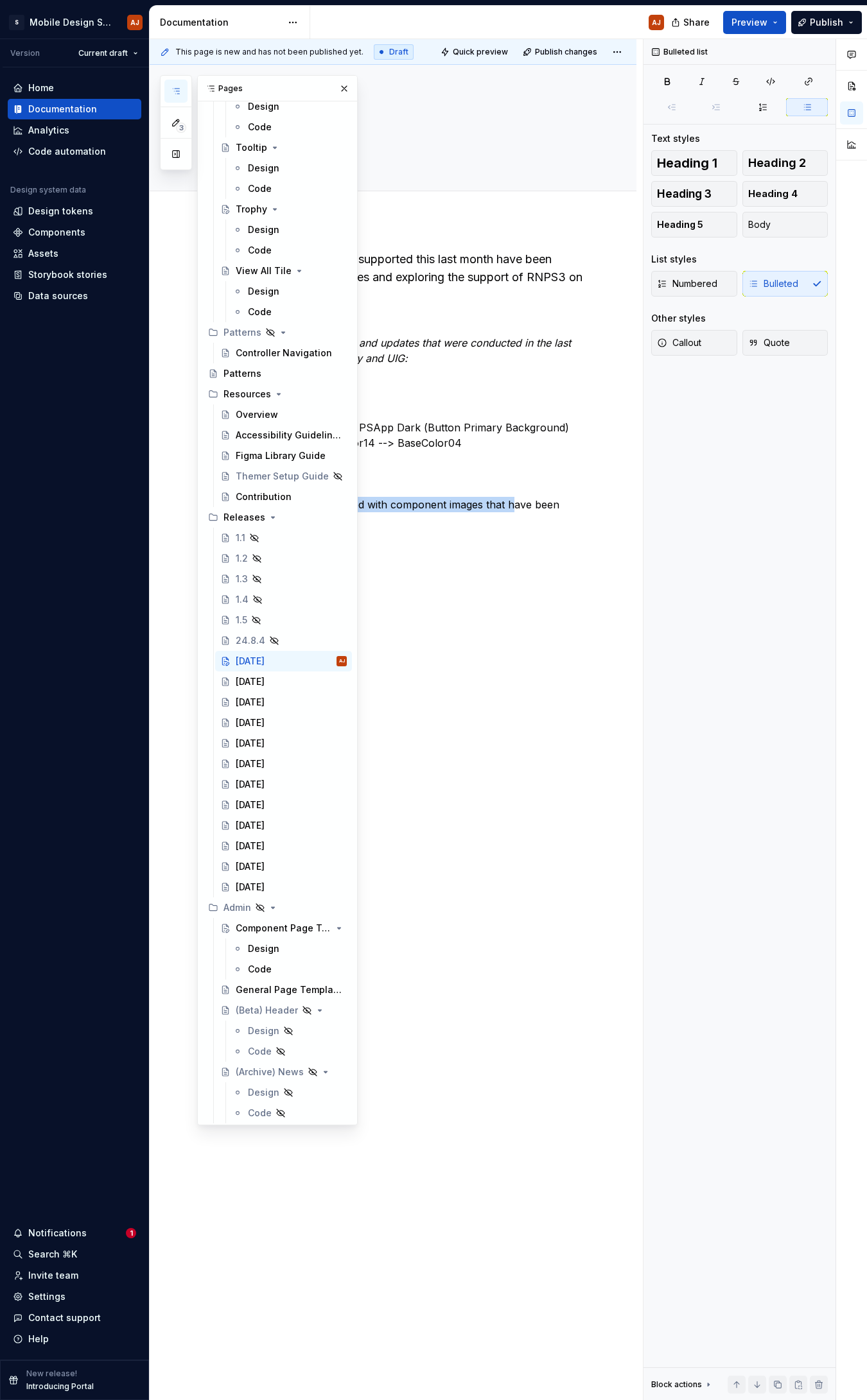
drag, startPoint x: 508, startPoint y: 484, endPoint x: 516, endPoint y: 498, distance: 16.1
click at [516, 498] on div "The key programs supported this last month have been general PS App fixes and e…" at bounding box center [409, 405] width 353 height 308
click at [335, 83] on button "button" at bounding box center [344, 89] width 18 height 18
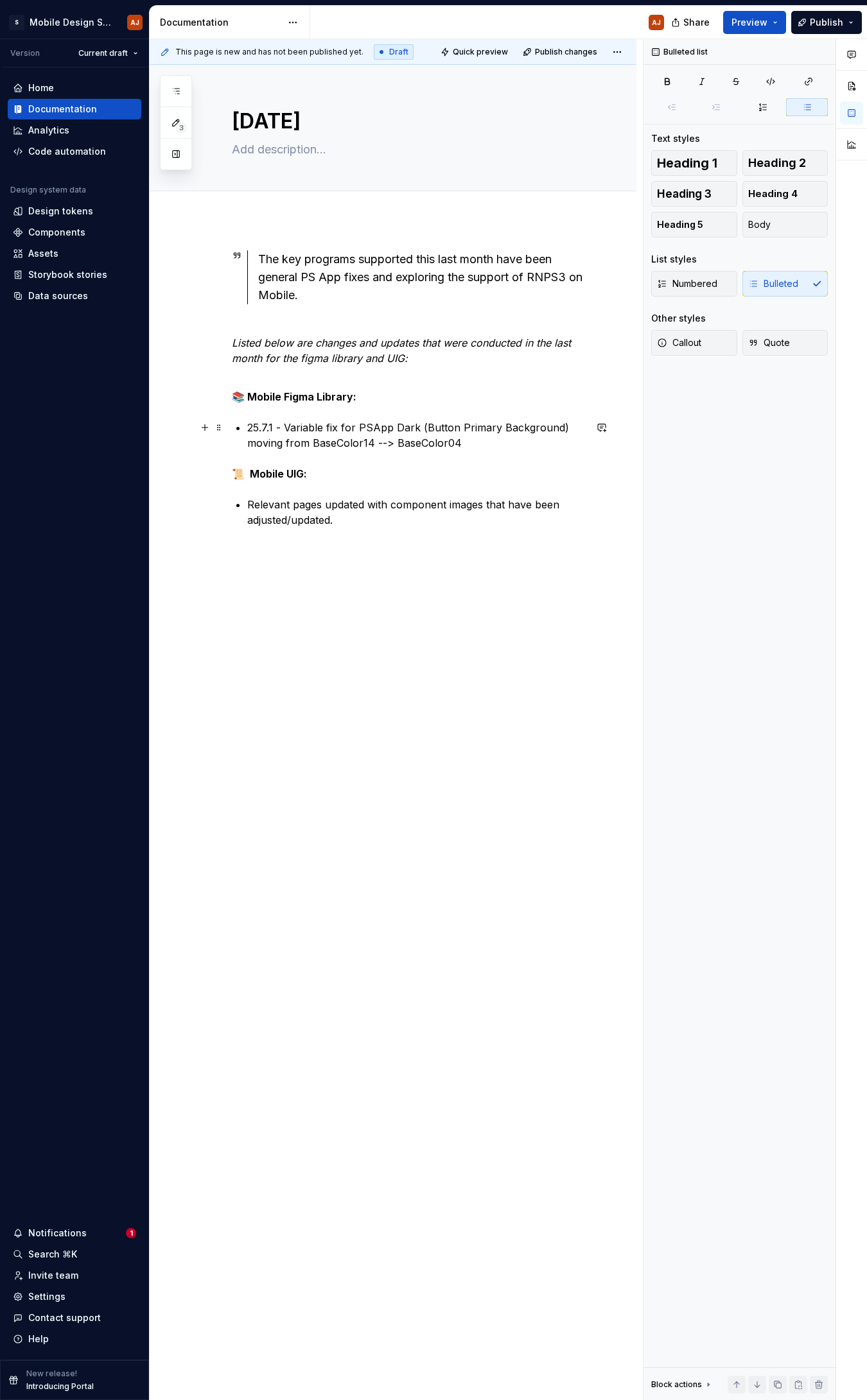
click at [498, 446] on p "25.7.1 - Variable fix for PSApp Dark (Button Primary Background) moving from Ba…" at bounding box center [416, 434] width 338 height 31
click at [403, 453] on div "The key programs supported this last month have been general PS App fixes and e…" at bounding box center [409, 405] width 353 height 308
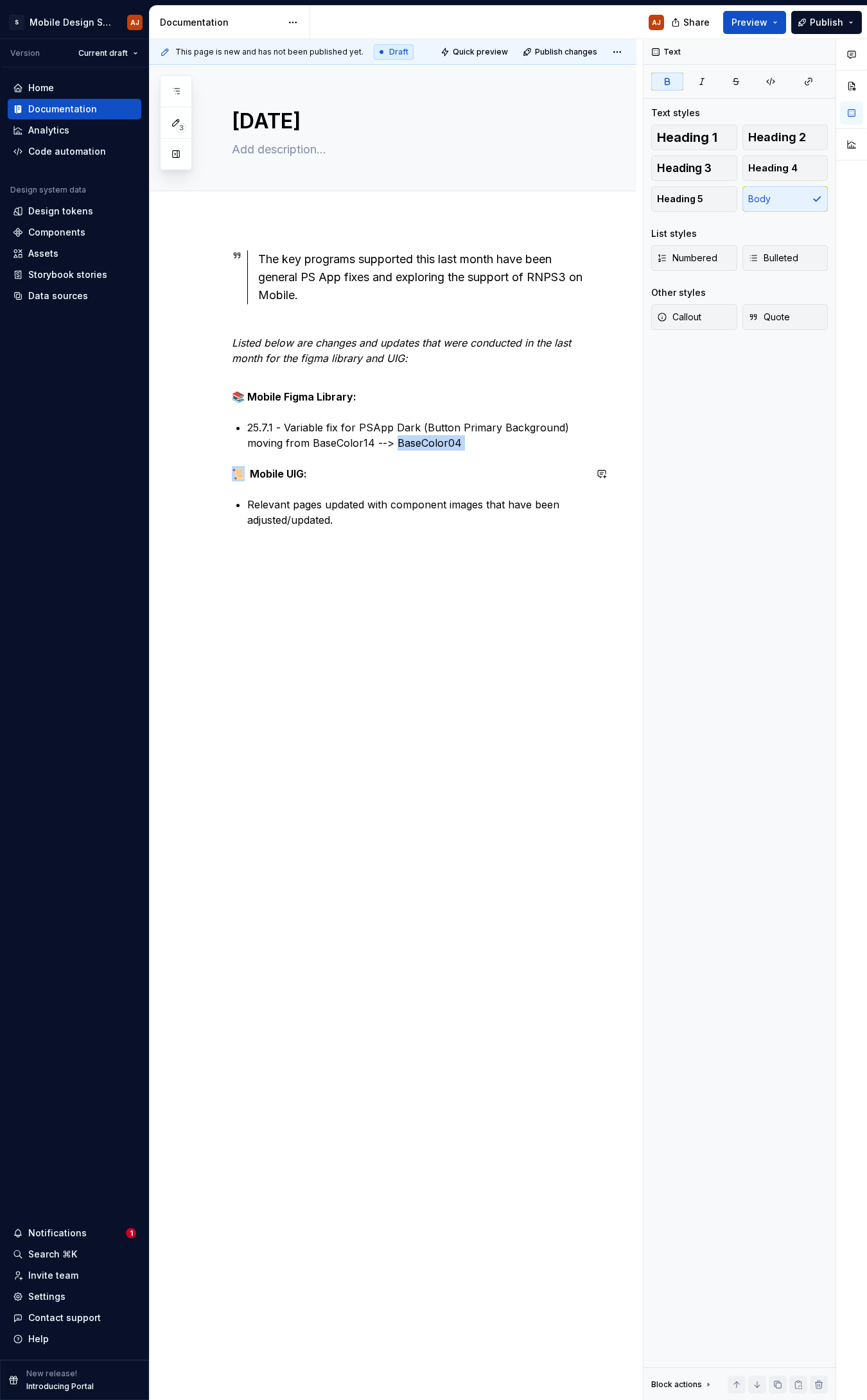
click at [403, 453] on div "The key programs supported this last month have been general PS App fixes and e…" at bounding box center [409, 405] width 353 height 308
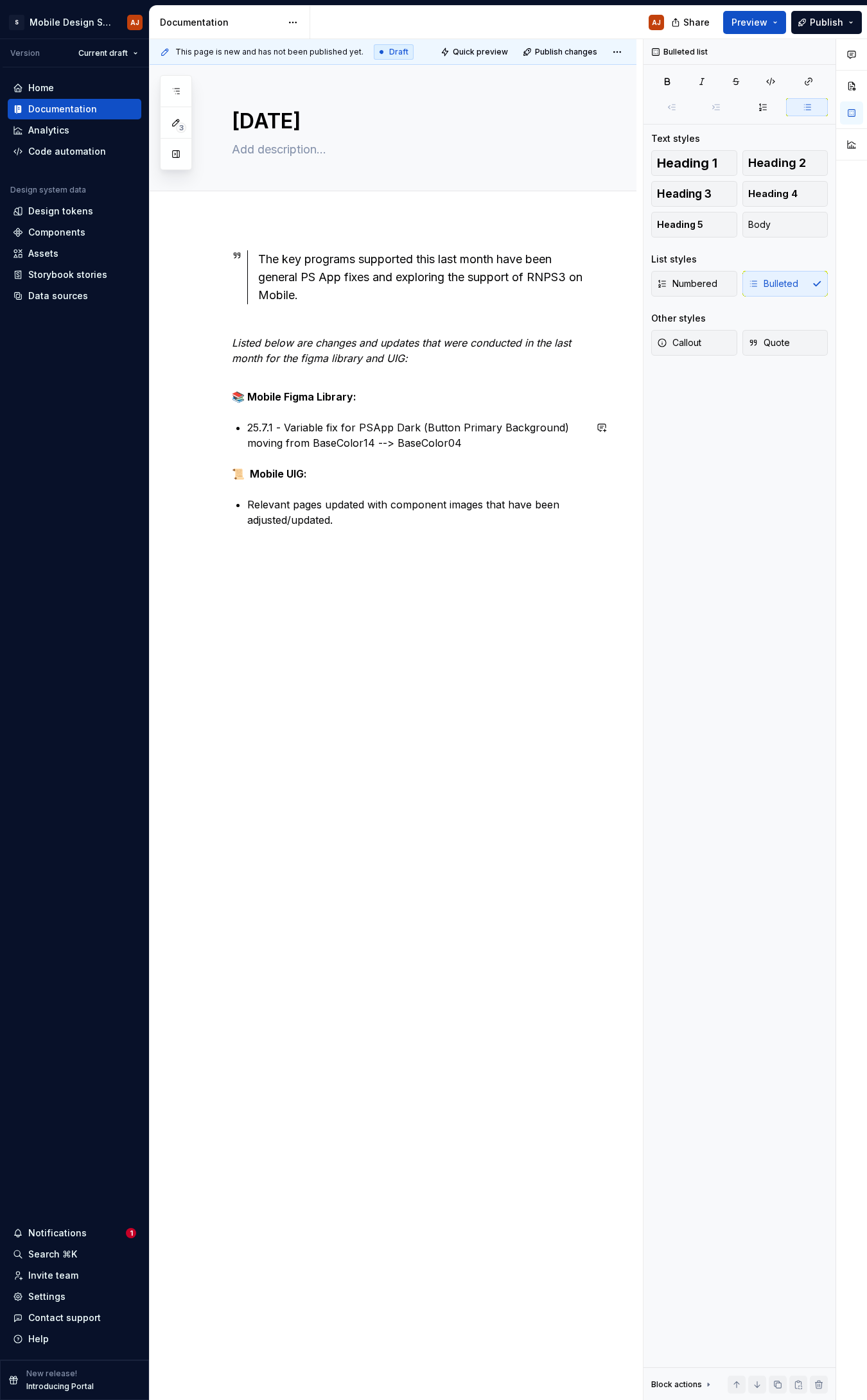
click at [432, 415] on div "The key programs supported this last month have been general PS App fixes and e…" at bounding box center [409, 405] width 353 height 308
click at [429, 425] on p "25.7.1 - Variable fix for PSApp Dark (Button Primary Background) moving from Ba…" at bounding box center [416, 434] width 338 height 31
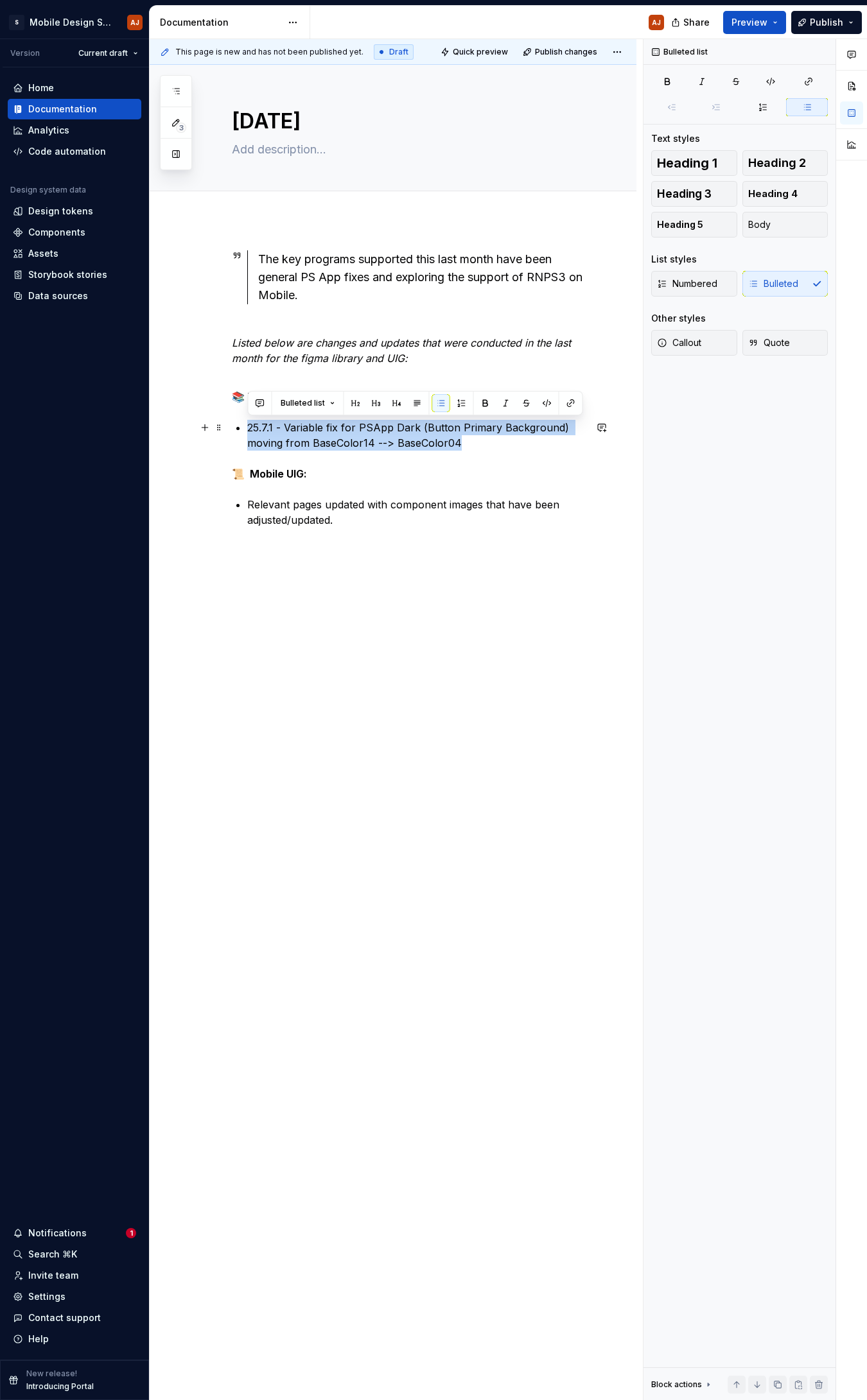
click at [429, 425] on p "25.7.1 - Variable fix for PSApp Dark (Button Primary Background) moving from Ba…" at bounding box center [416, 434] width 338 height 31
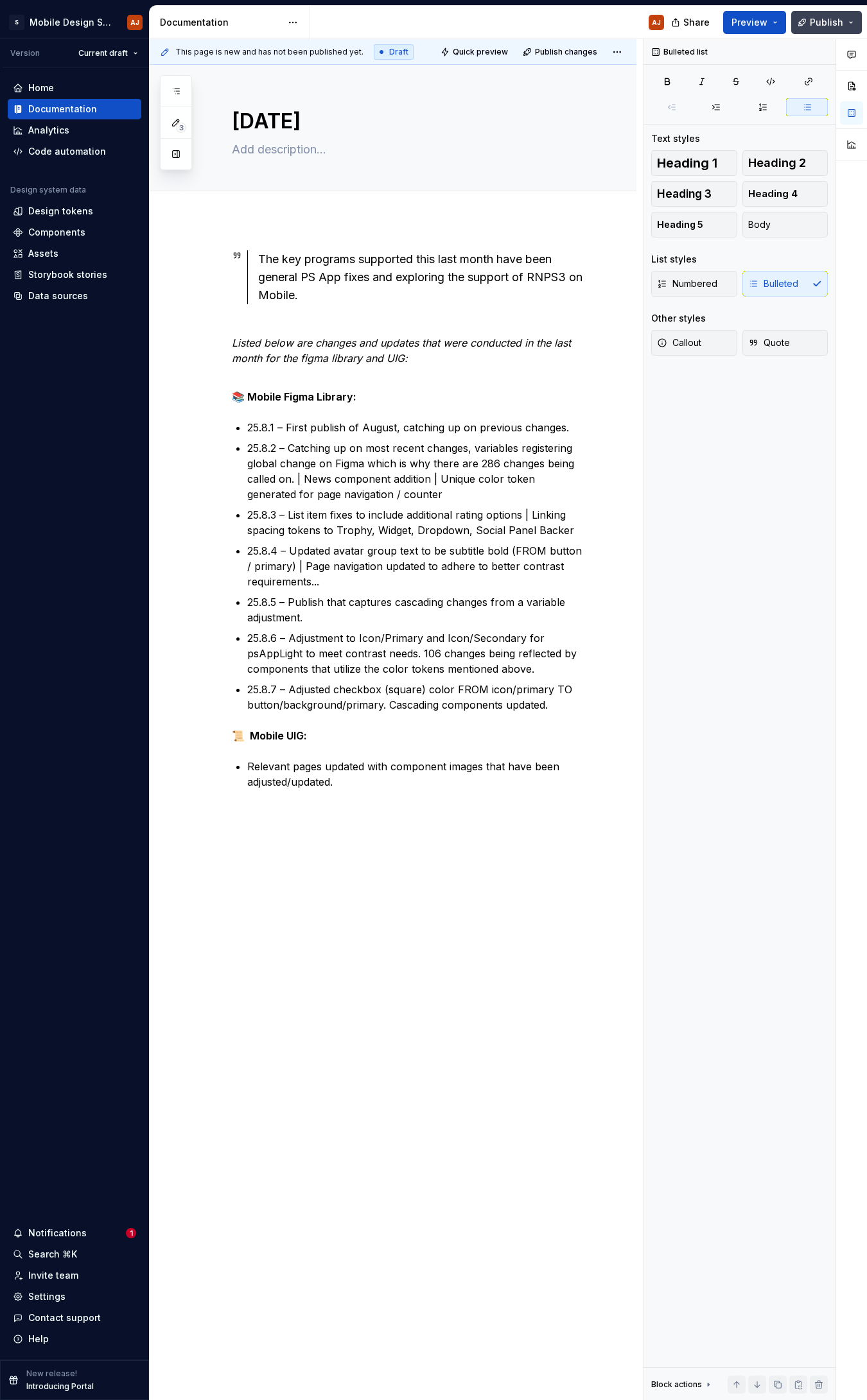
click at [851, 19] on button "Publish" at bounding box center [826, 22] width 71 height 23
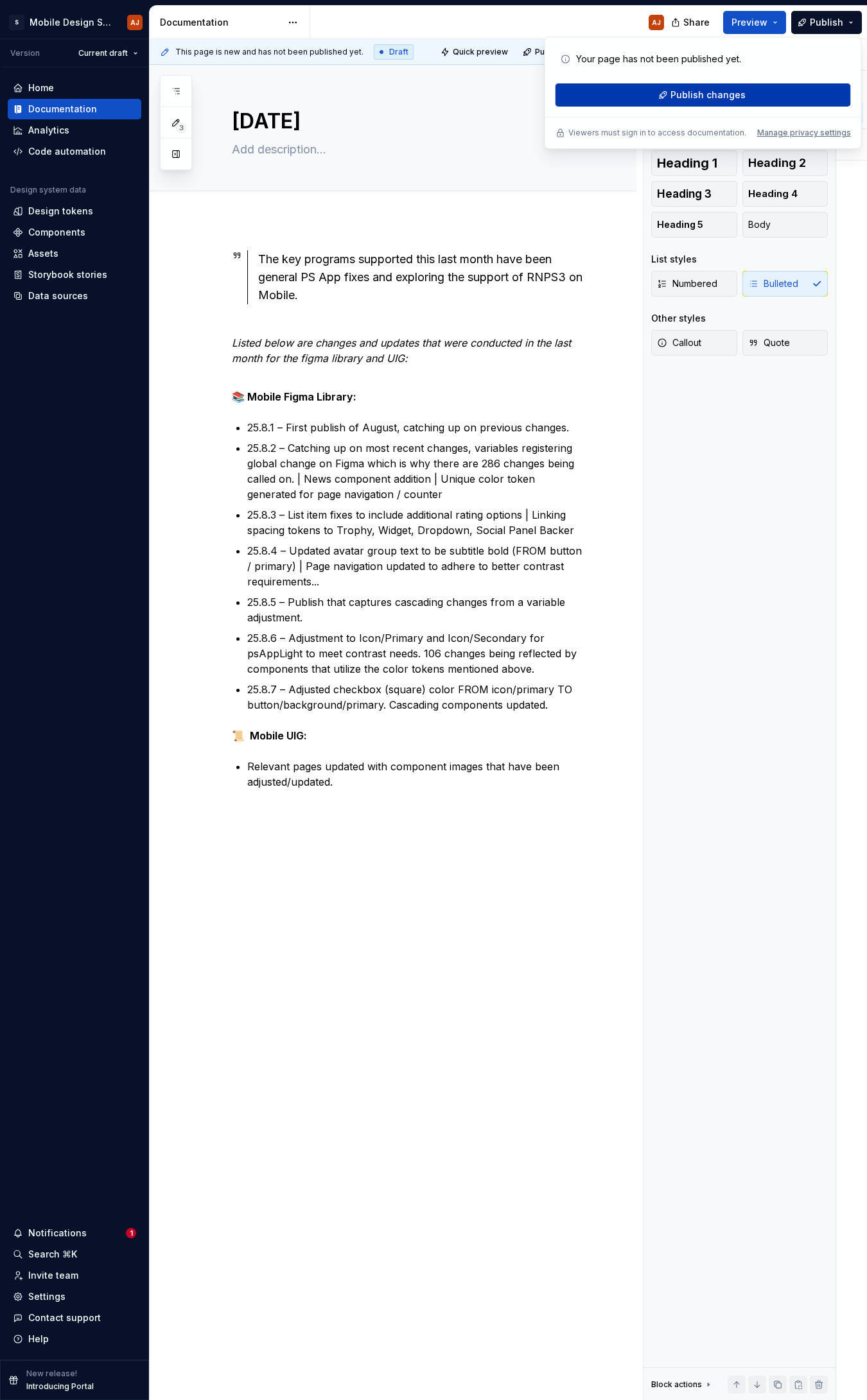
click at [760, 92] on button "Publish changes" at bounding box center [703, 95] width 295 height 23
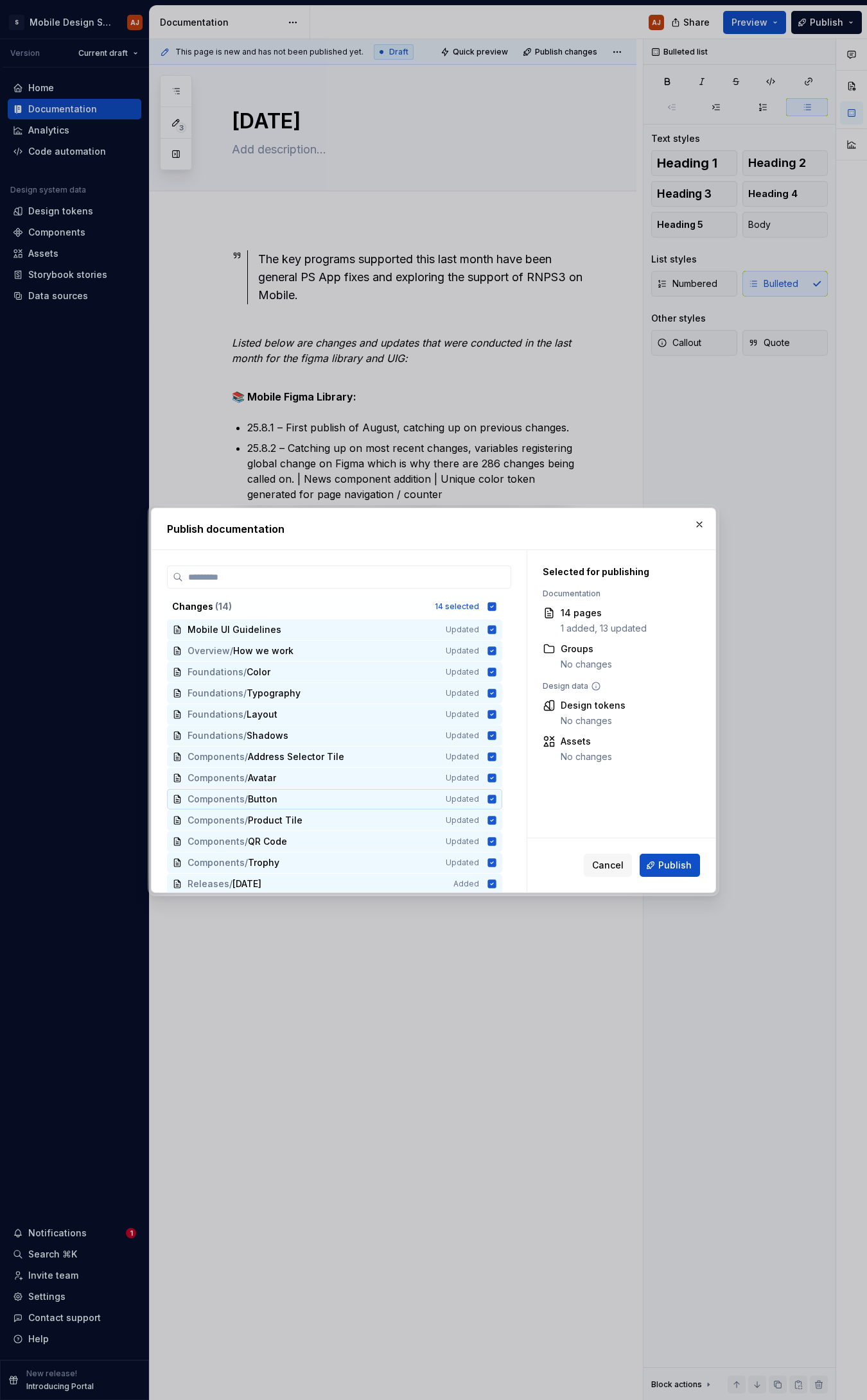
scroll to position [24, 0]
click at [685, 614] on span "Publish" at bounding box center [675, 865] width 34 height 13
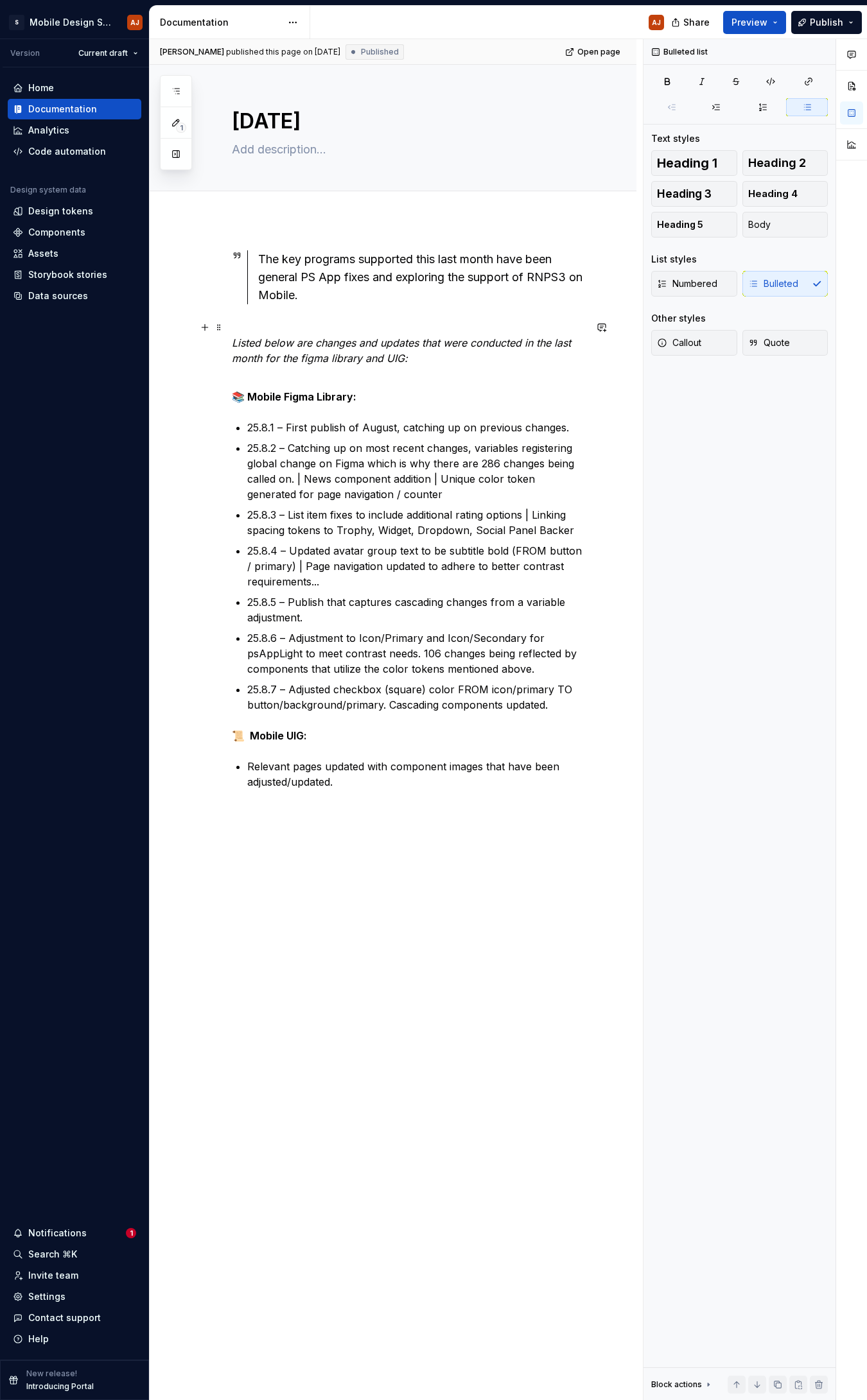
type textarea "*"
